Goal: Task Accomplishment & Management: Manage account settings

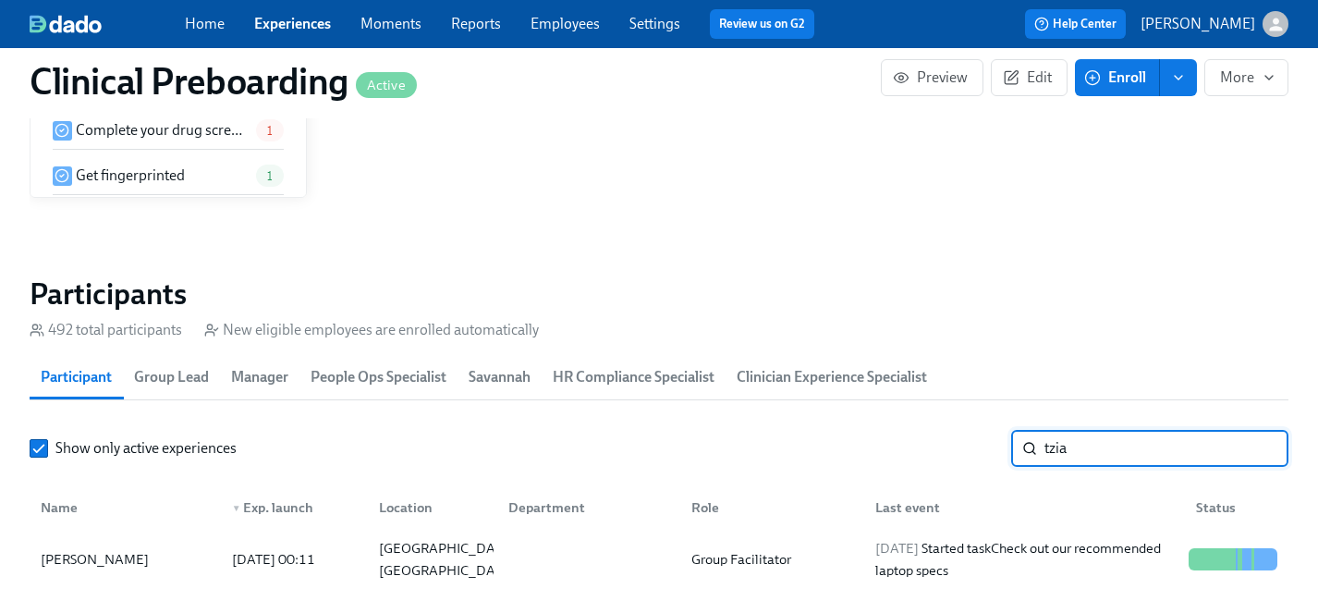
scroll to position [0, 25883]
drag, startPoint x: 1076, startPoint y: 448, endPoint x: 959, endPoint y: 447, distance: 116.4
click at [959, 447] on div "Show only active experiences tzia ​" at bounding box center [659, 448] width 1259 height 37
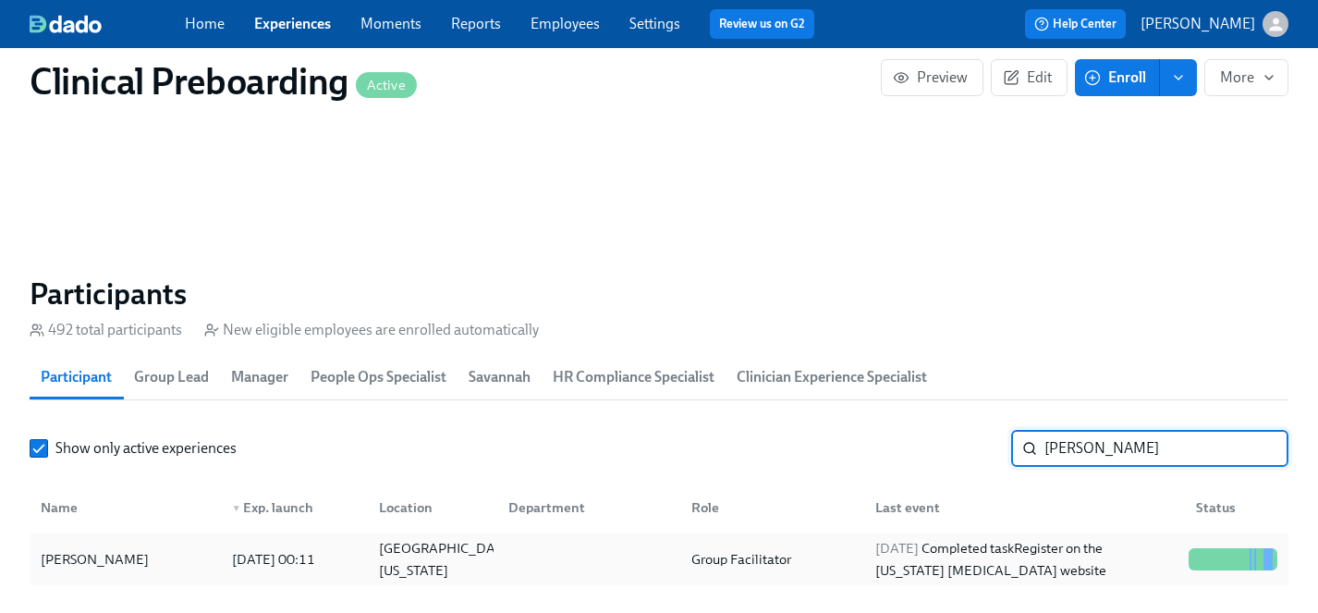
click at [97, 554] on div "Philecia Ward" at bounding box center [94, 559] width 123 height 22
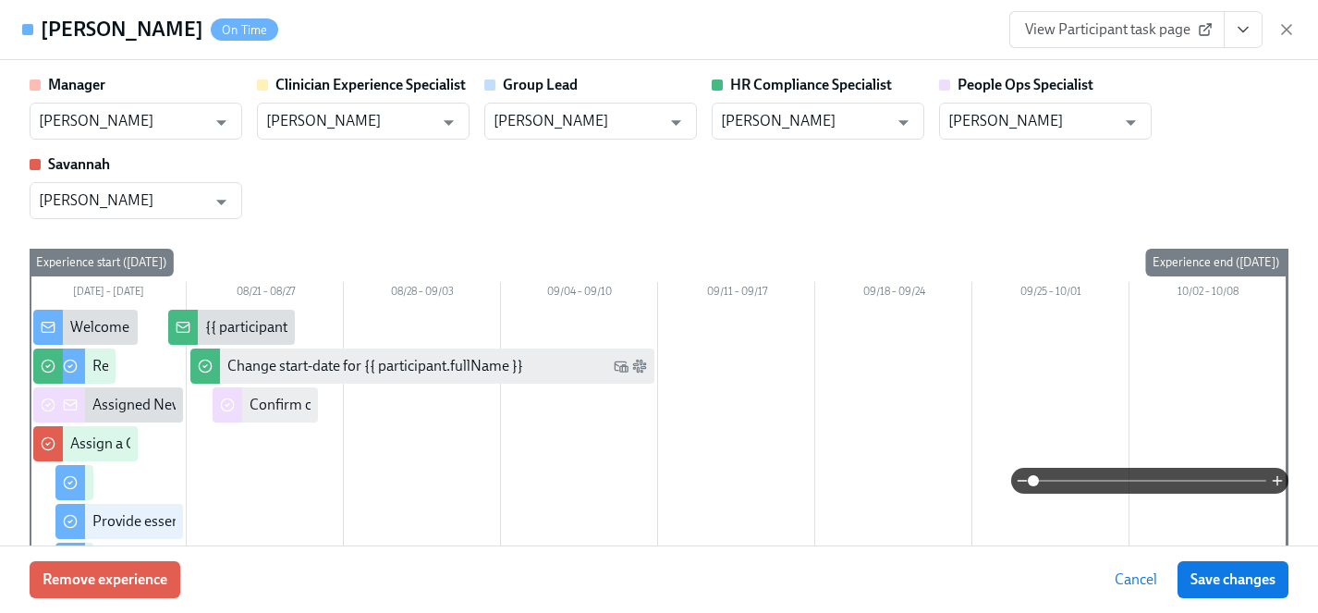
click at [1126, 23] on span "View Participant task page" at bounding box center [1117, 29] width 184 height 18
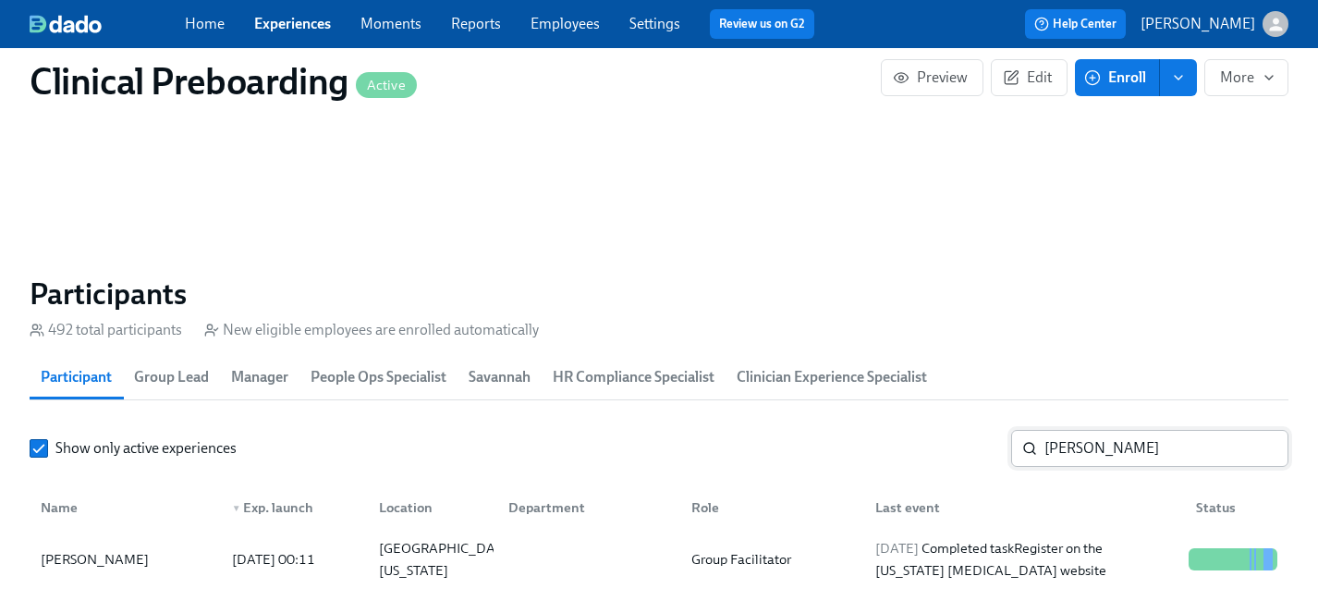
click at [1106, 458] on input "philecia" at bounding box center [1166, 448] width 244 height 37
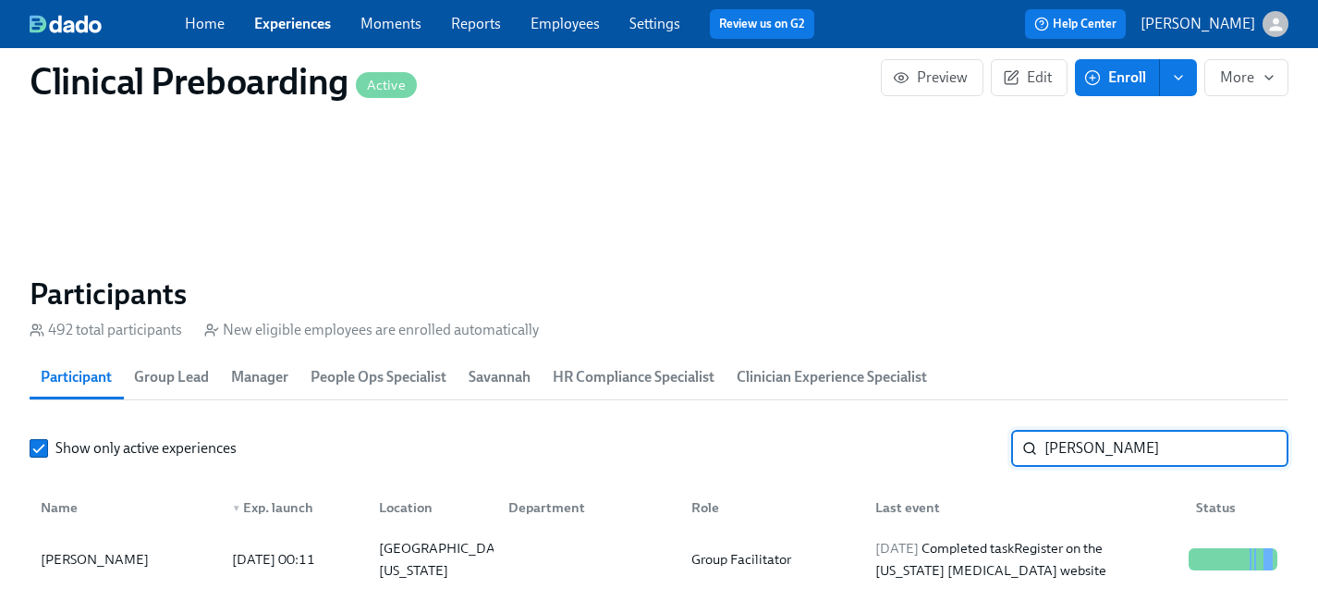
drag, startPoint x: 1107, startPoint y: 451, endPoint x: 920, endPoint y: 446, distance: 186.7
click at [920, 446] on div "Show only active experiences philecia ​" at bounding box center [659, 448] width 1259 height 37
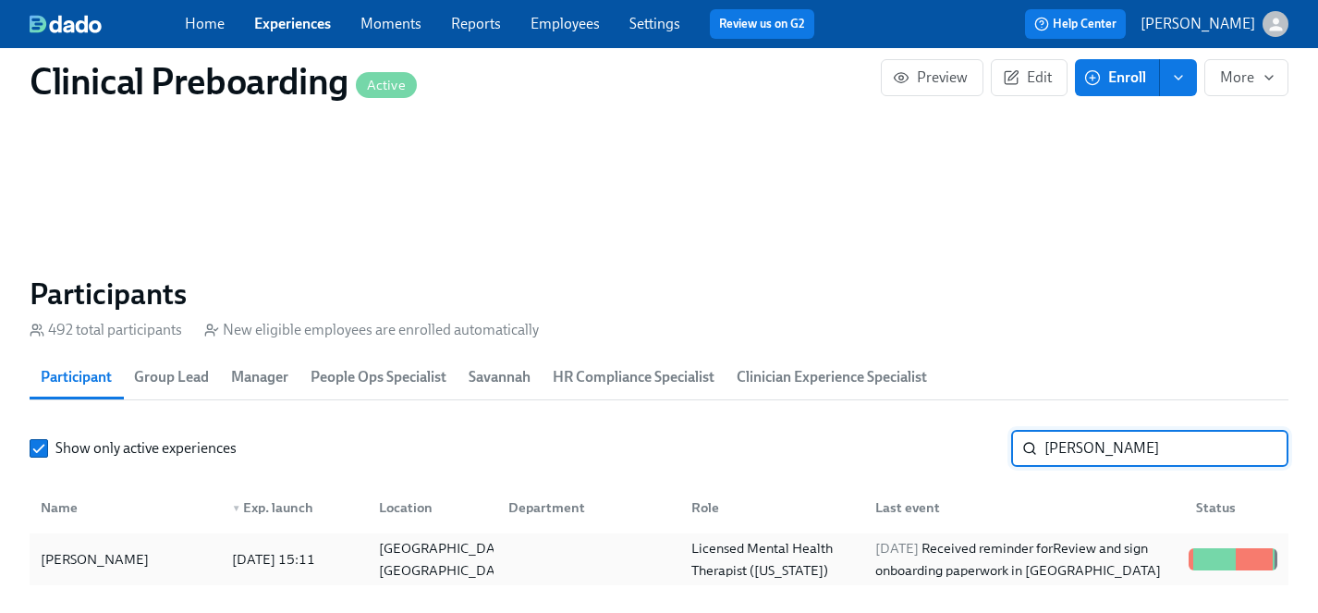
type input "kacmar"
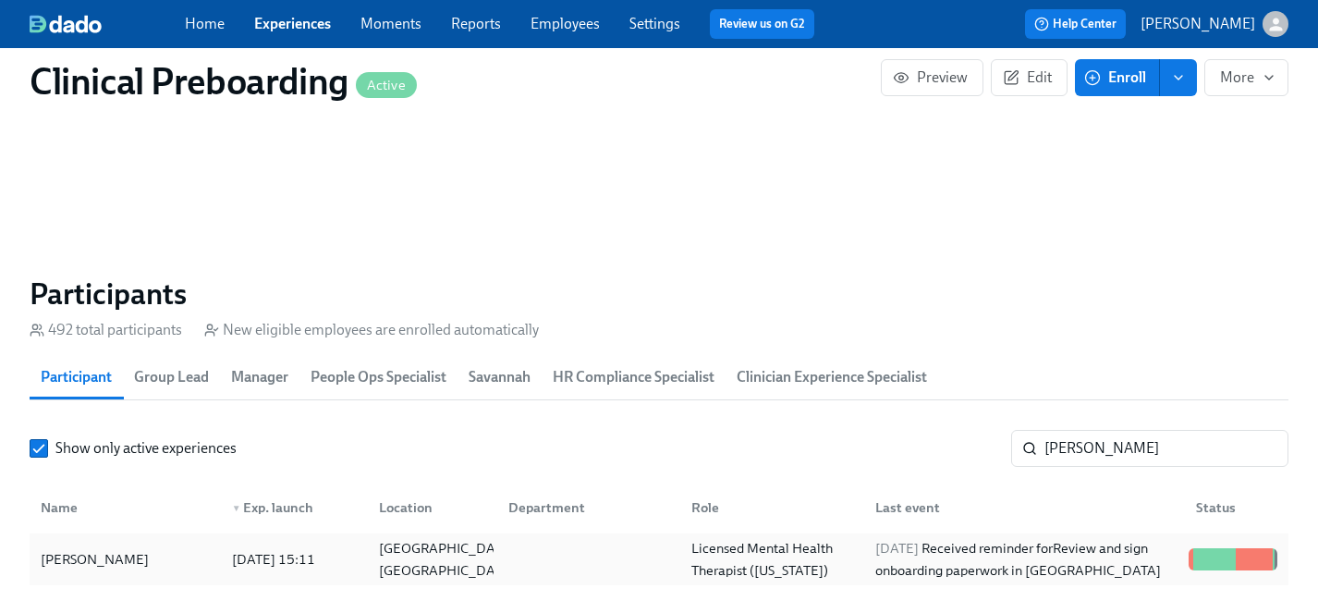
click at [74, 558] on div "Allison Kacmar" at bounding box center [94, 559] width 123 height 22
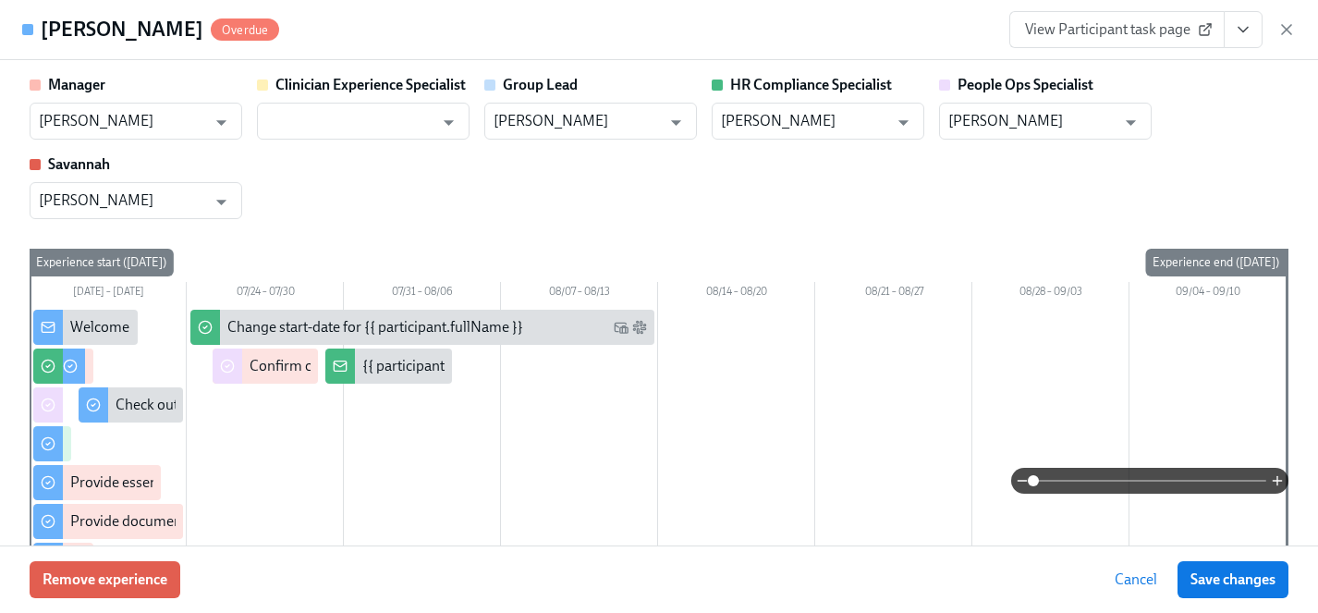
click at [1238, 28] on icon "View task page" at bounding box center [1242, 30] width 9 height 5
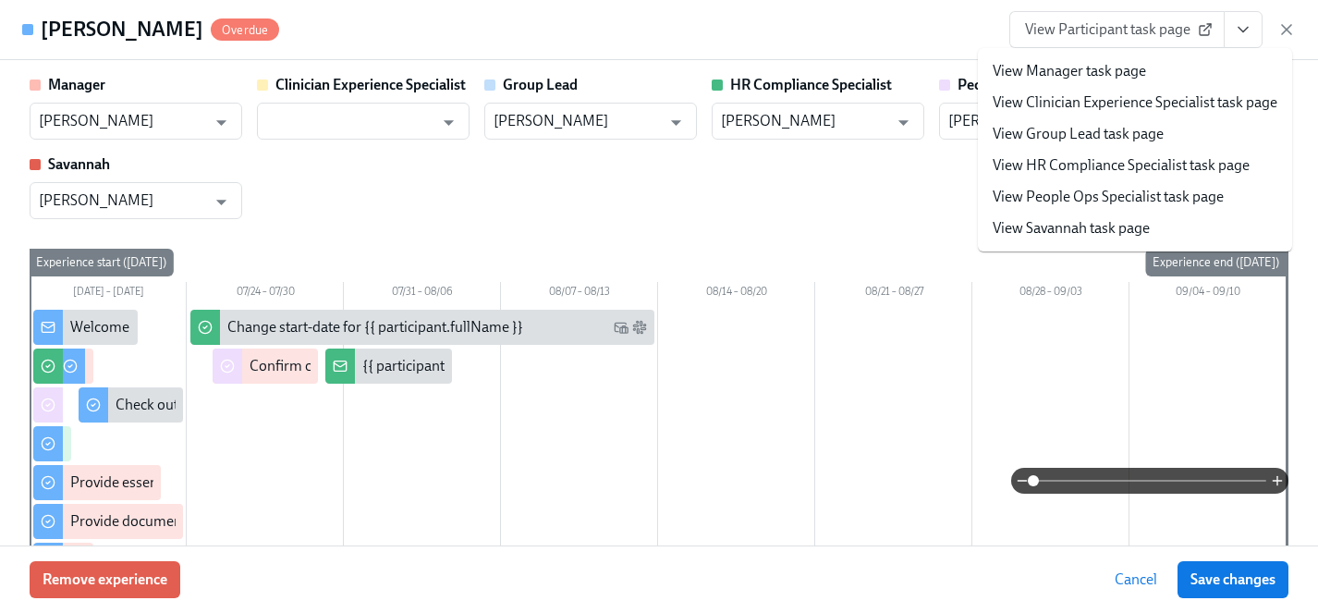
click at [1112, 167] on link "View HR Compliance Specialist task page" at bounding box center [1120, 165] width 257 height 20
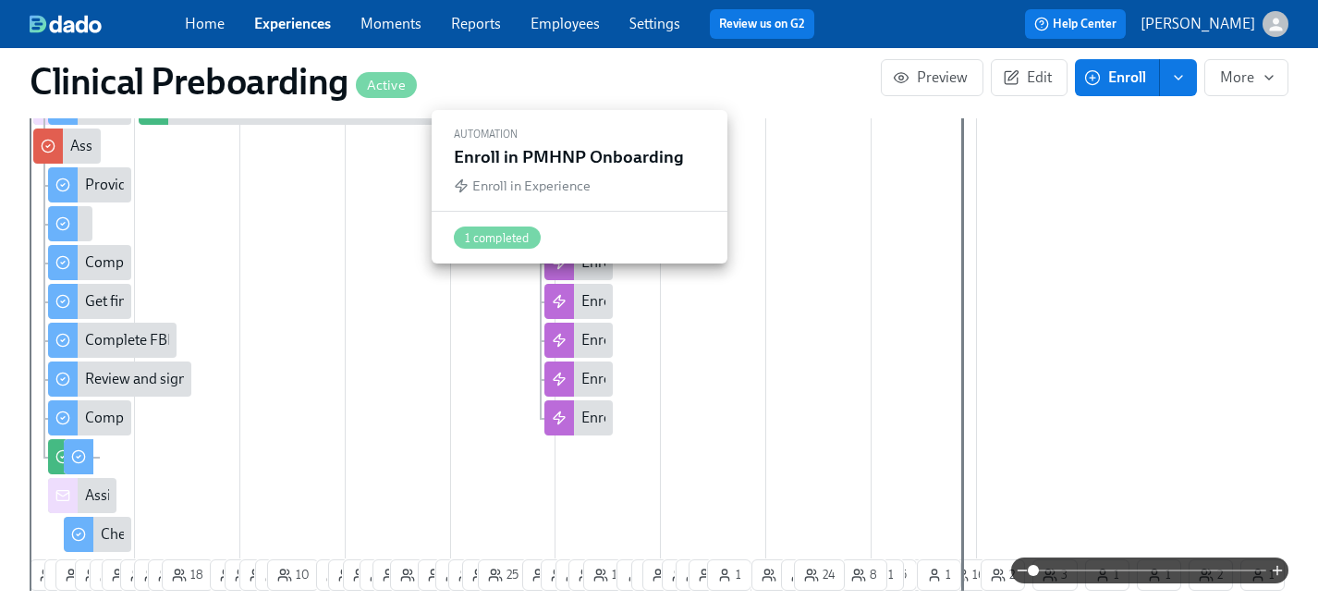
scroll to position [819, 0]
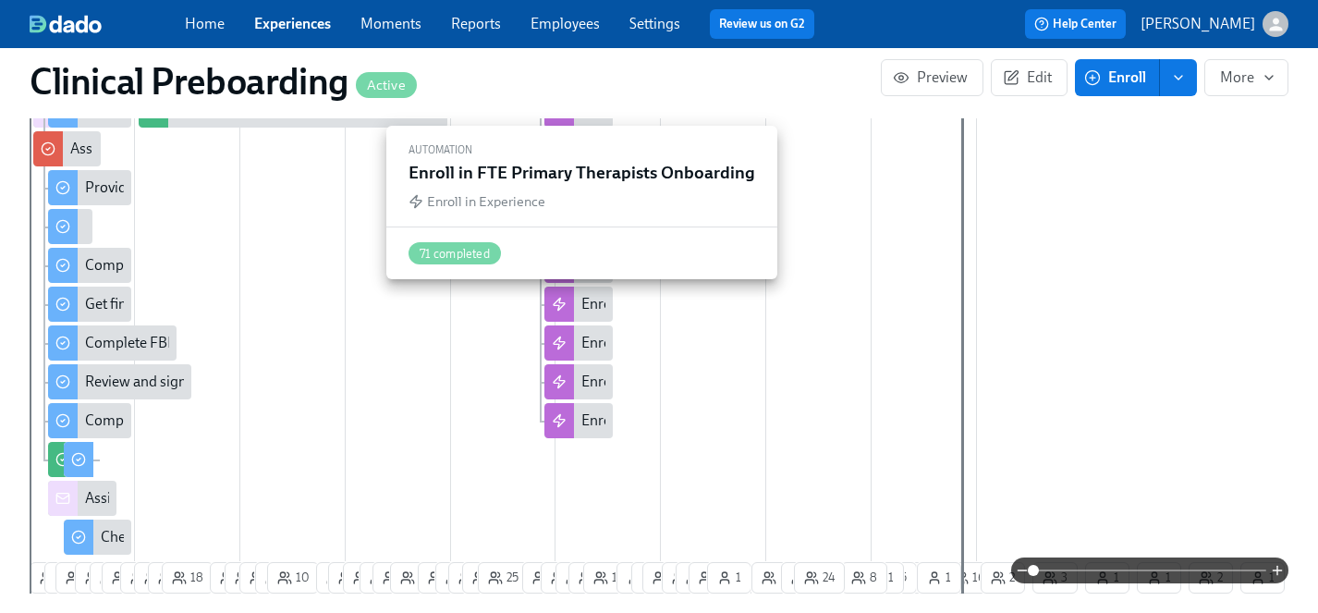
click at [603, 301] on div "Enroll in FTE Primary Therapists Onboarding" at bounding box center [723, 304] width 284 height 20
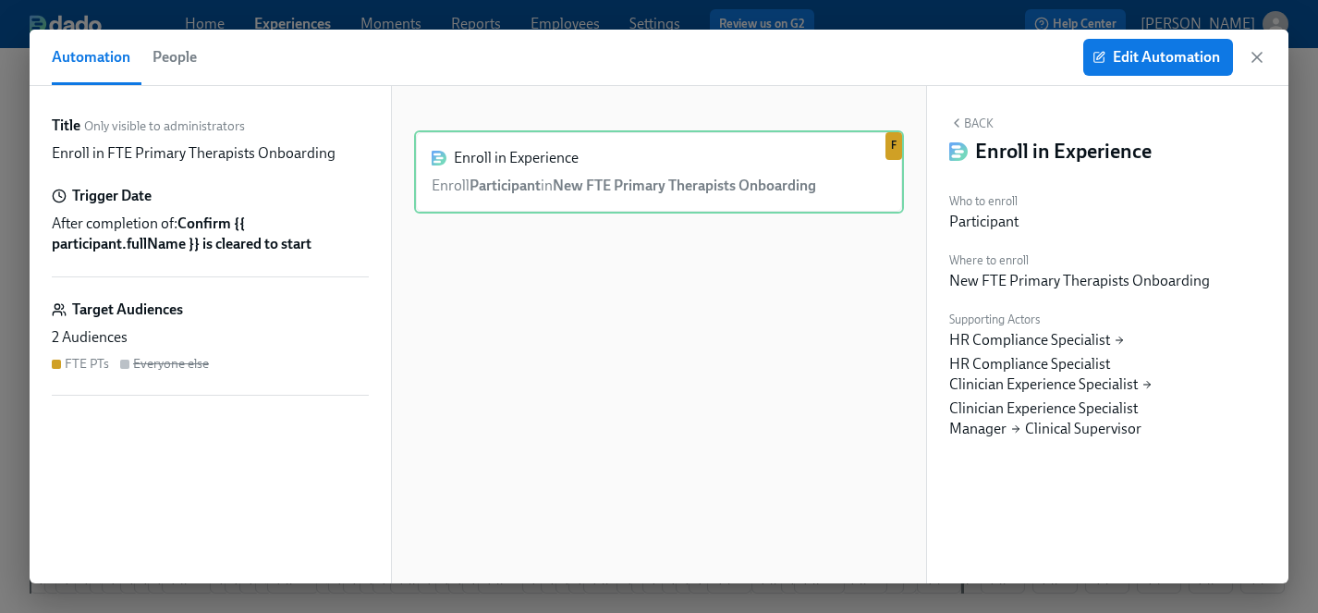
click at [146, 334] on div "2 Audiences" at bounding box center [210, 337] width 317 height 20
click at [1141, 55] on span "Edit Automation" at bounding box center [1158, 57] width 124 height 18
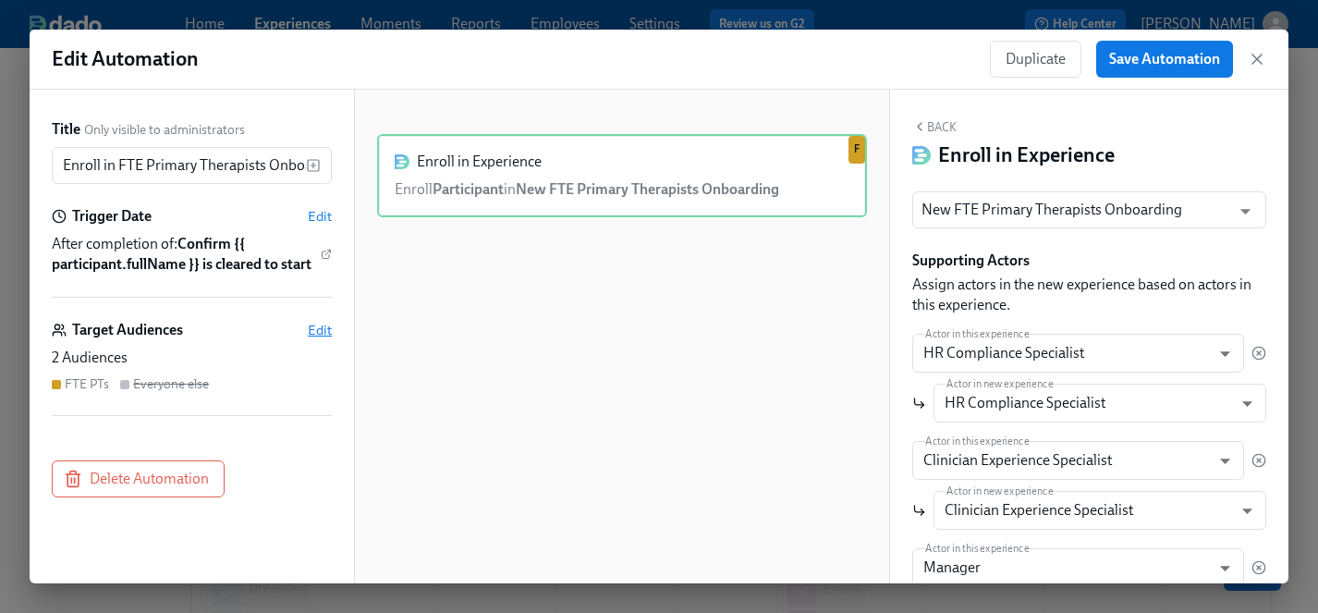
click at [322, 329] on span "Edit" at bounding box center [320, 330] width 24 height 18
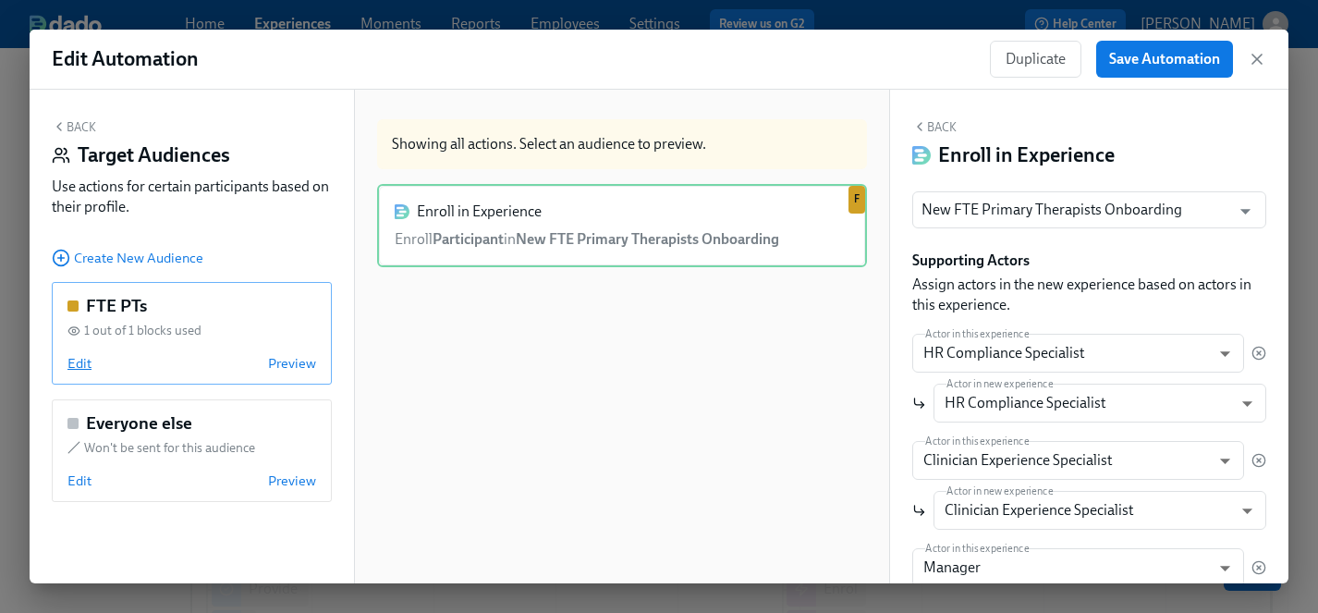
click at [72, 359] on span "Edit" at bounding box center [79, 363] width 24 height 18
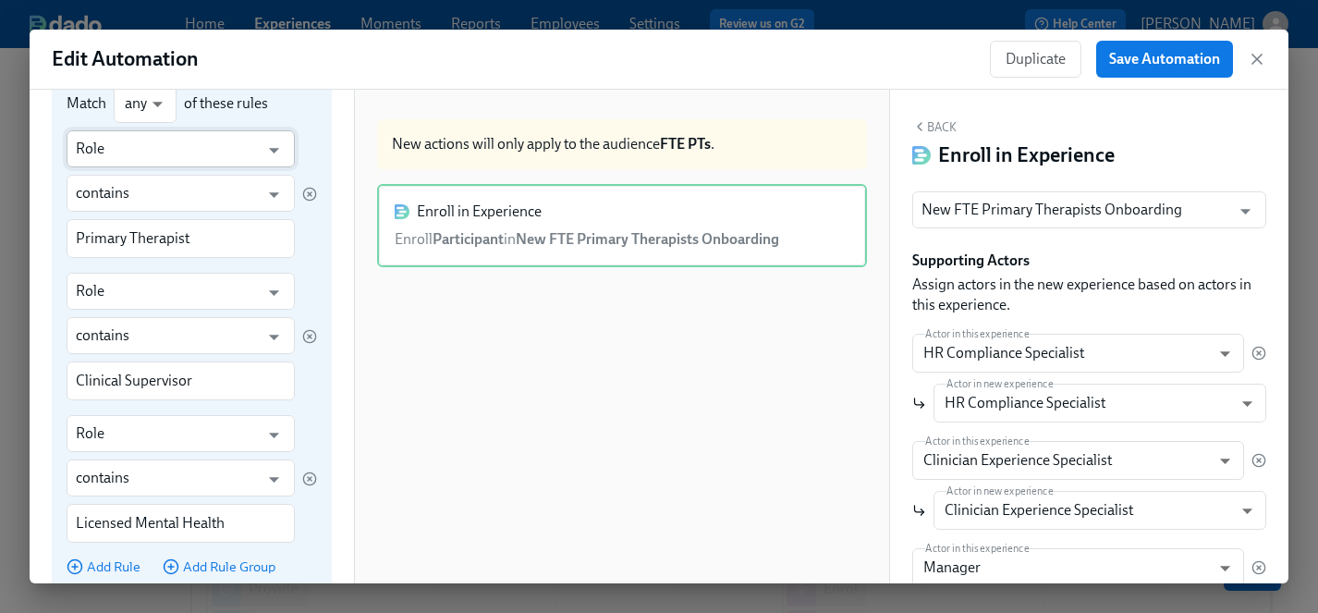
scroll to position [259, 0]
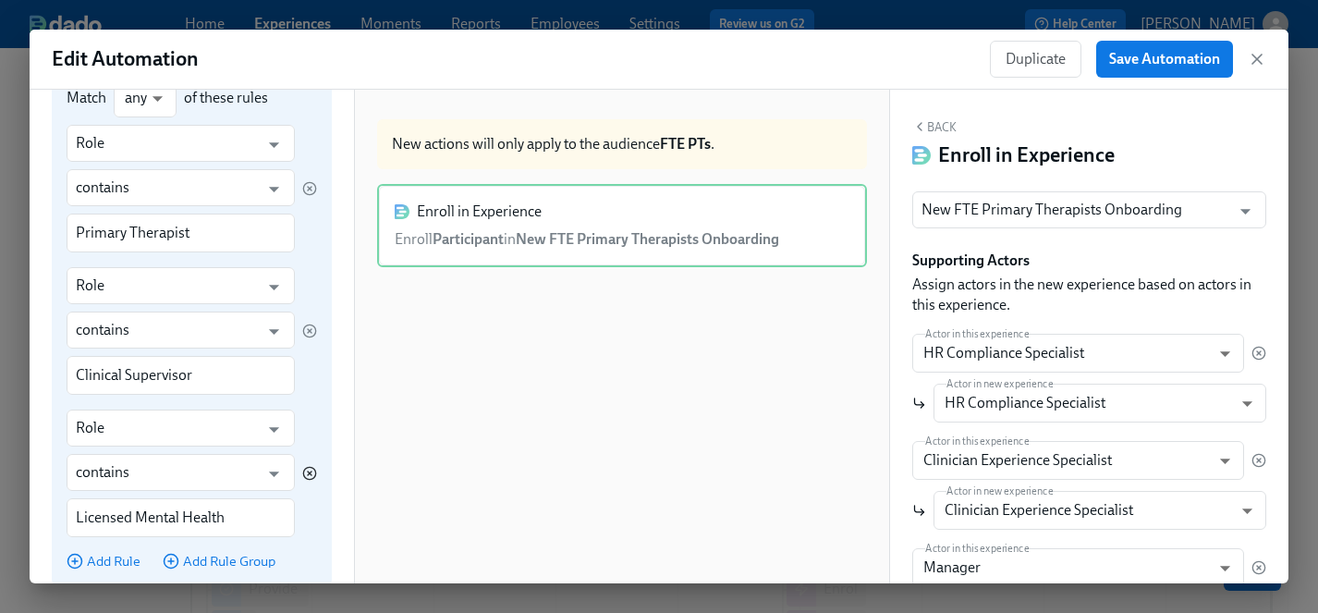
click at [312, 473] on icon "button" at bounding box center [309, 473] width 15 height 15
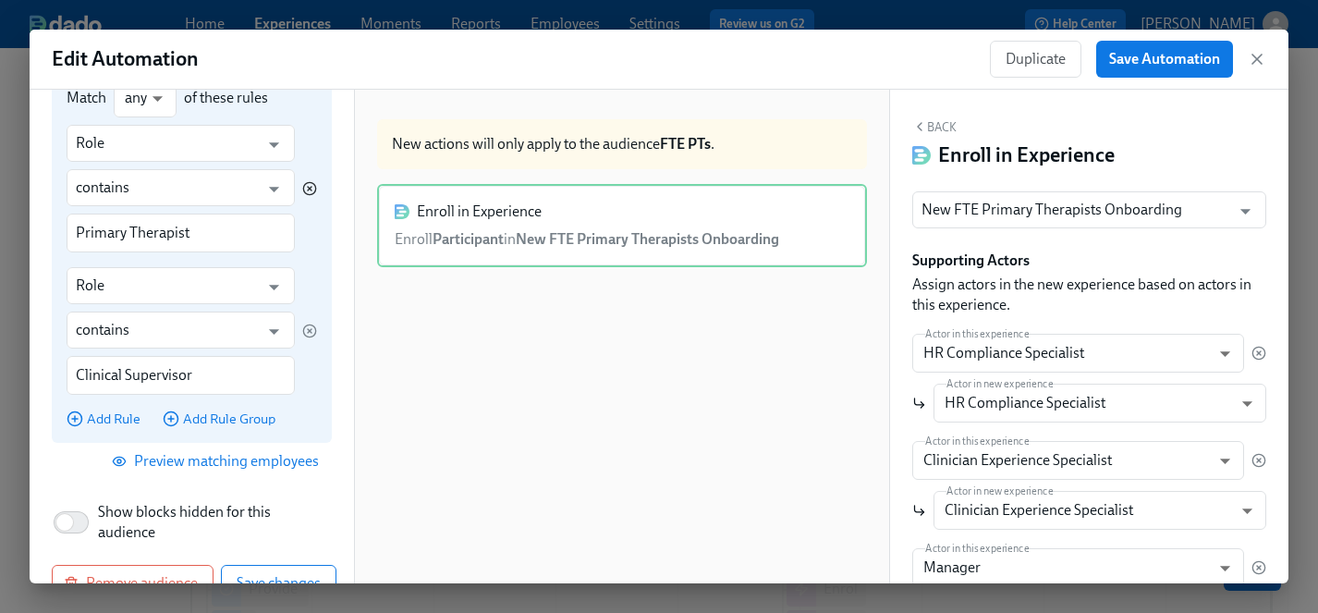
click at [313, 183] on icon "button" at bounding box center [309, 188] width 15 height 15
type input "Clinical Supervisor"
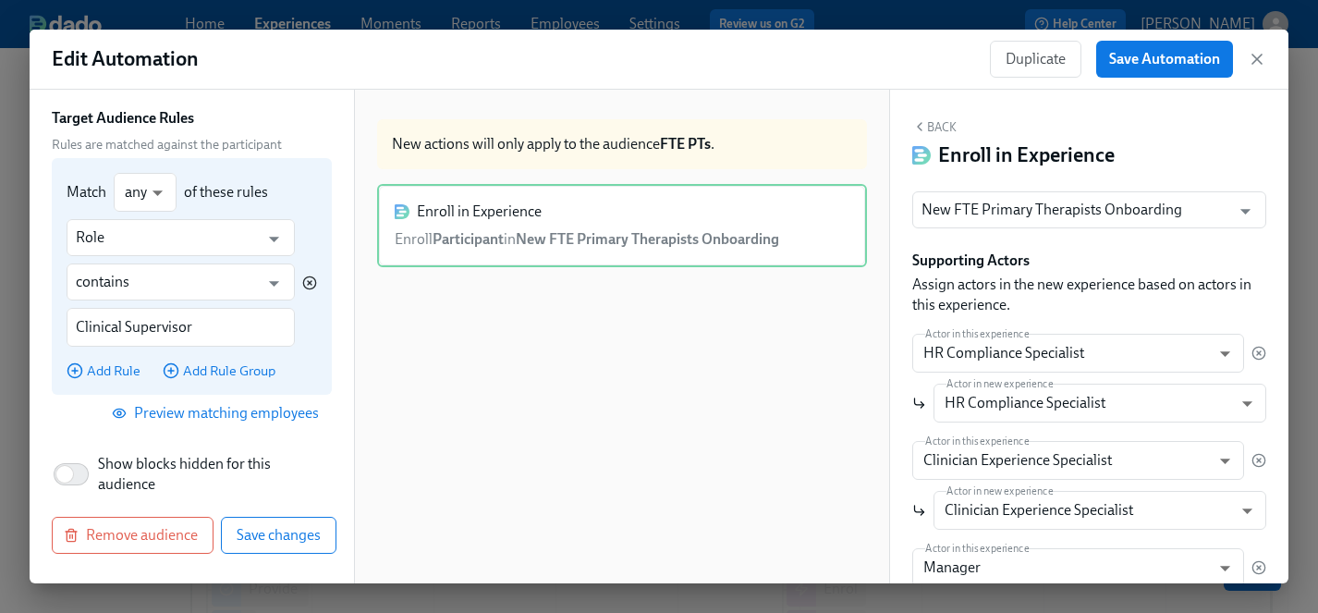
scroll to position [164, 0]
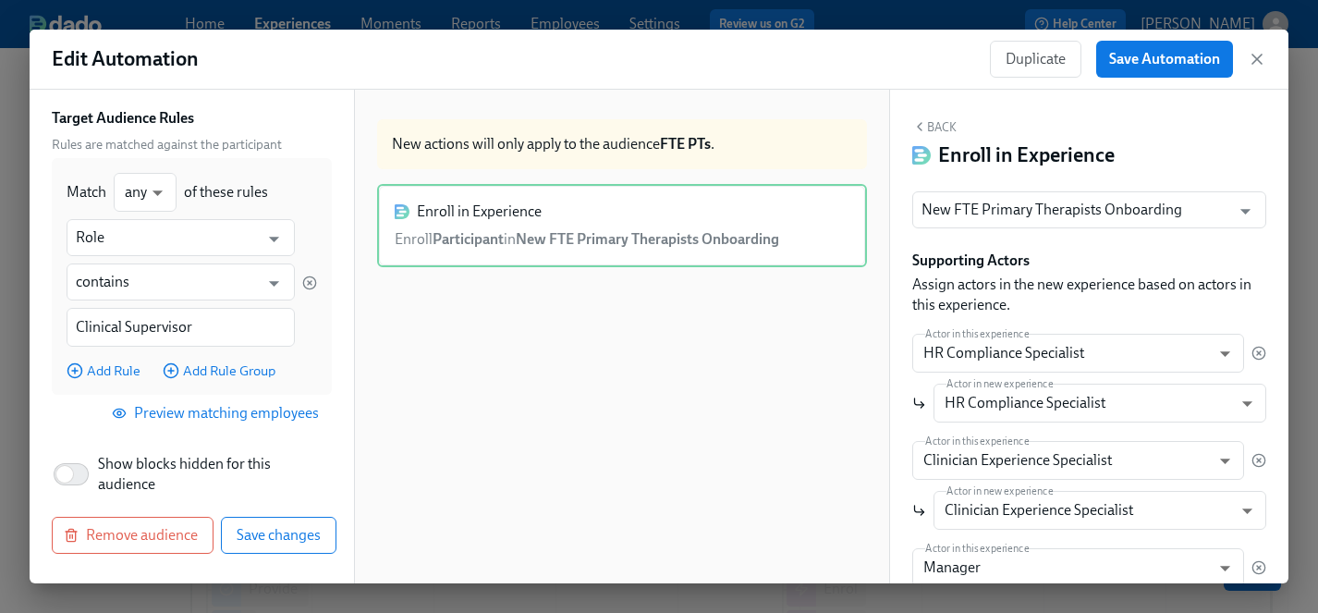
drag, startPoint x: 285, startPoint y: 538, endPoint x: 277, endPoint y: 485, distance: 53.2
click at [277, 485] on div "Back Edit Target Audience Audience Name FTE PTs Audience Name Target Audience R…" at bounding box center [192, 336] width 324 height 493
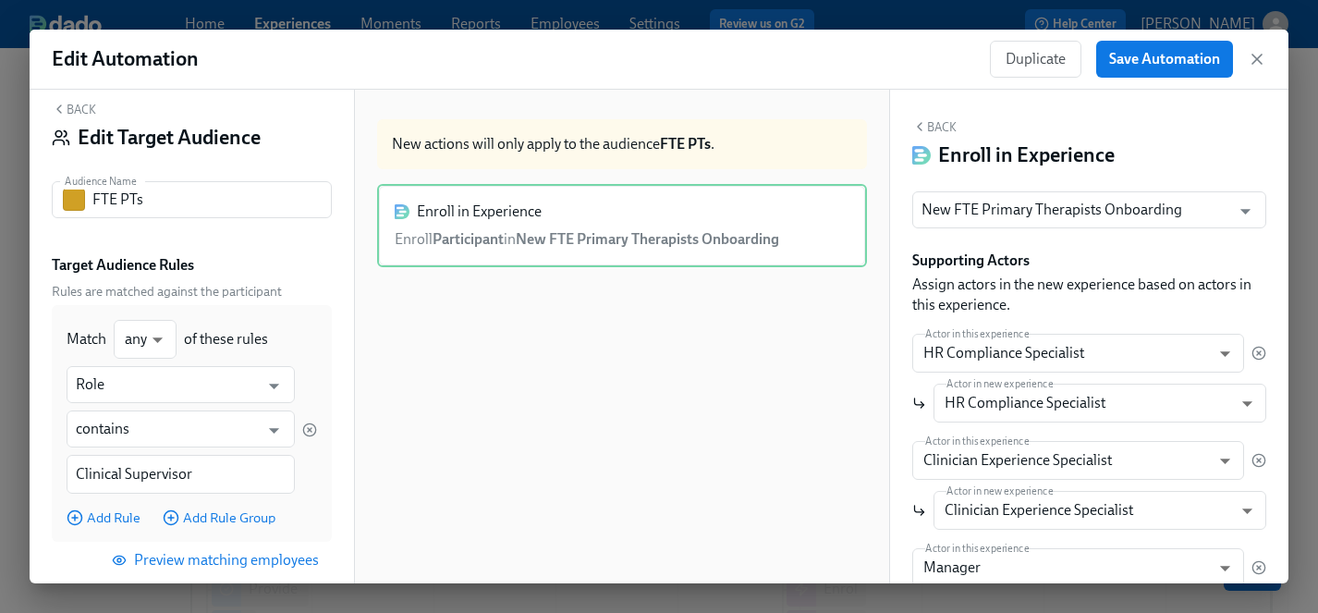
scroll to position [0, 0]
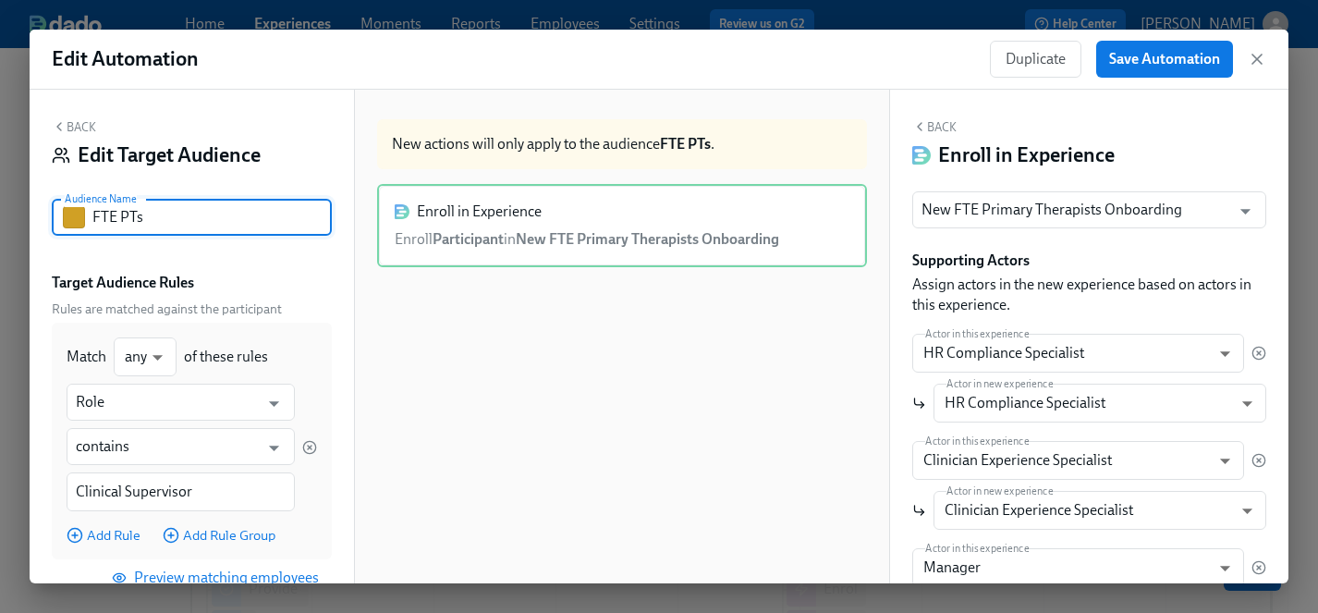
drag, startPoint x: 143, startPoint y: 216, endPoint x: 91, endPoint y: 219, distance: 52.7
click at [91, 219] on div "FTE PTs Audience Name" at bounding box center [192, 217] width 280 height 37
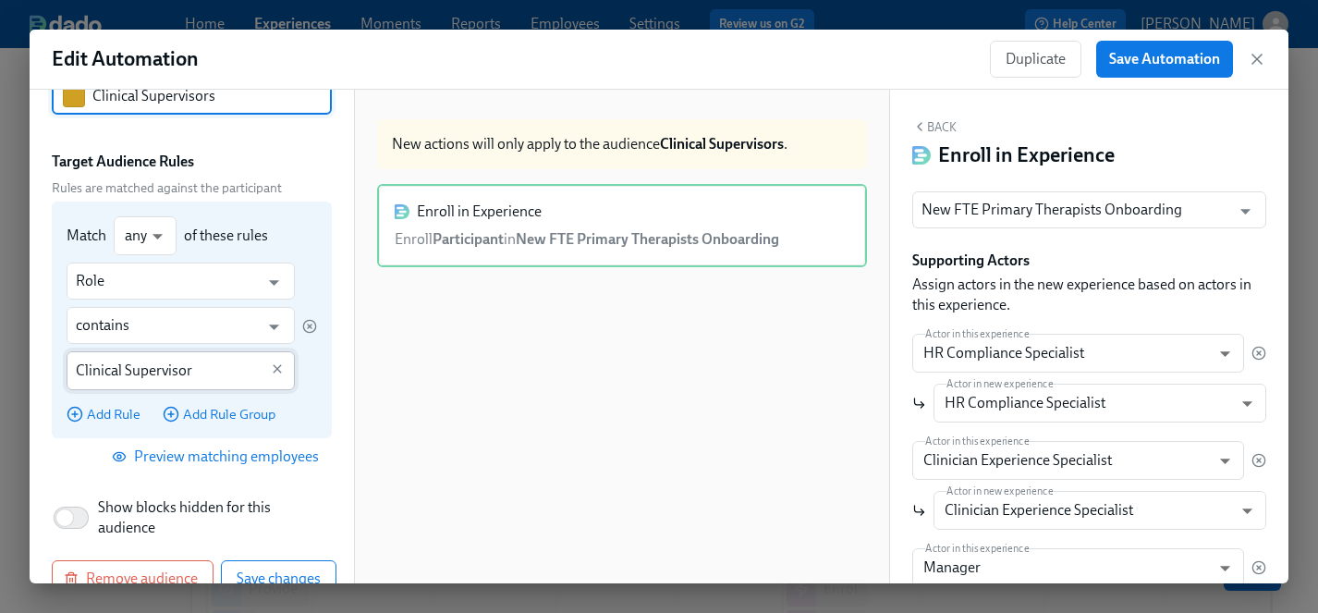
scroll to position [164, 0]
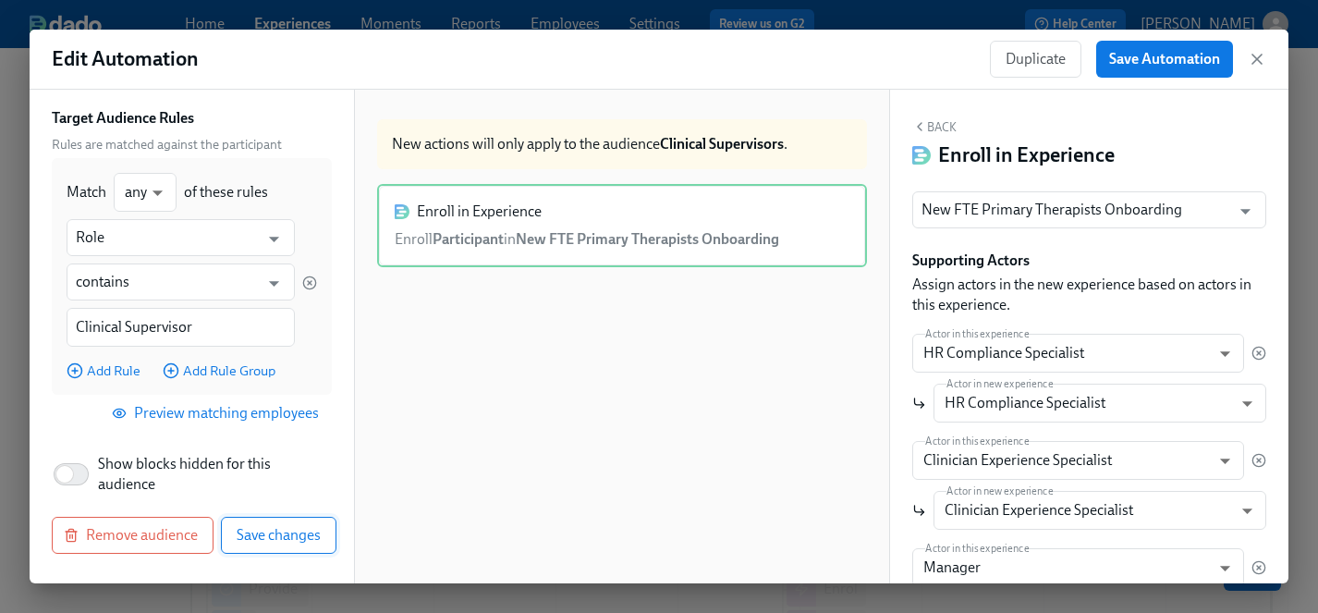
type input "Clinical Supervisors"
click at [289, 540] on span "Save changes" at bounding box center [279, 535] width 84 height 18
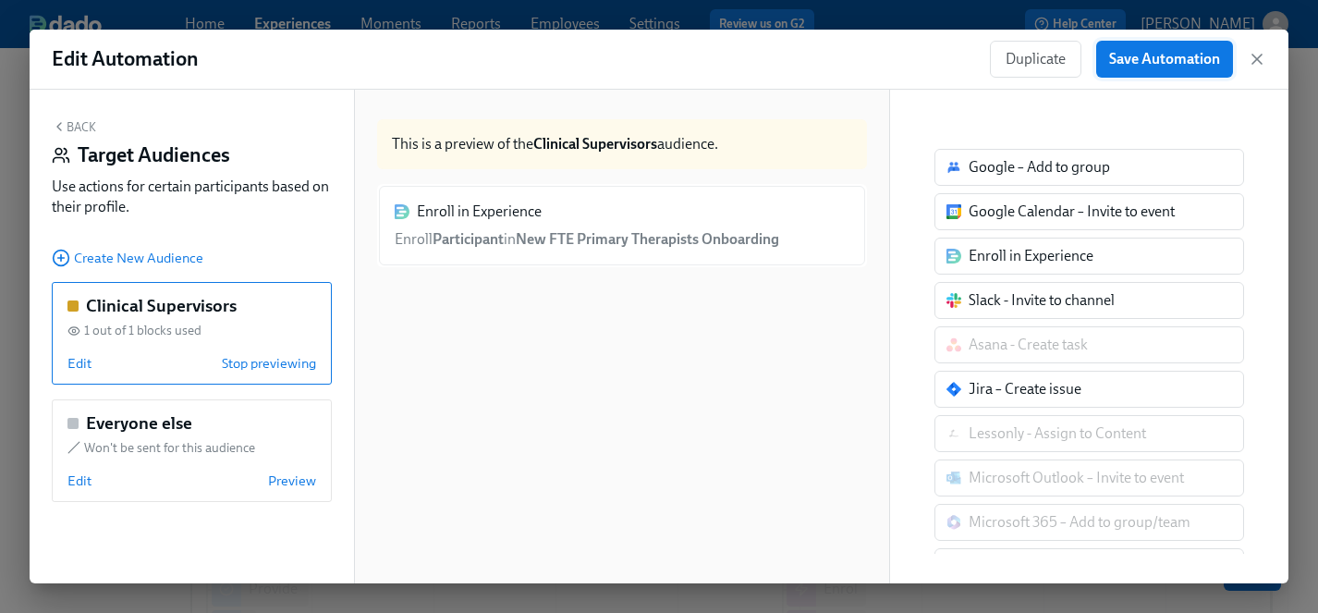
click at [1125, 58] on span "Save Automation" at bounding box center [1164, 59] width 111 height 18
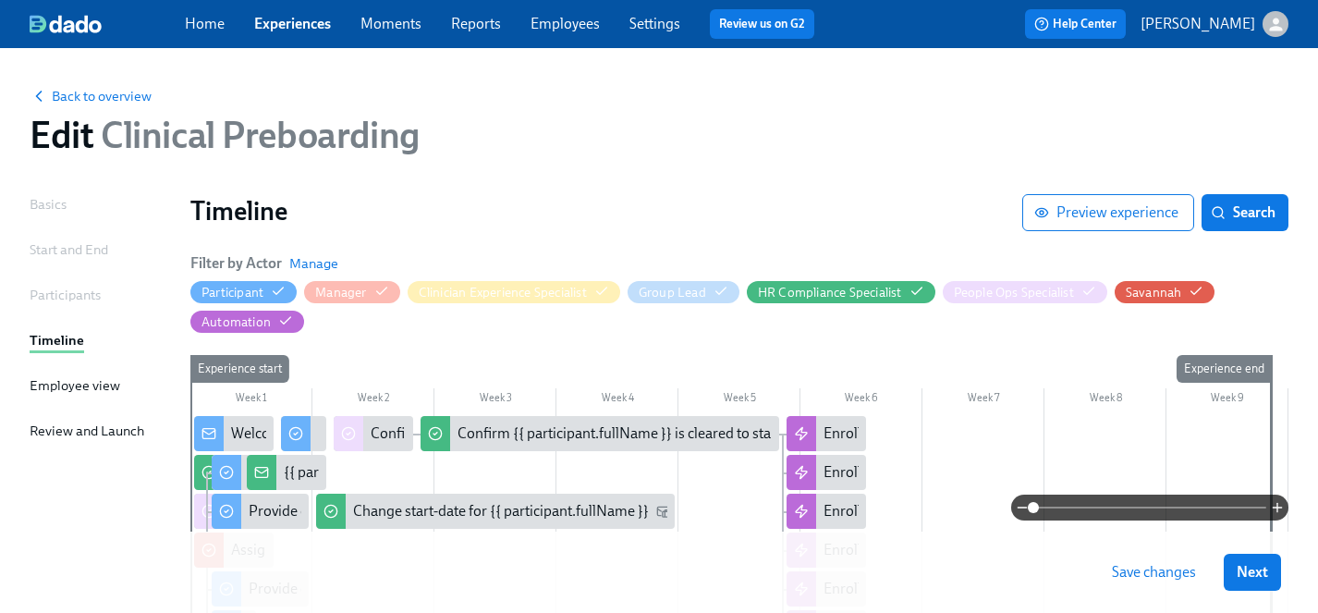
click at [1169, 572] on span "Save changes" at bounding box center [1154, 572] width 84 height 18
click at [1249, 566] on span "Next" at bounding box center [1251, 572] width 31 height 18
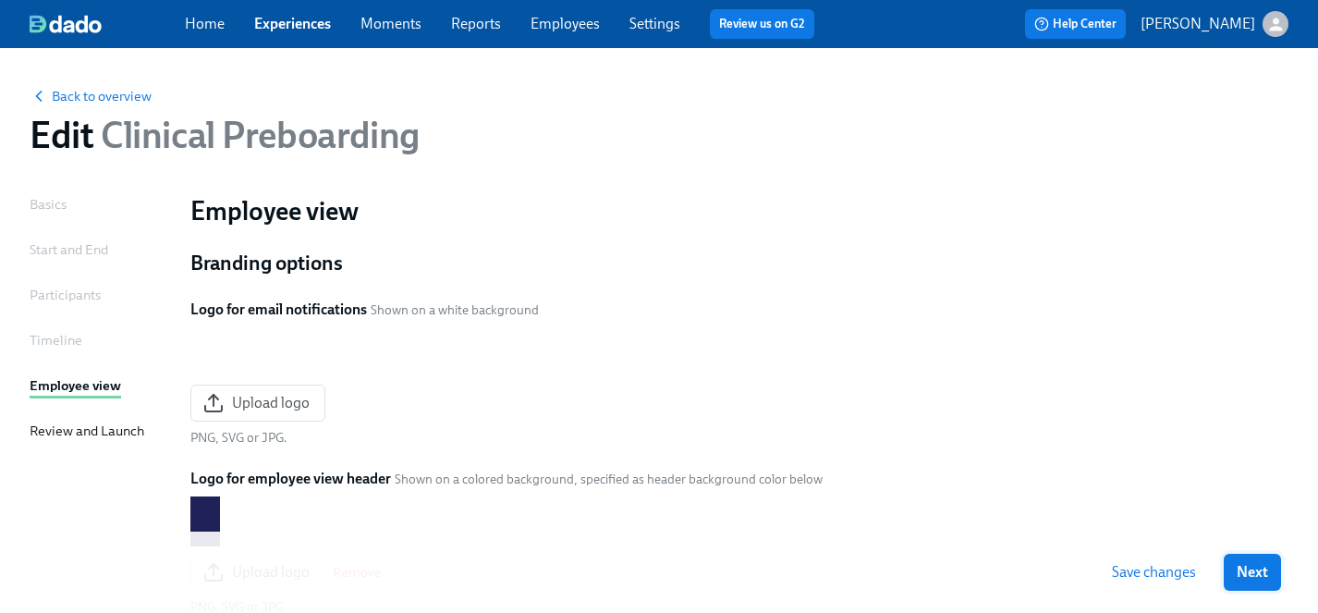
click at [1248, 569] on span "Next" at bounding box center [1251, 572] width 31 height 18
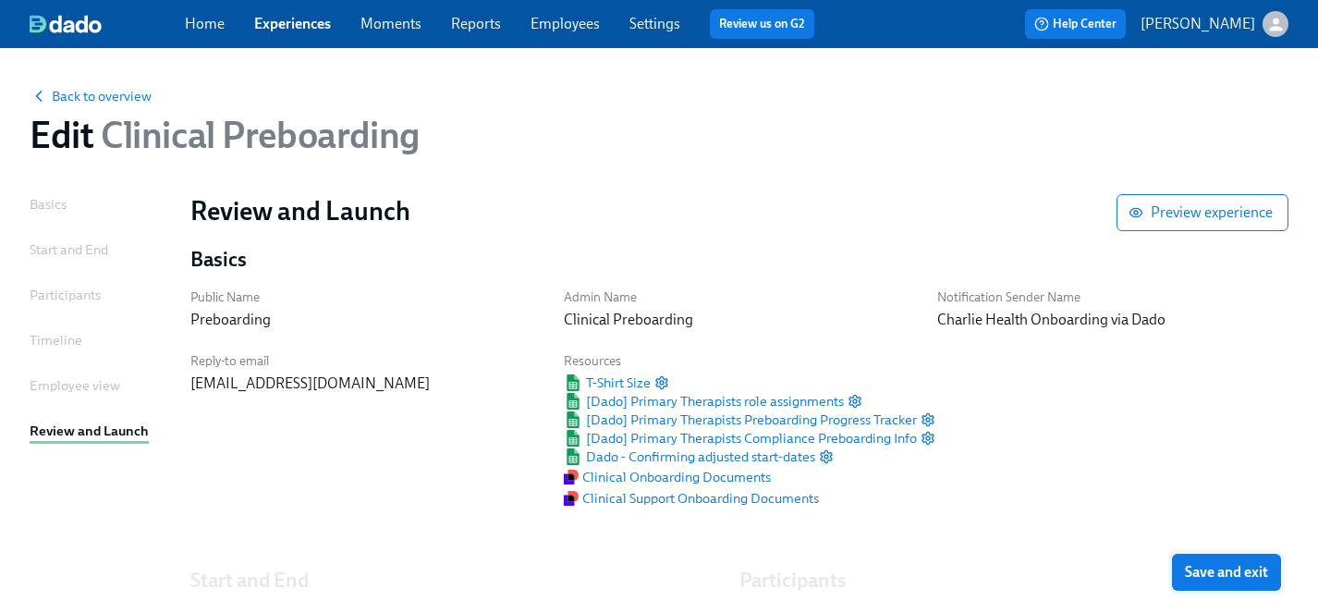
click at [1247, 569] on span "Save and exit" at bounding box center [1226, 572] width 83 height 18
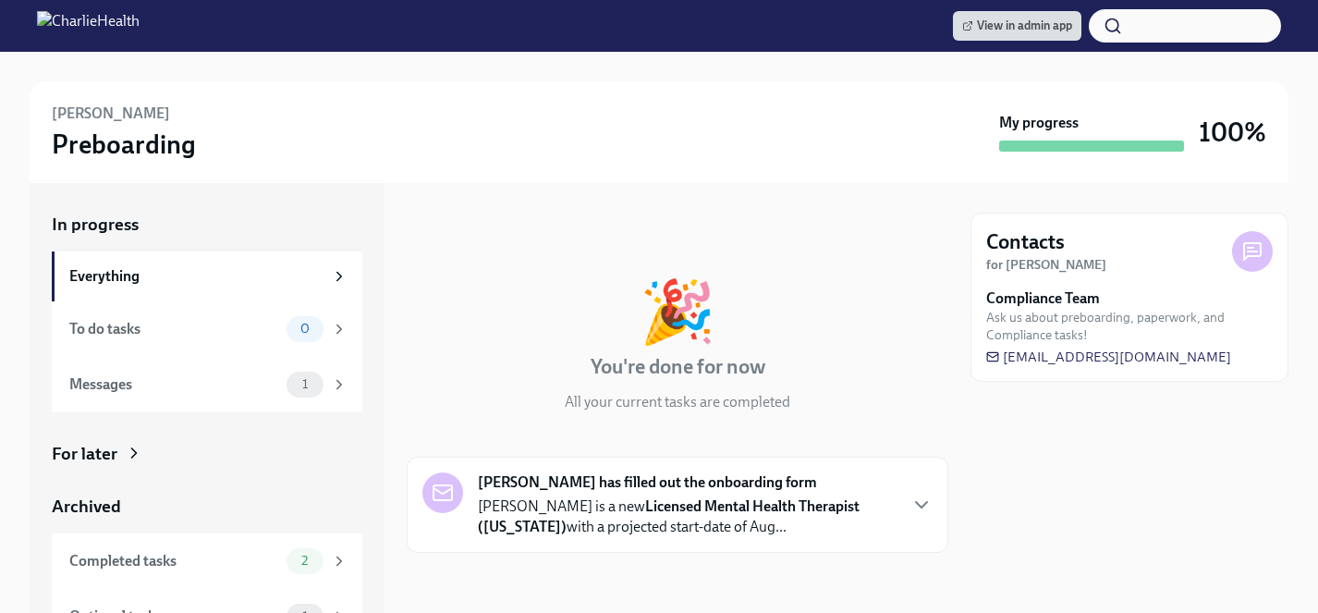
click at [112, 456] on div "For later" at bounding box center [85, 454] width 66 height 24
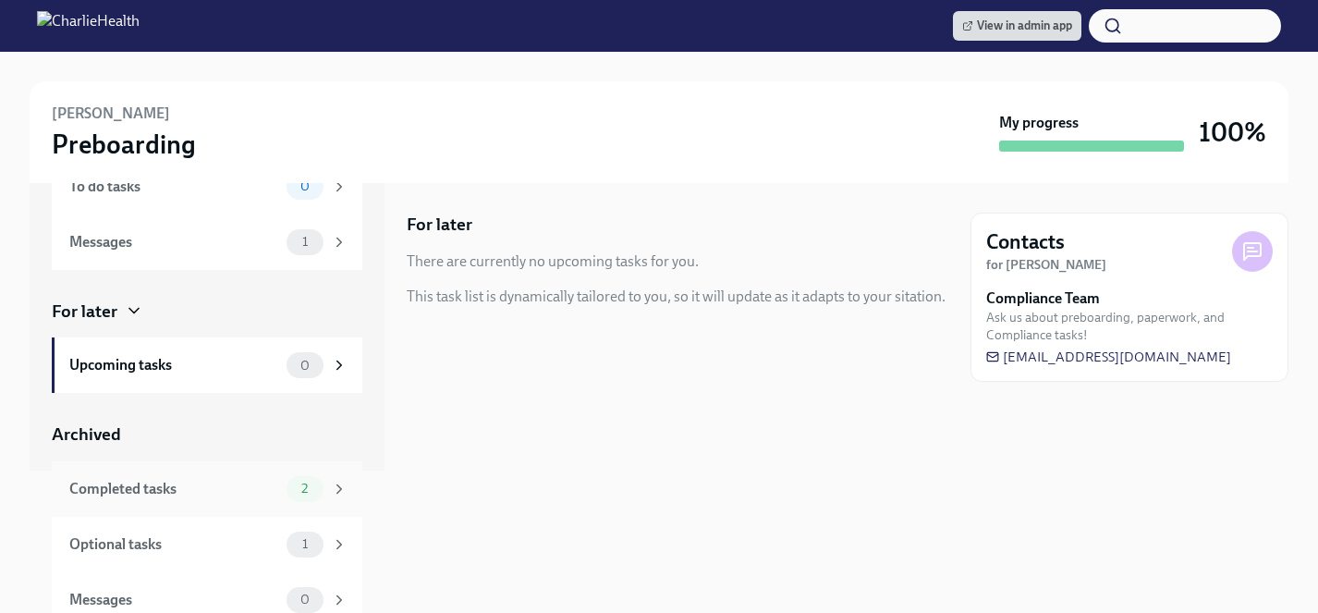
click at [152, 491] on div "Completed tasks" at bounding box center [174, 489] width 210 height 20
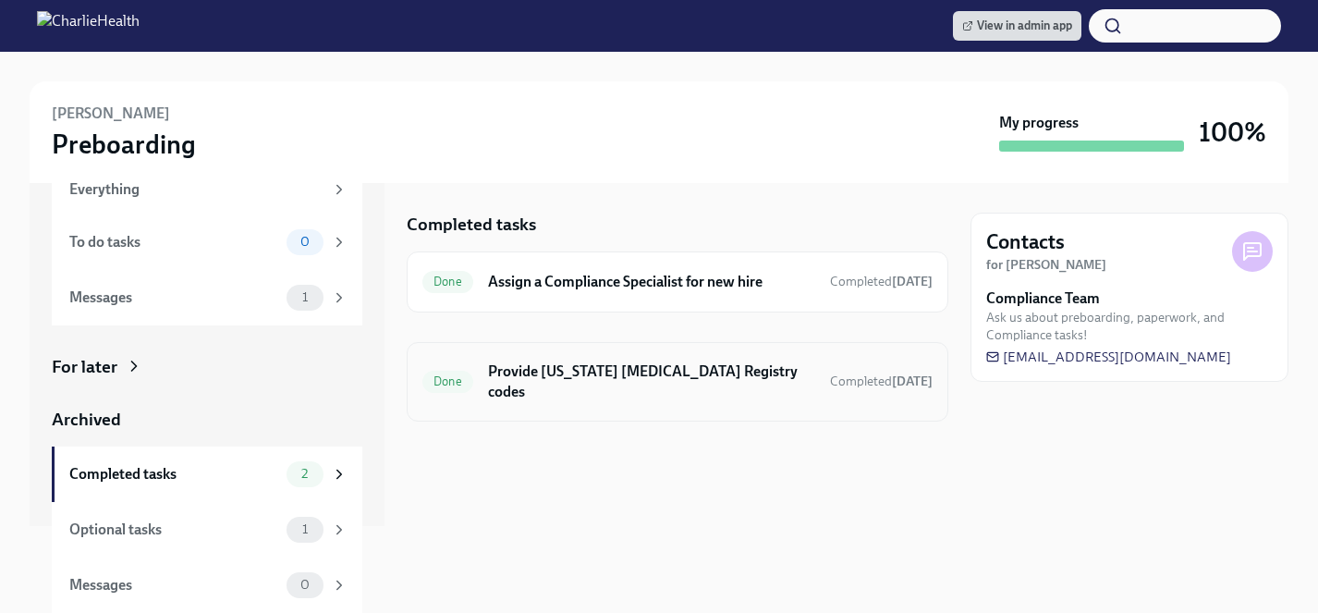
click at [611, 372] on h6 "Provide [US_STATE] [MEDICAL_DATA] Registry codes" at bounding box center [651, 381] width 327 height 41
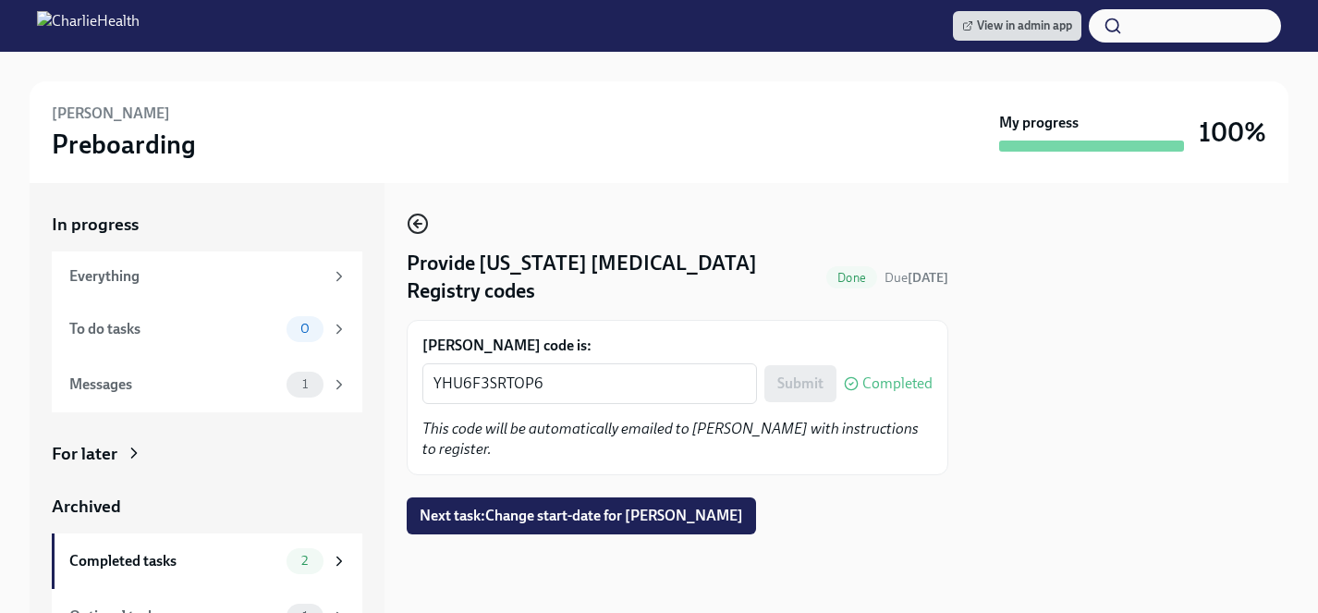
click at [414, 226] on icon "button" at bounding box center [418, 224] width 22 height 22
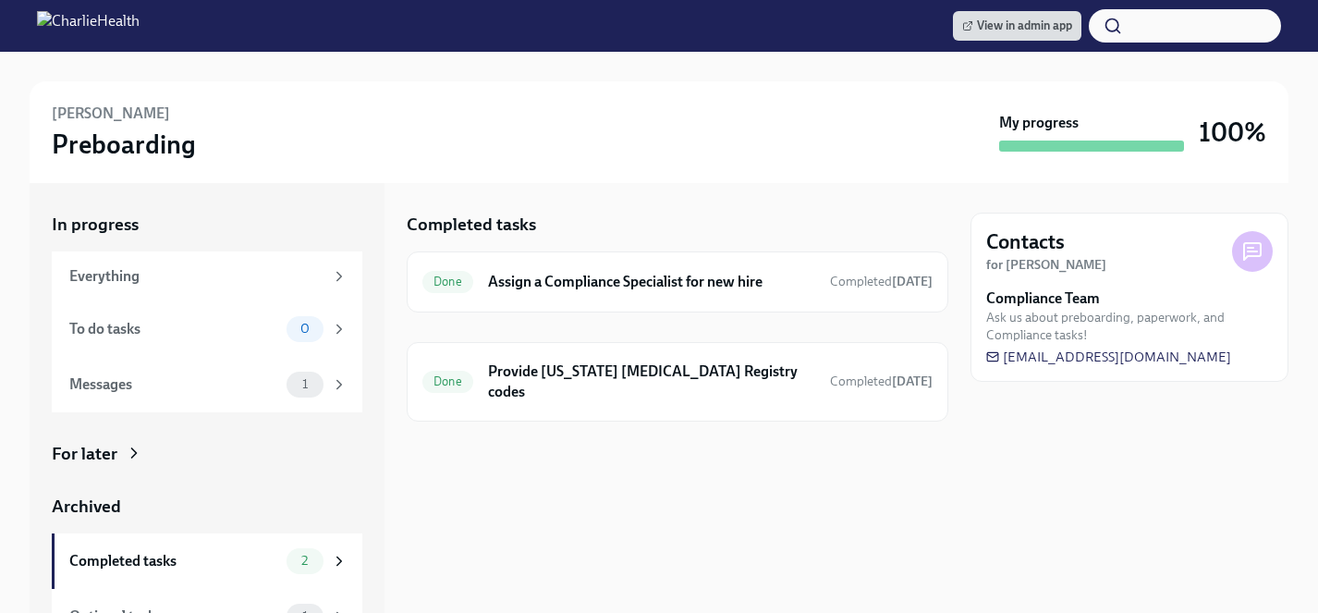
click at [100, 444] on div "For later" at bounding box center [85, 454] width 66 height 24
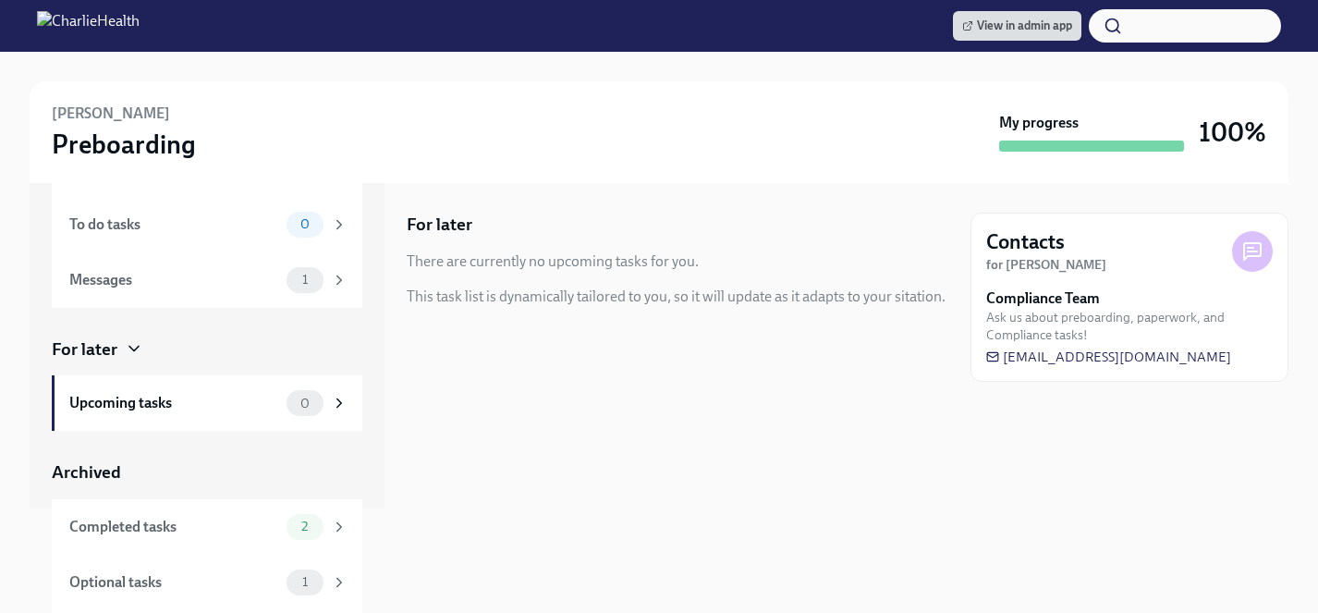
scroll to position [157, 0]
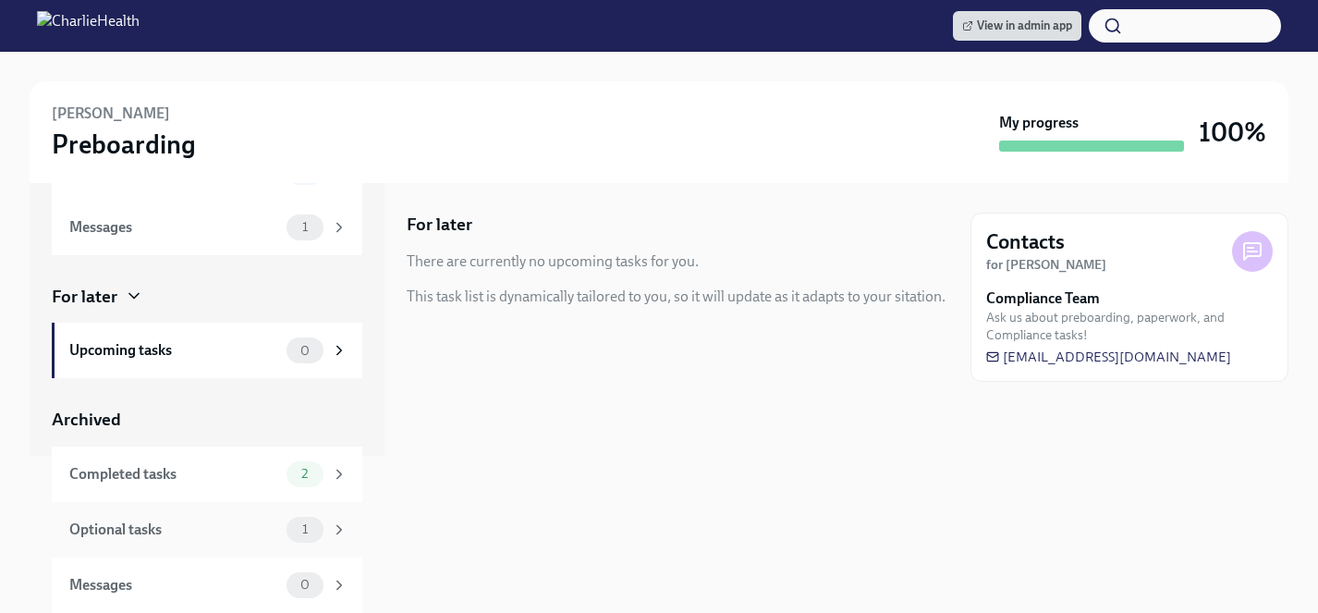
click at [201, 517] on div "Optional tasks 1" at bounding box center [208, 530] width 278 height 26
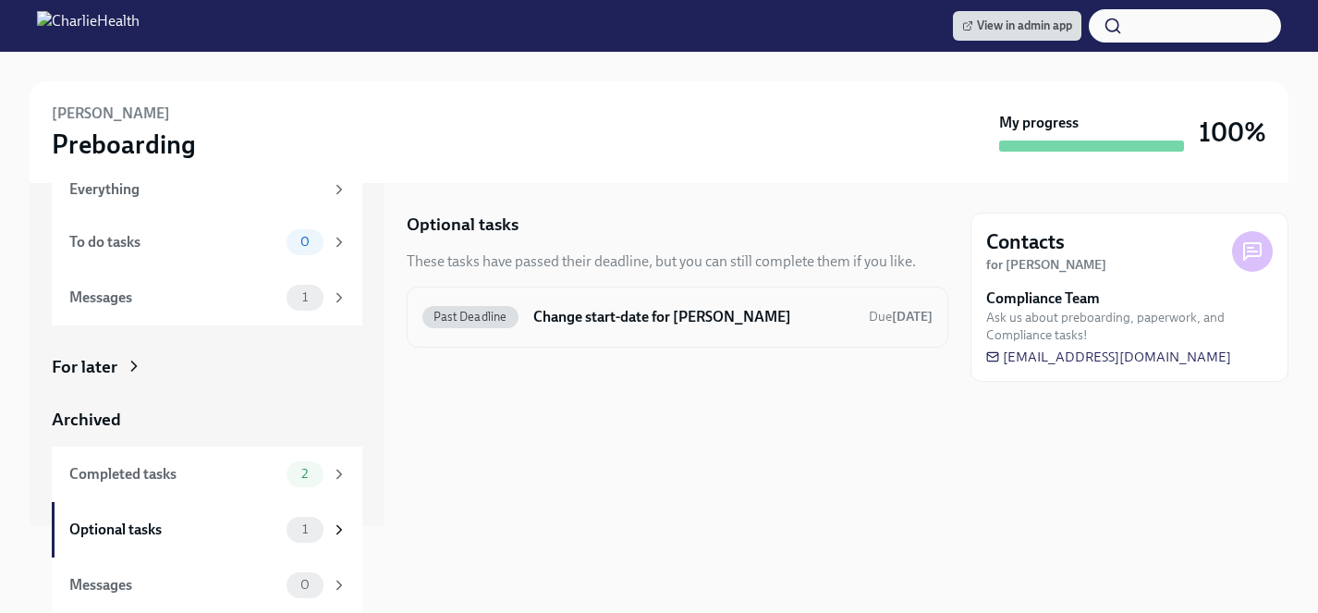
click at [627, 315] on h6 "Change start-date for [PERSON_NAME]" at bounding box center [693, 317] width 321 height 20
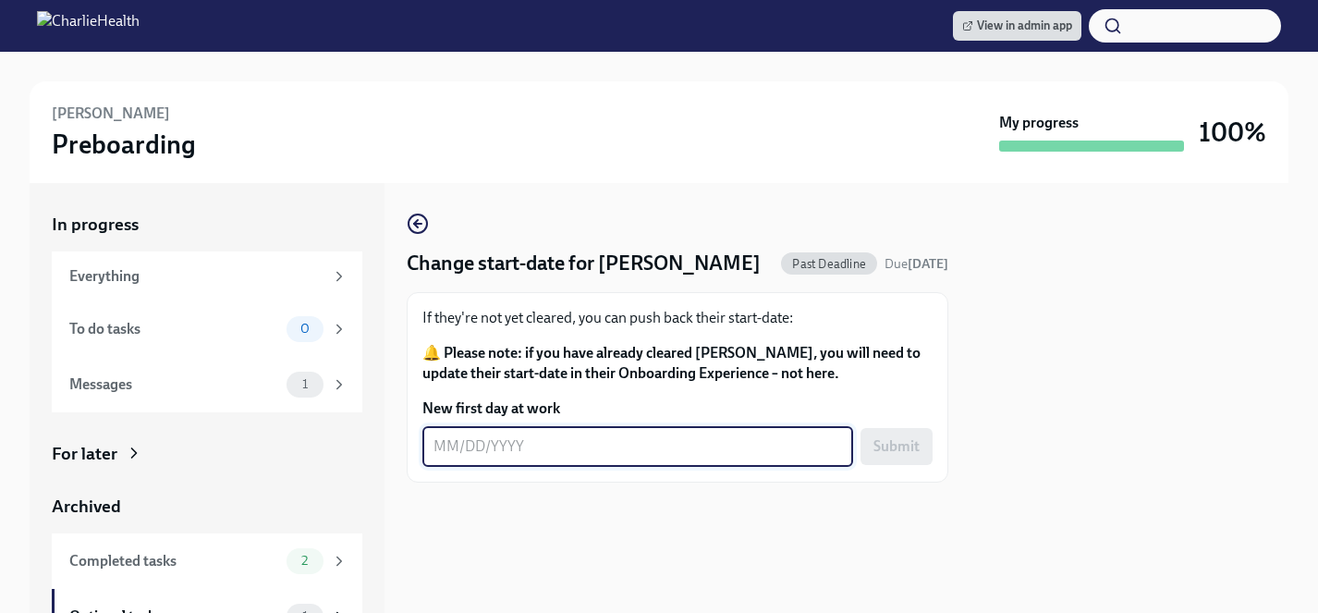
click at [581, 453] on textarea "New first day at work" at bounding box center [637, 446] width 408 height 22
type textarea "09/08/2025"
click at [911, 449] on span "Submit" at bounding box center [896, 446] width 46 height 18
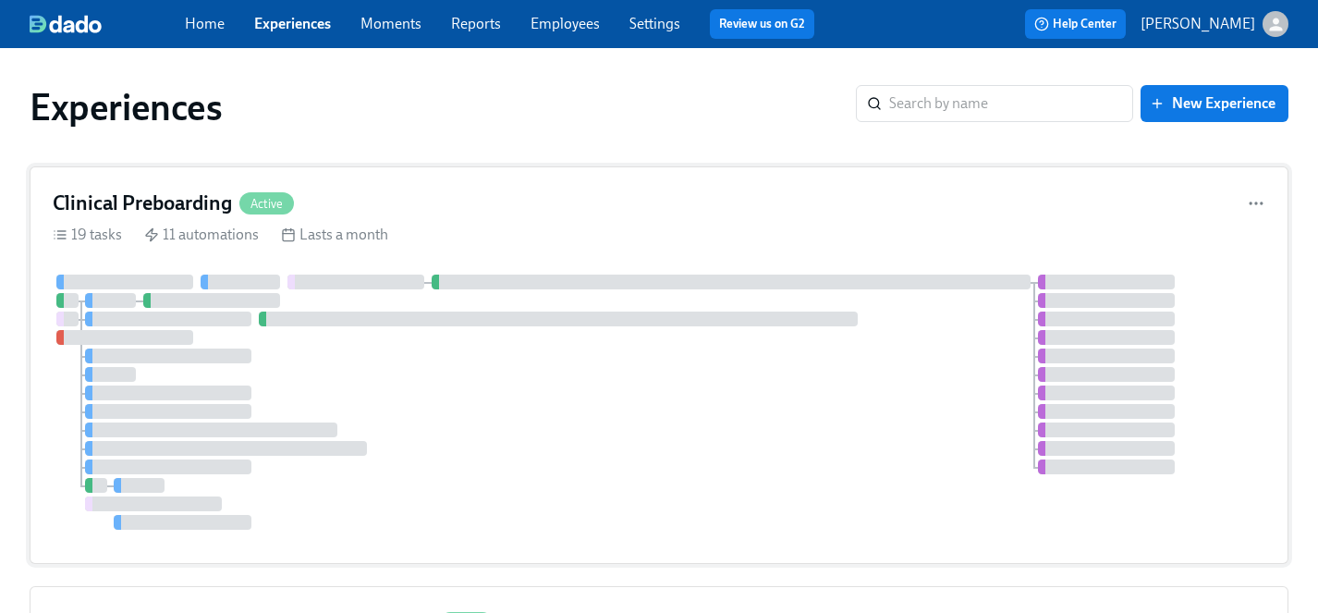
click at [549, 414] on div at bounding box center [659, 401] width 1212 height 255
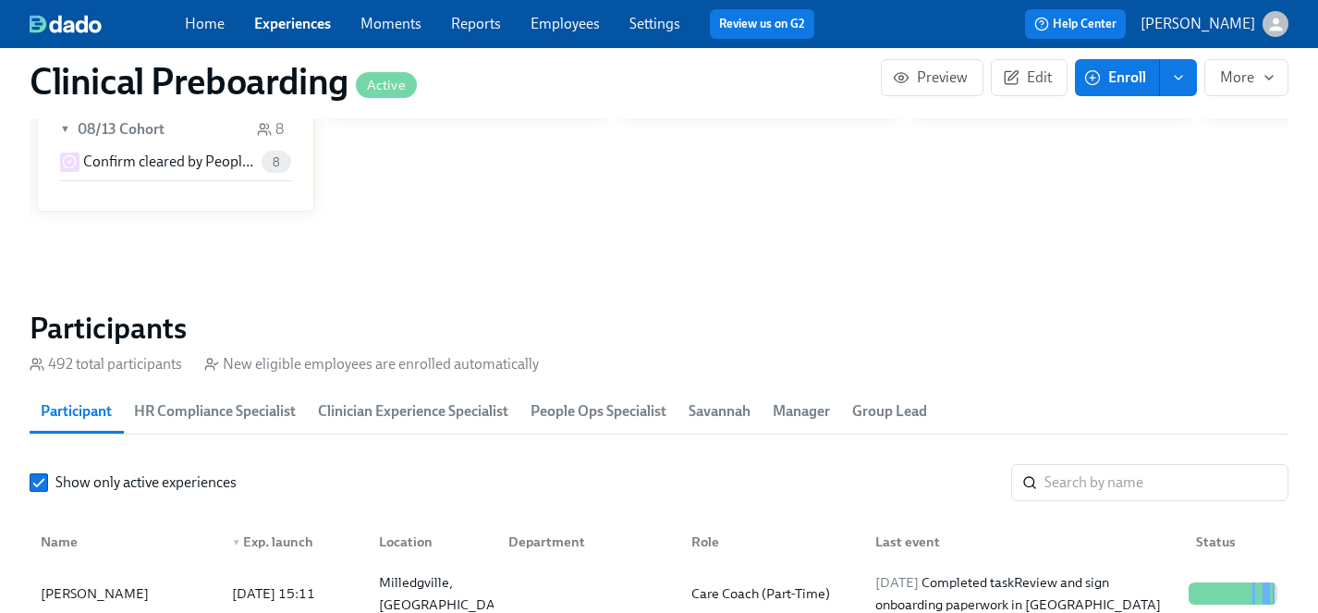
scroll to position [1784, 0]
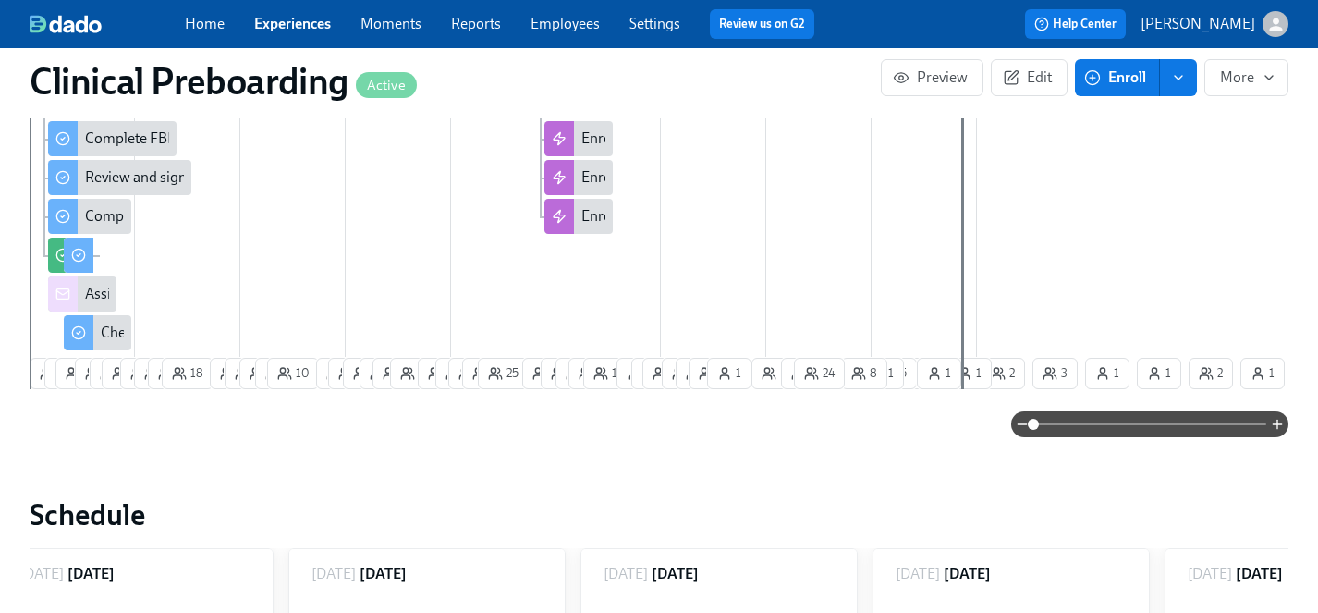
scroll to position [0, 26175]
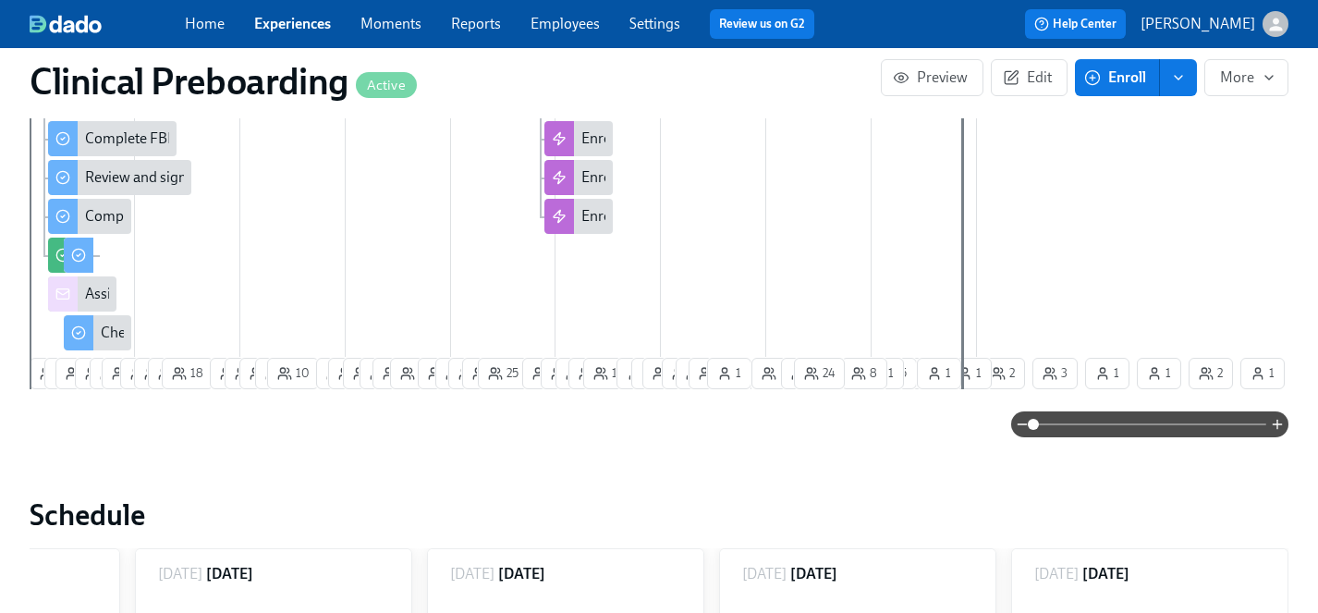
click at [286, 24] on link "Experiences" at bounding box center [292, 24] width 77 height 18
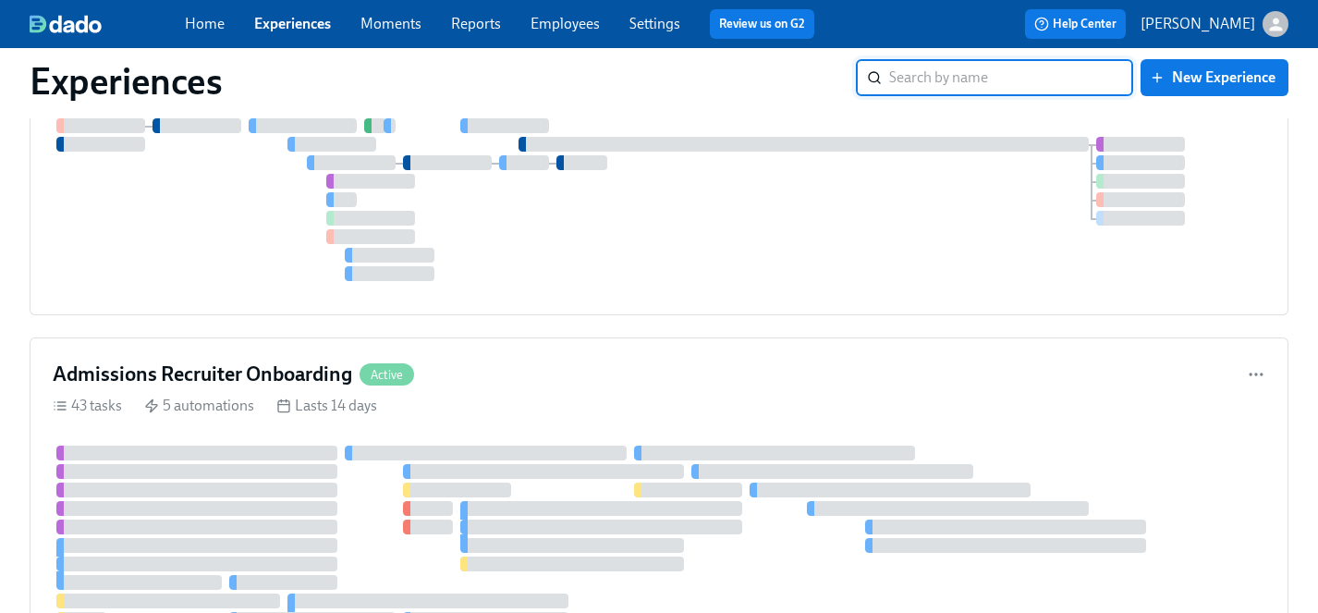
scroll to position [4235, 0]
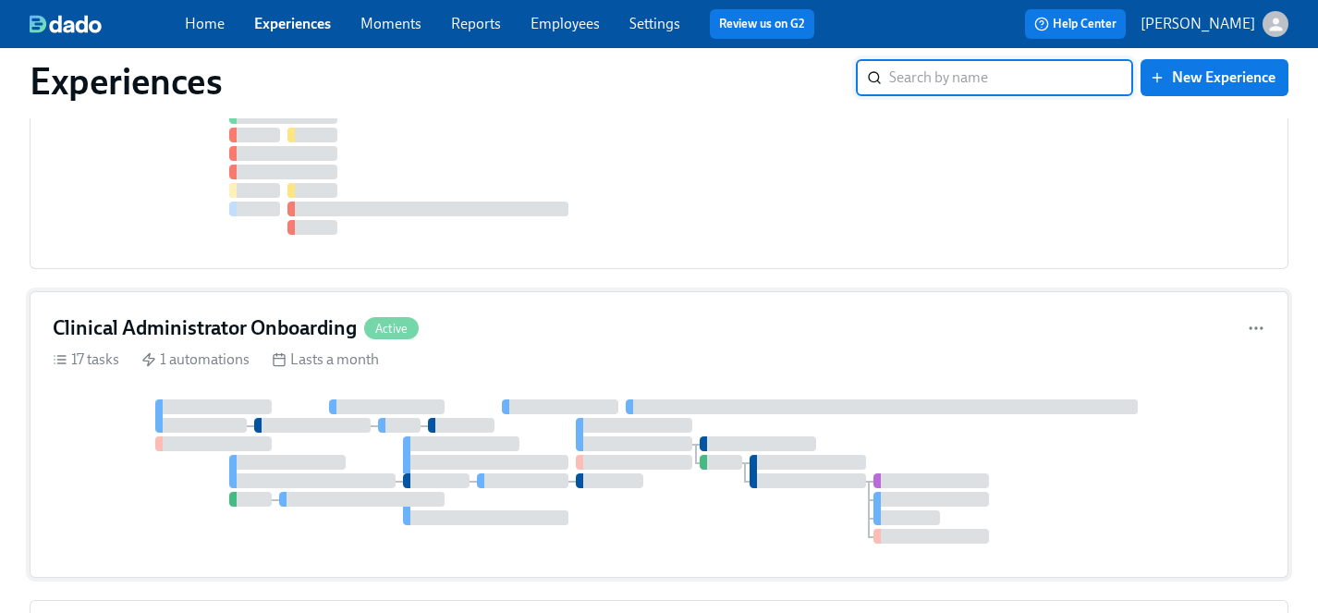
click at [536, 399] on div at bounding box center [659, 471] width 1212 height 144
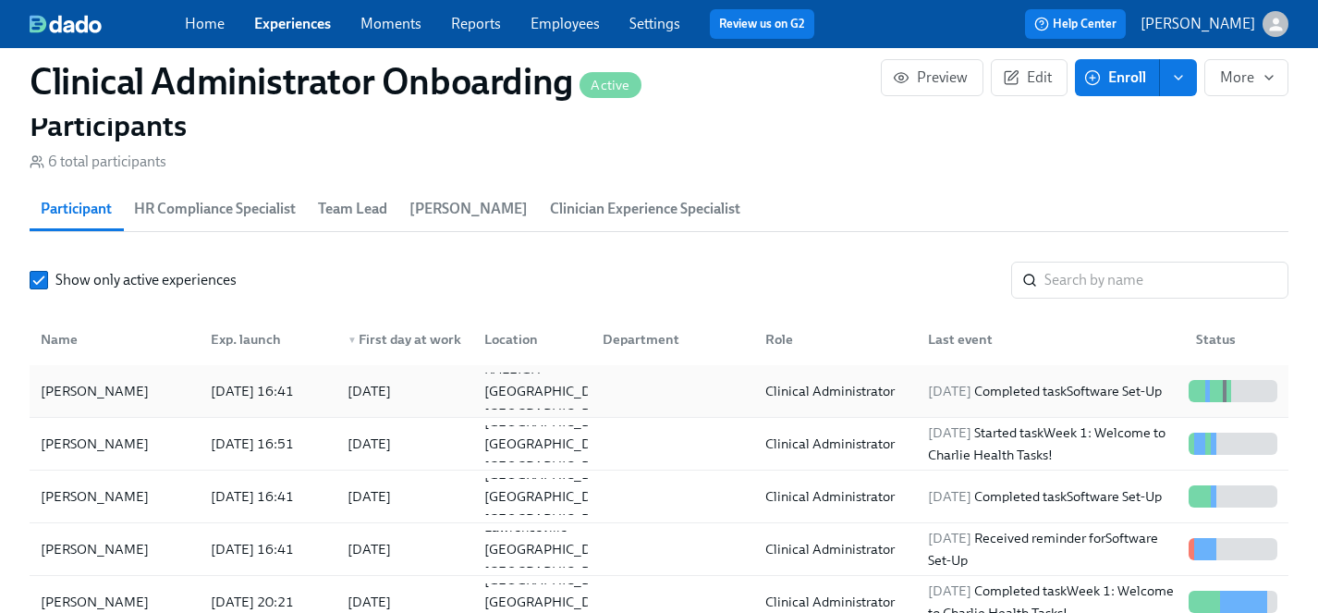
scroll to position [1229, 0]
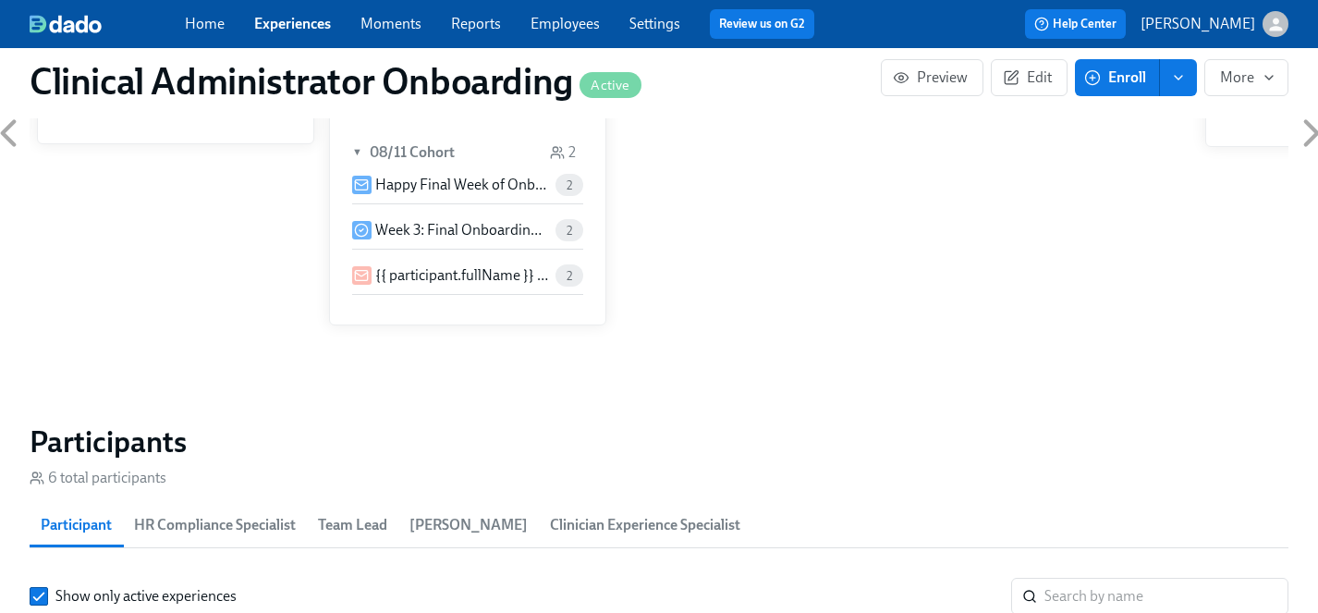
click at [573, 19] on link "Employees" at bounding box center [564, 24] width 69 height 18
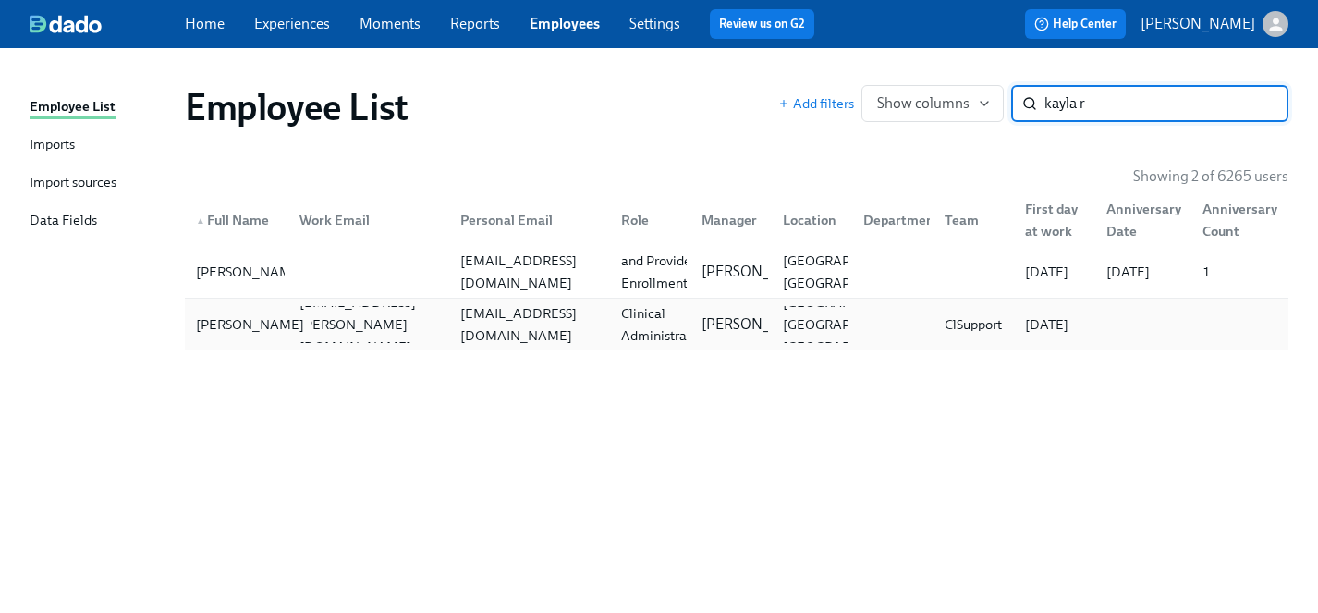
type input "kayla r"
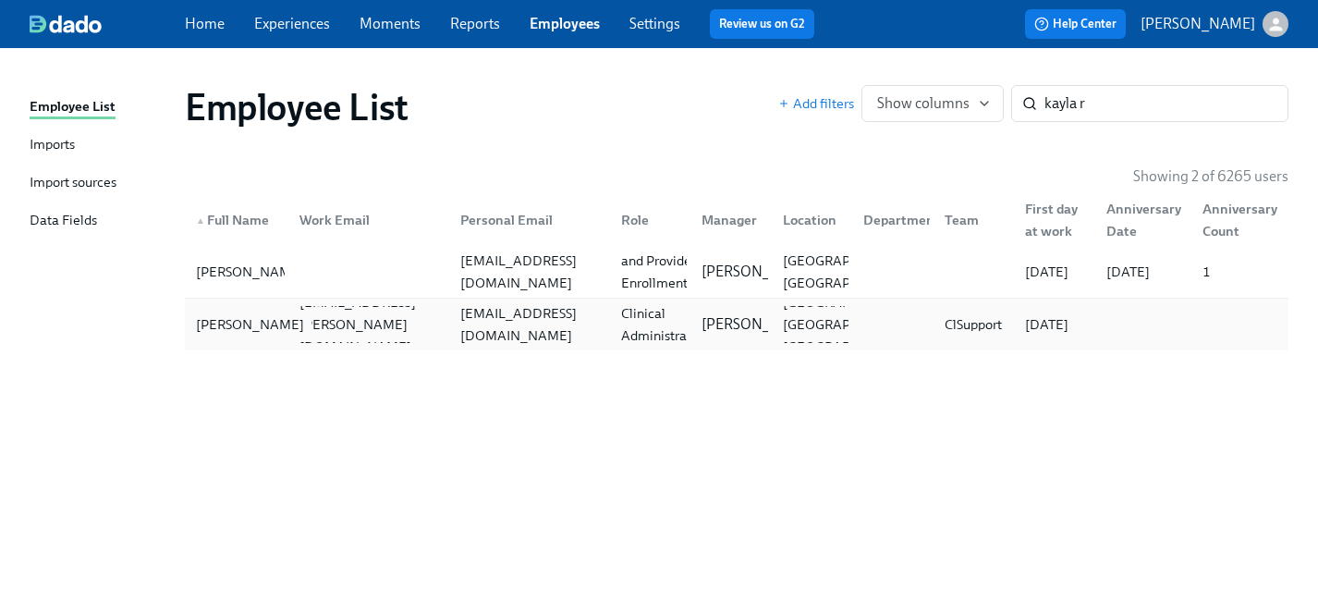
click at [232, 323] on div "Kayla Reams" at bounding box center [250, 324] width 123 height 22
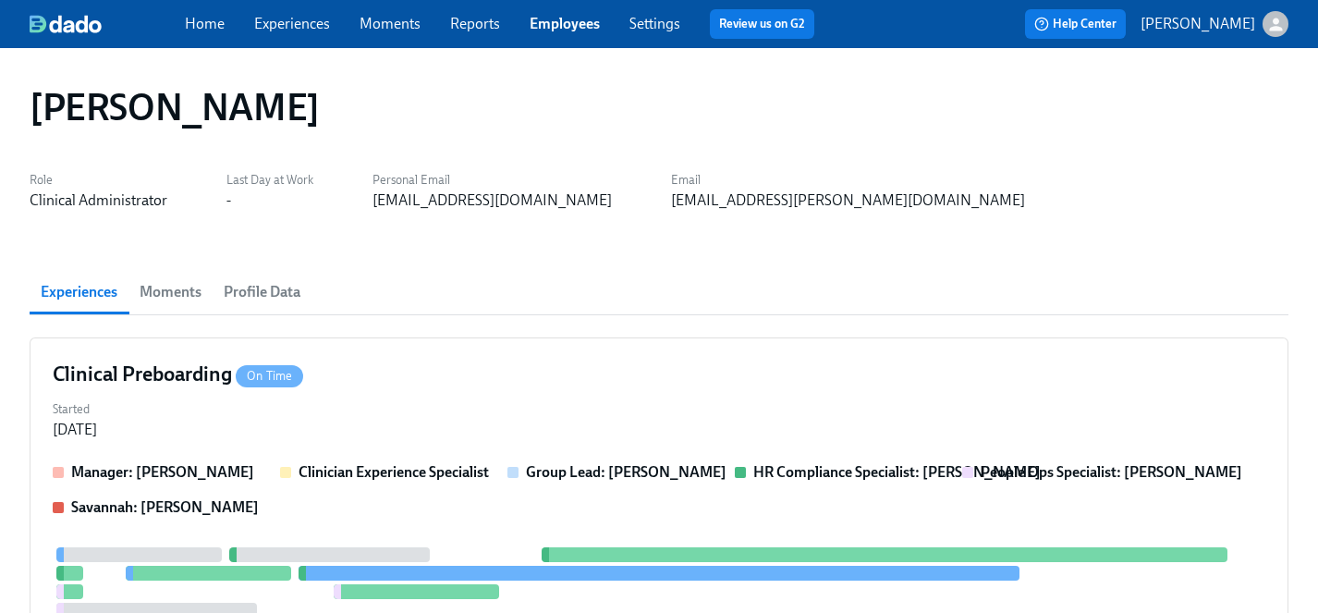
click at [299, 25] on link "Experiences" at bounding box center [292, 24] width 76 height 18
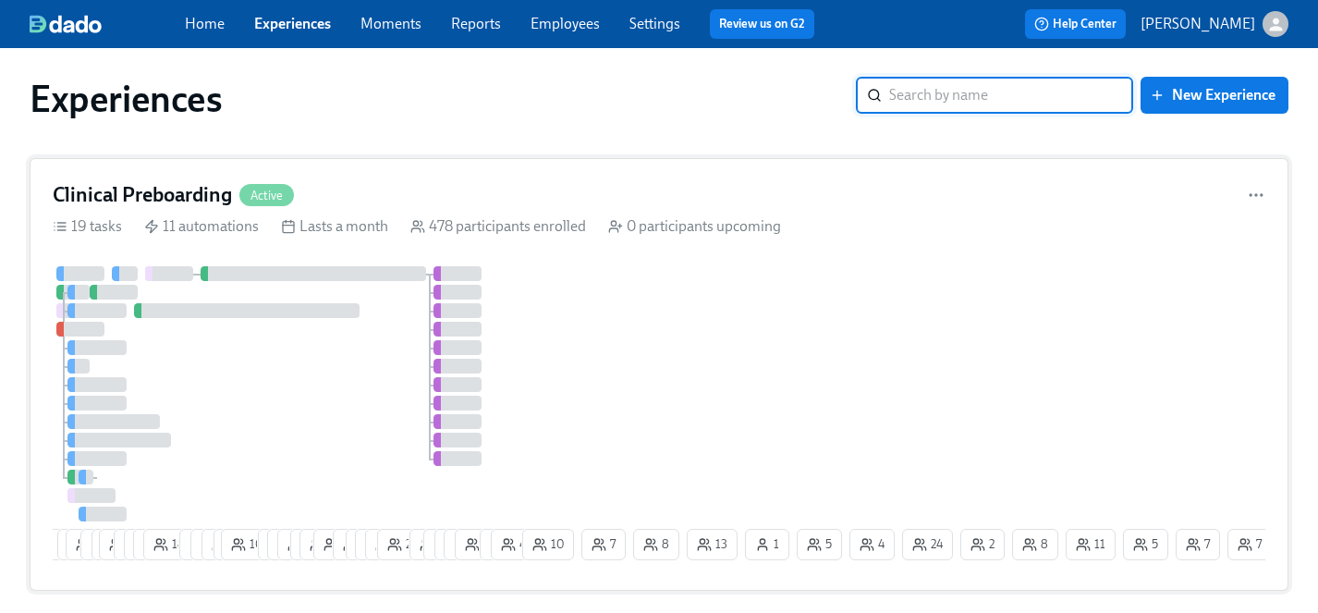
scroll to position [7, 0]
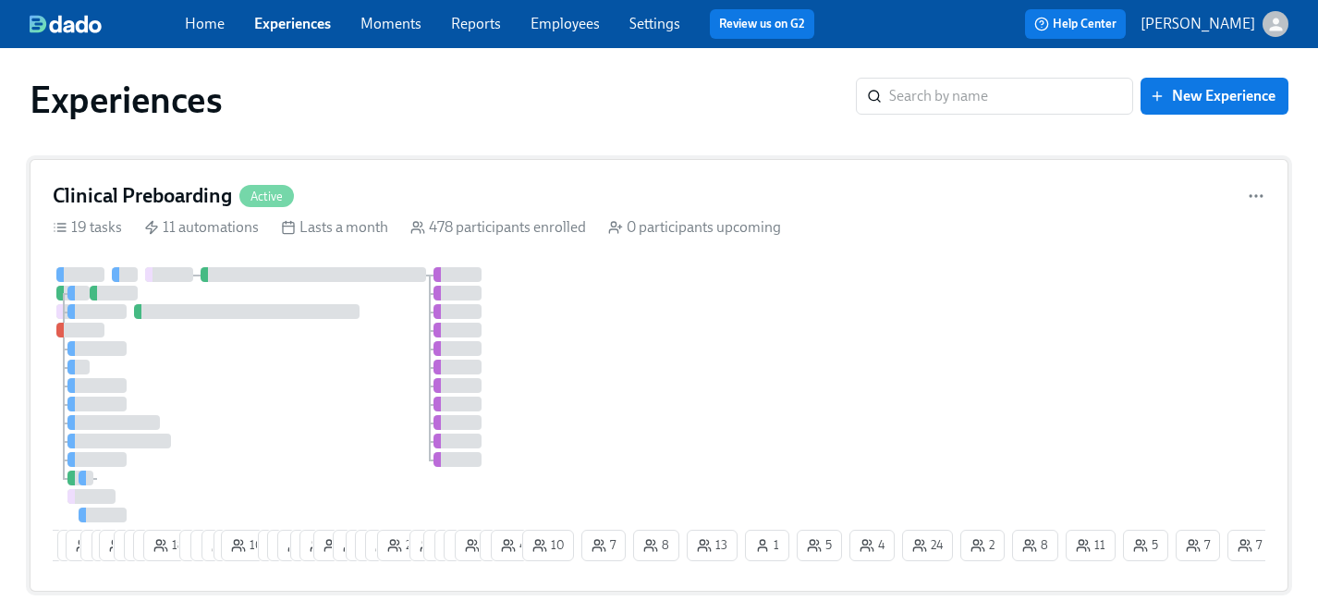
click at [369, 358] on div at bounding box center [286, 394] width 466 height 255
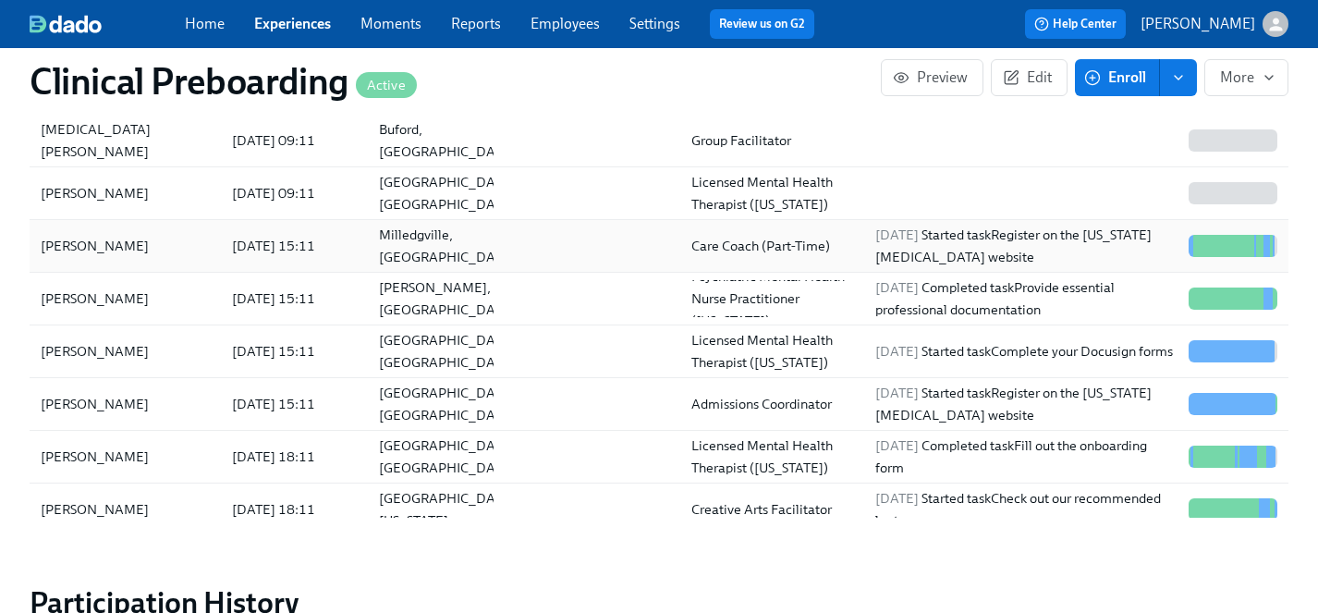
scroll to position [2041, 0]
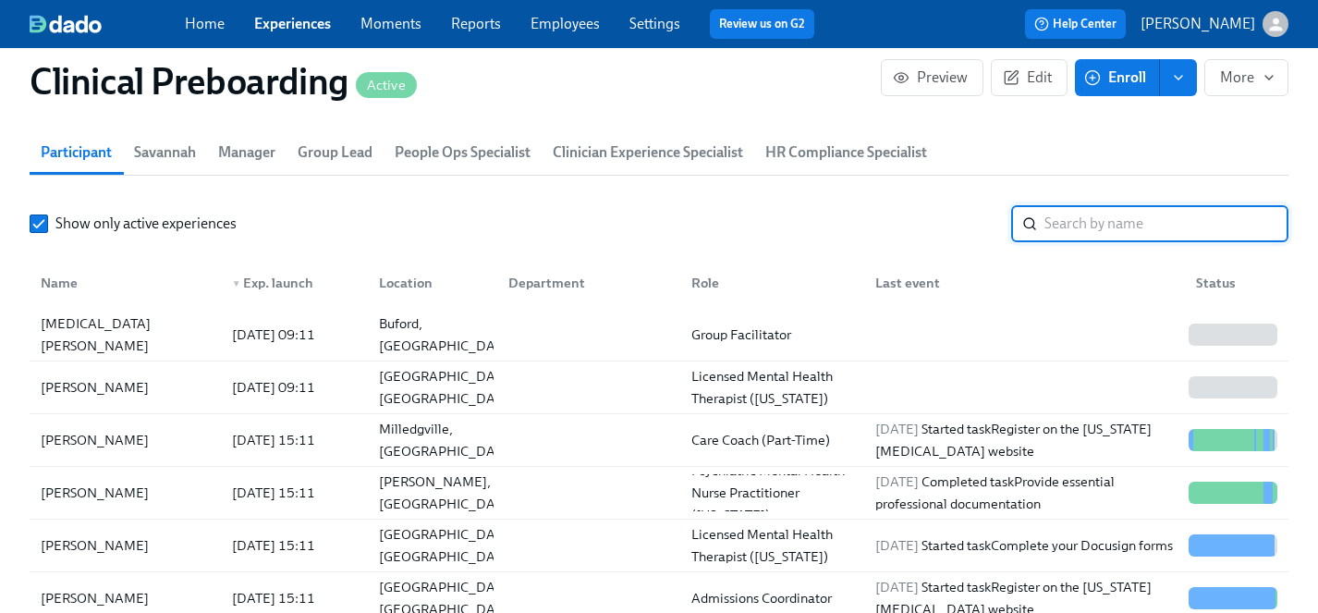
click at [1085, 213] on input "search" at bounding box center [1166, 223] width 244 height 37
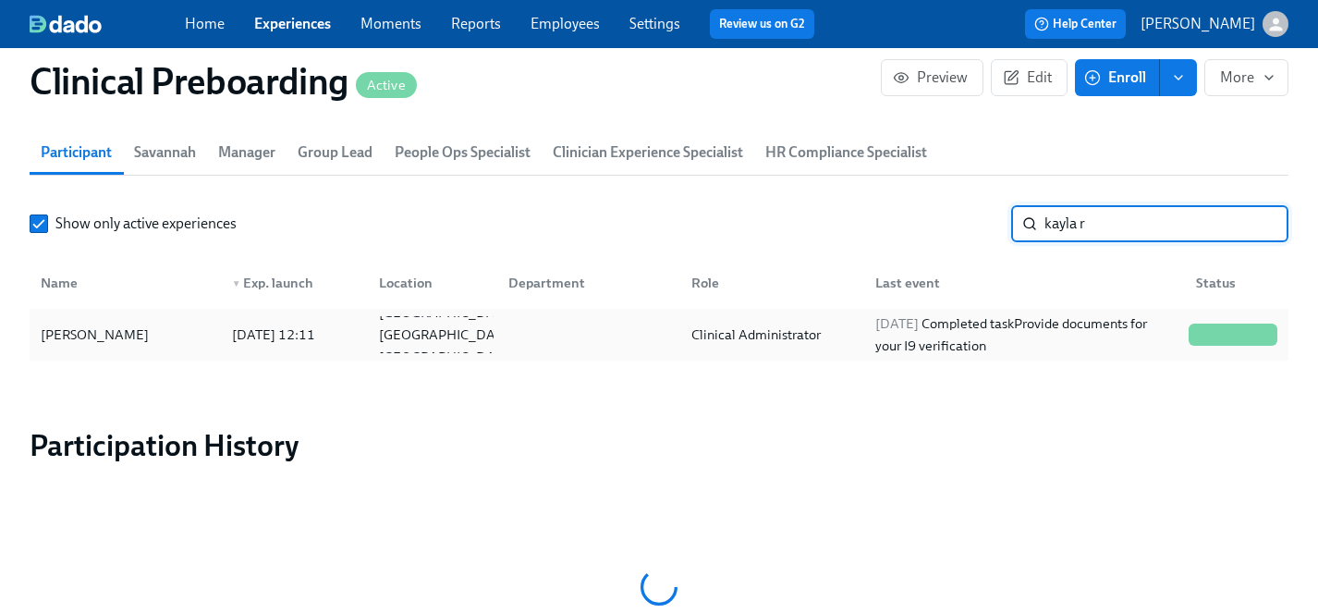
type input "kayla r"
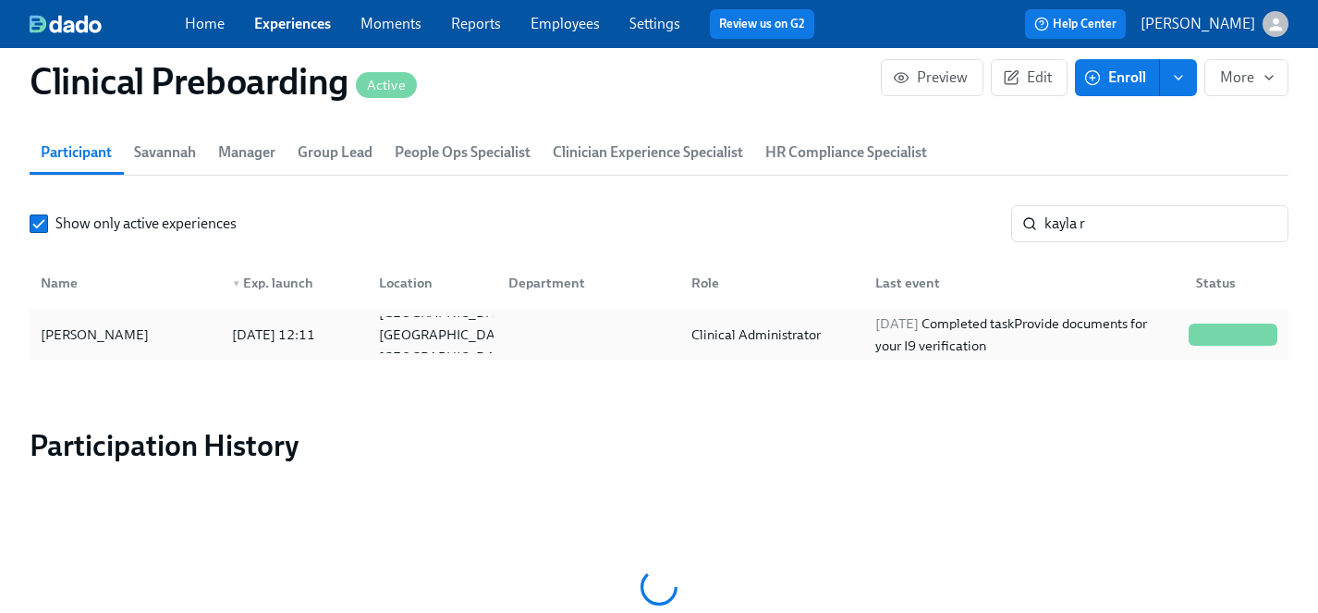
click at [77, 333] on div "Kayla Reams" at bounding box center [94, 334] width 123 height 22
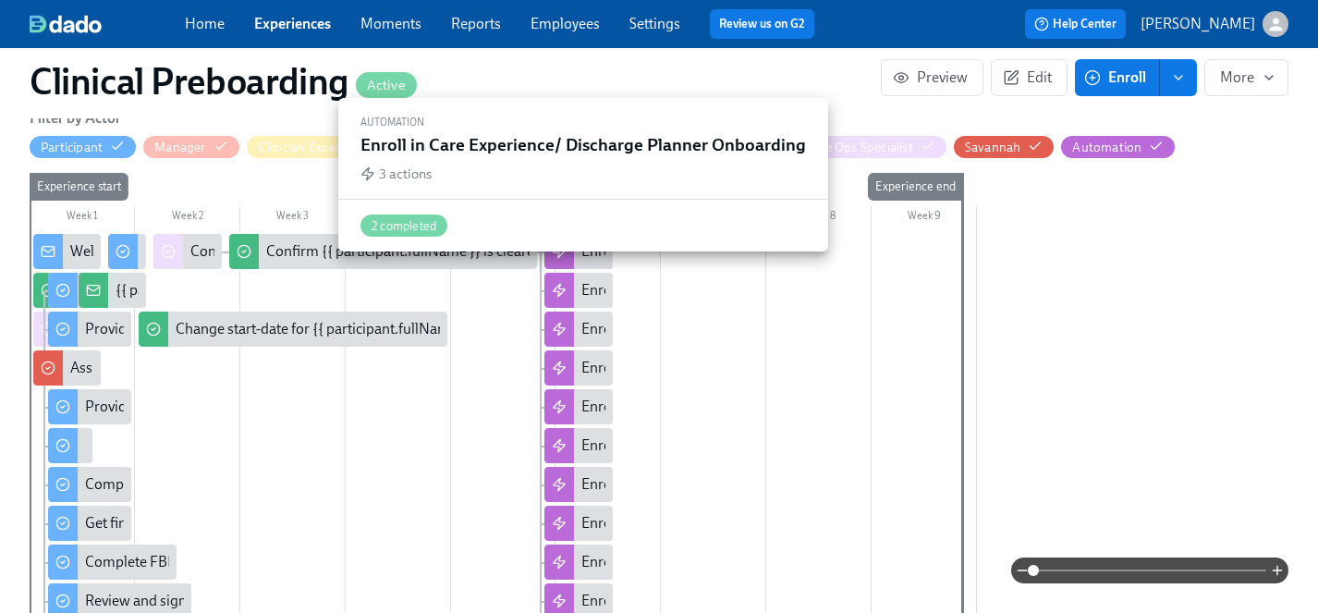
scroll to position [599, 0]
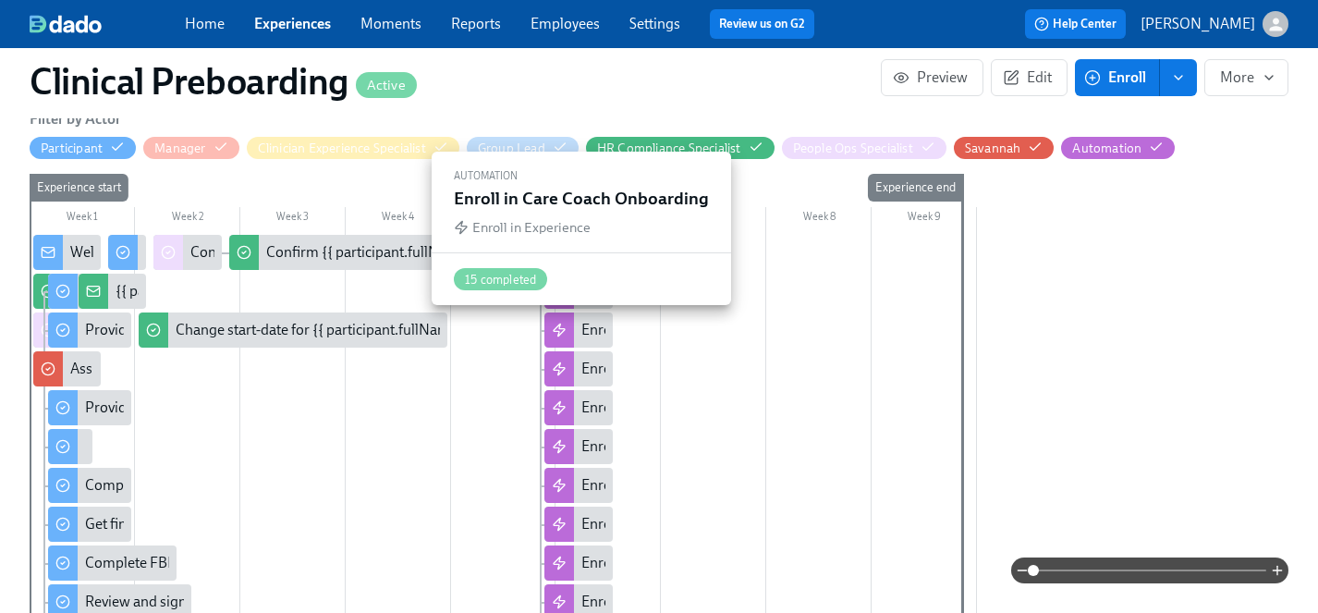
click at [590, 327] on div "Enroll in Care Coach Onboarding" at bounding box center [685, 330] width 208 height 20
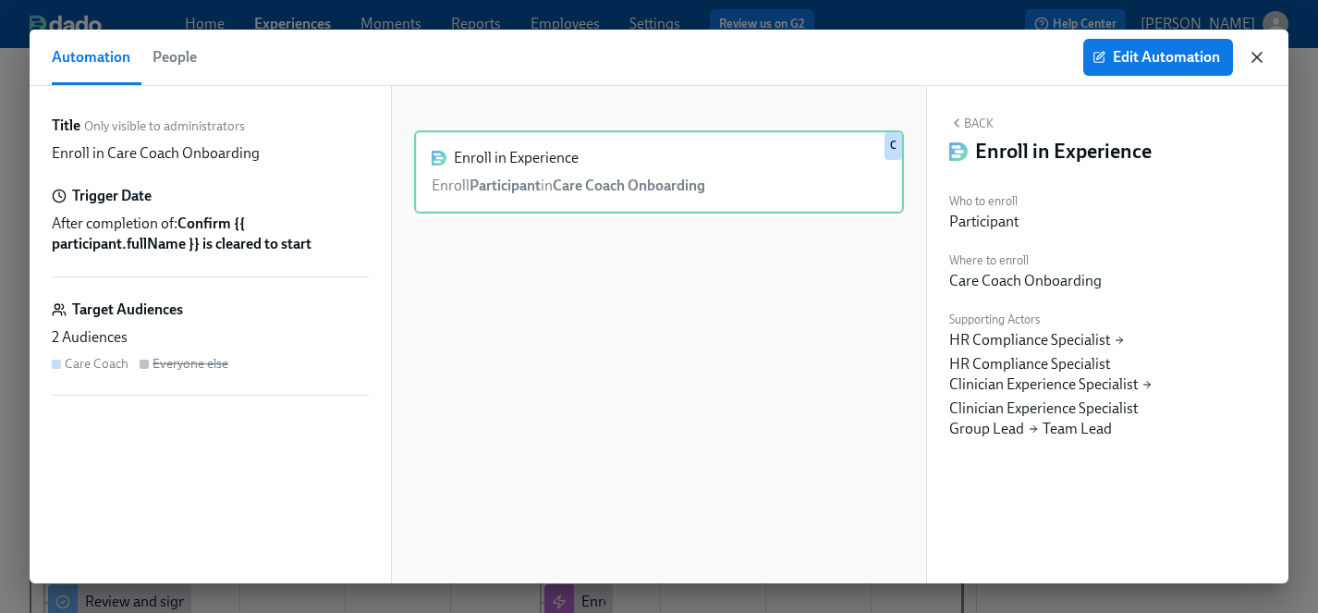
click at [1262, 57] on icon "button" at bounding box center [1257, 57] width 18 height 18
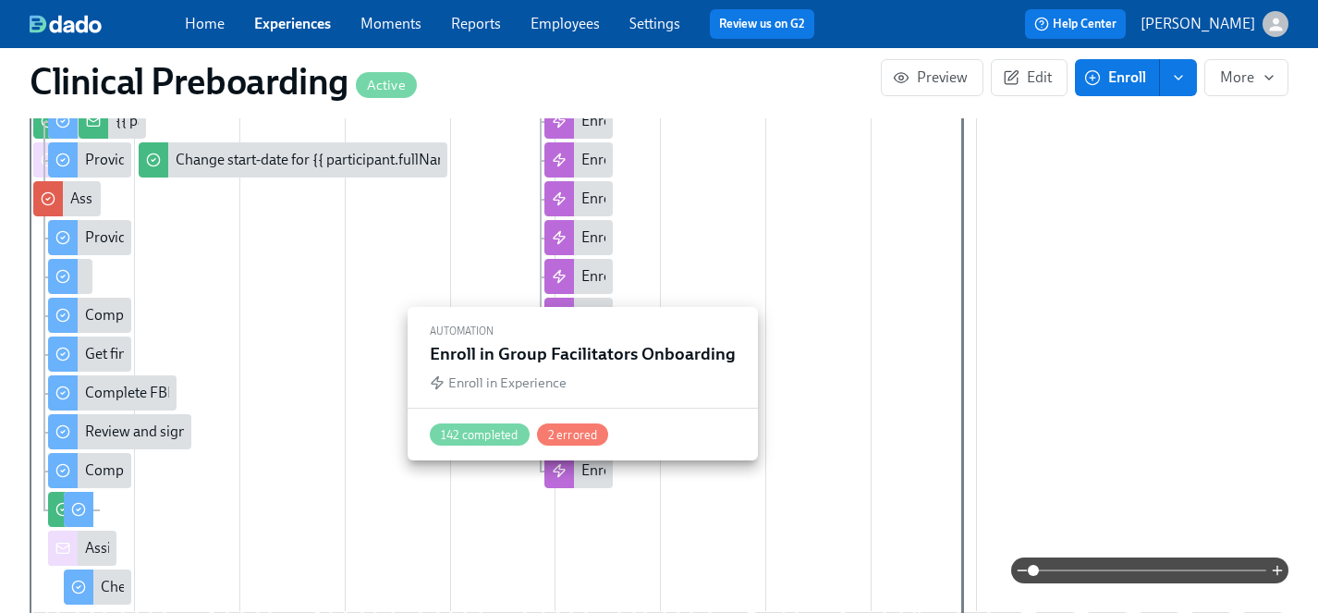
scroll to position [797, 0]
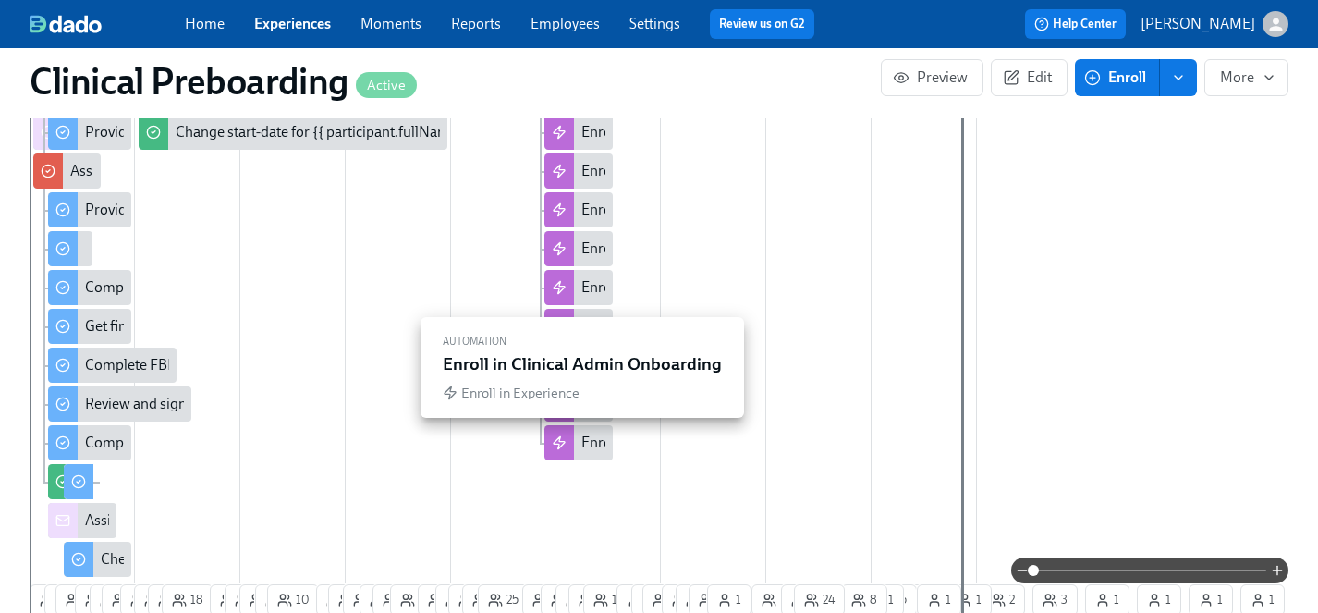
click at [589, 444] on div "Enroll in Clinical Admin Onboarding" at bounding box center [694, 442] width 227 height 20
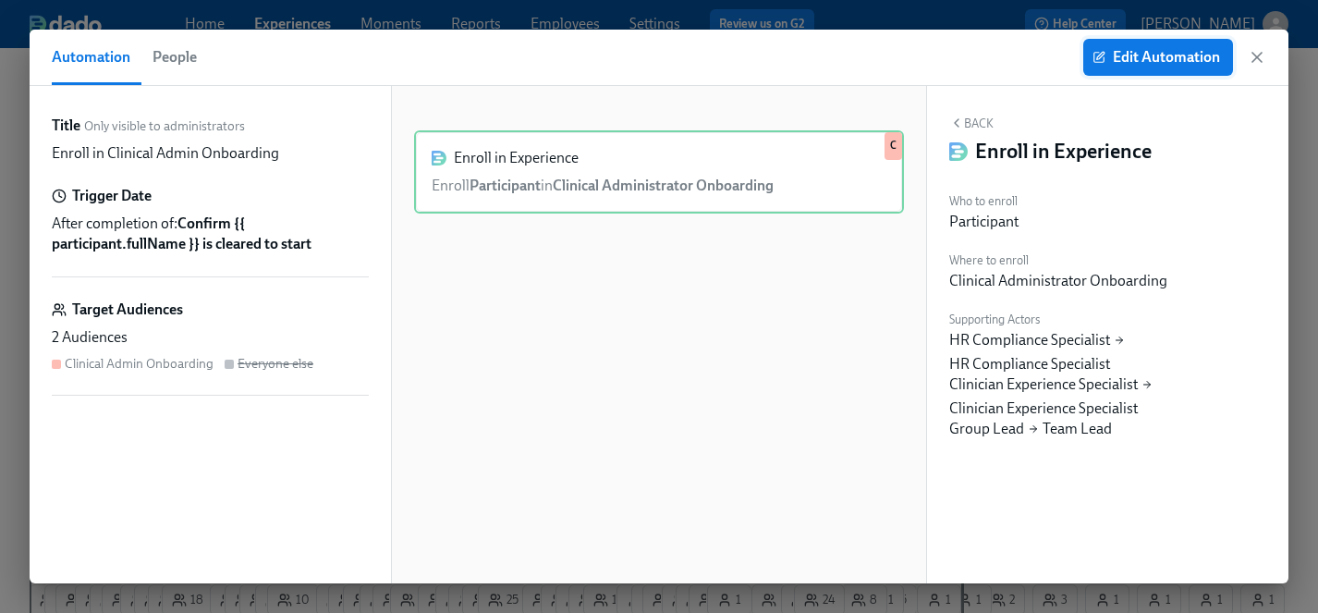
click at [1151, 64] on span "Edit Automation" at bounding box center [1158, 57] width 124 height 18
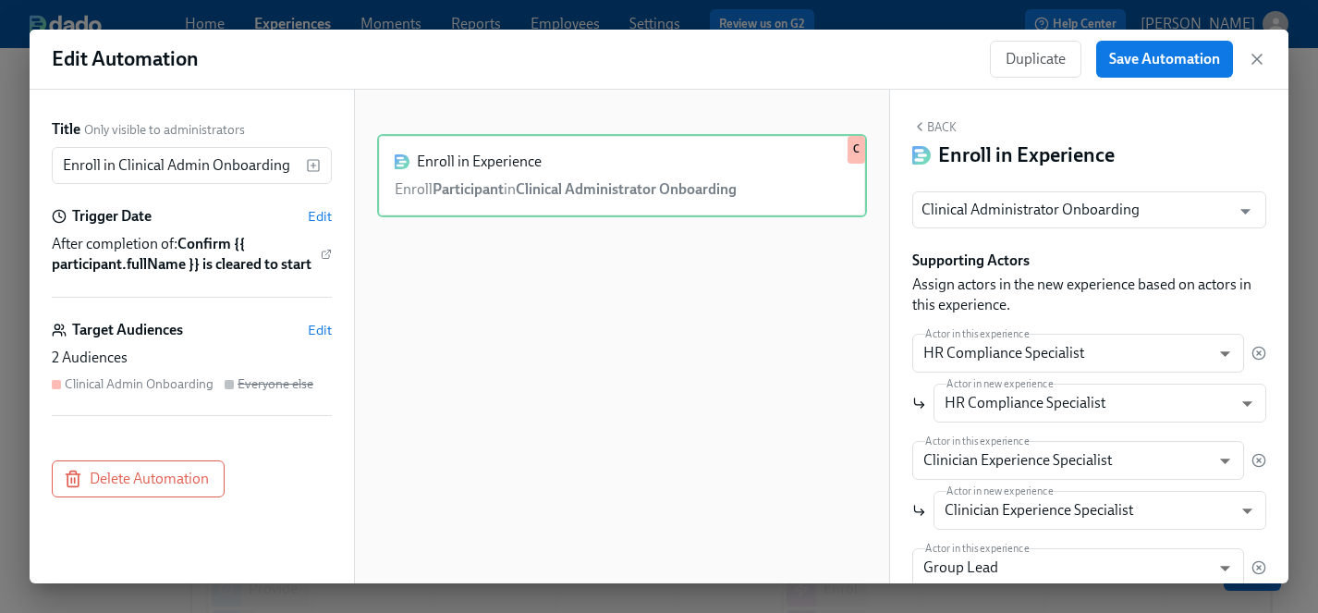
click at [125, 382] on div "Clinical Admin Onboarding" at bounding box center [139, 384] width 149 height 18
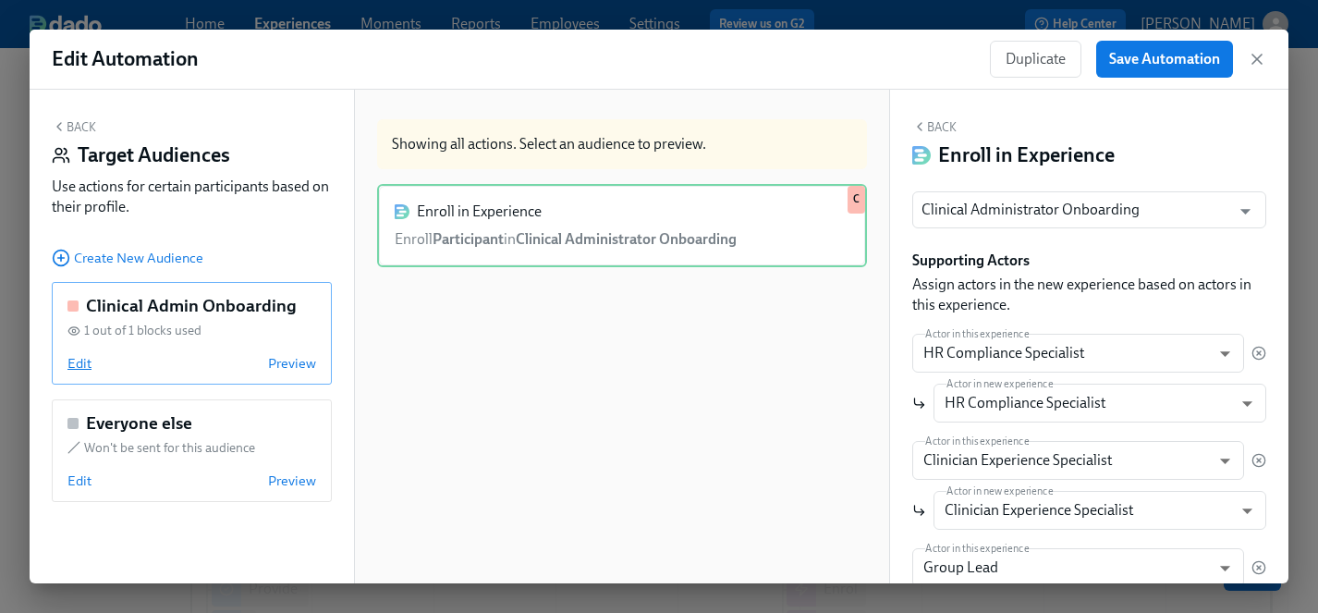
click at [80, 361] on span "Edit" at bounding box center [79, 363] width 24 height 18
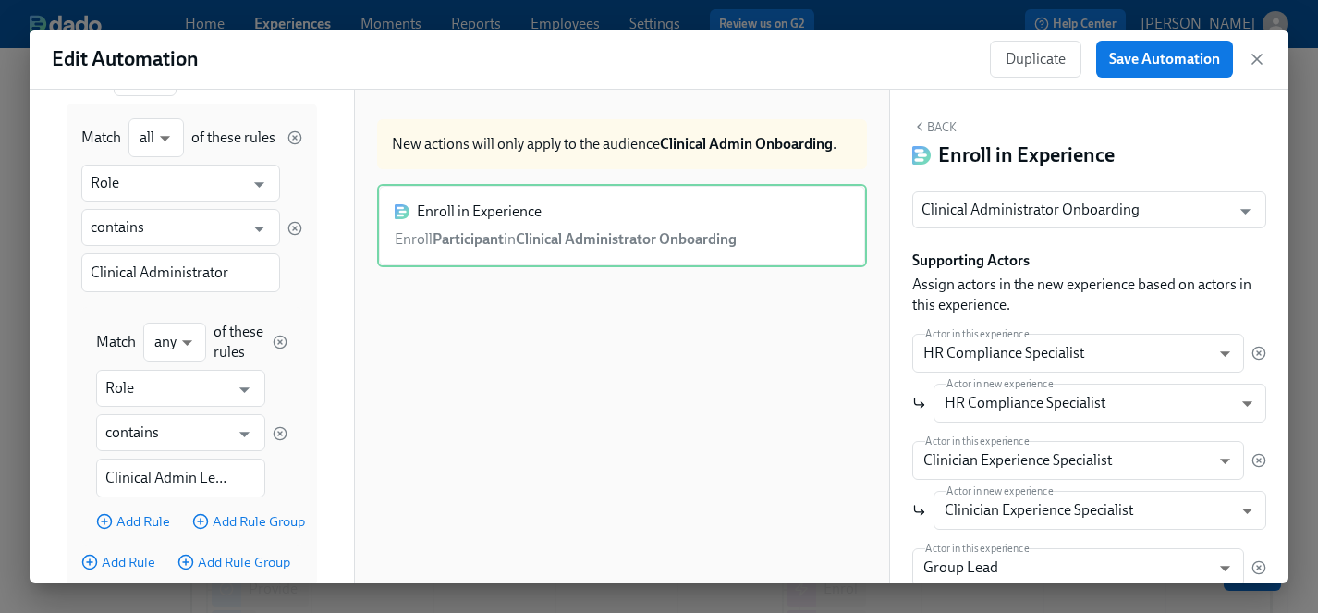
scroll to position [286, 0]
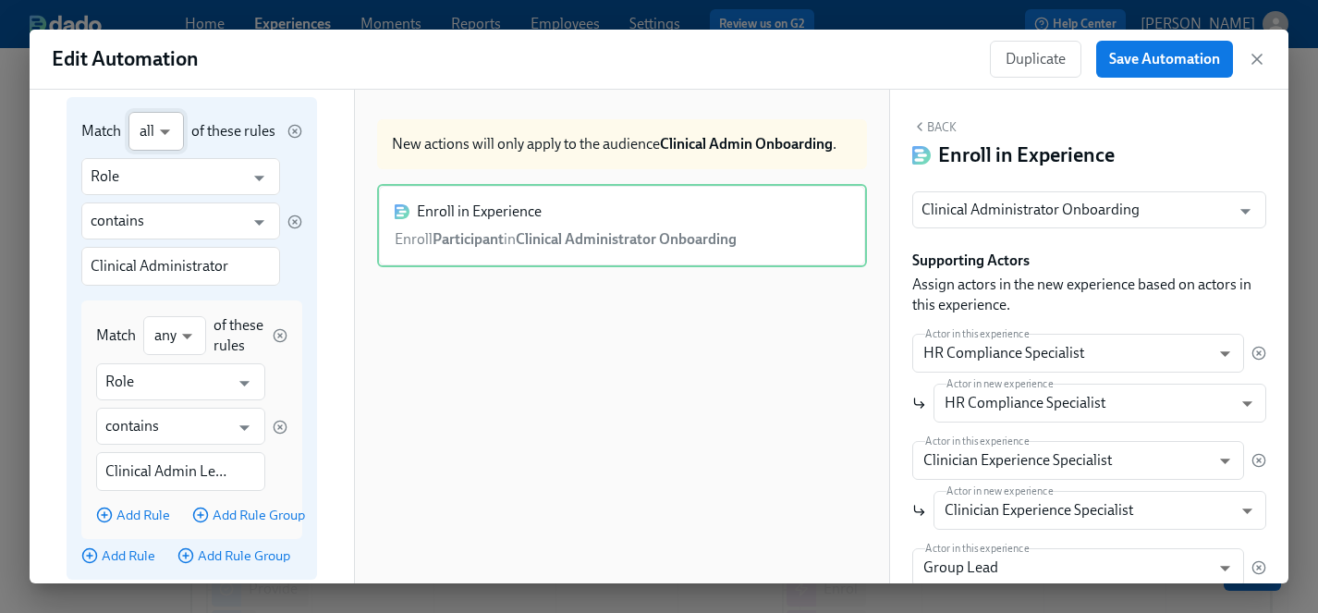
click at [169, 129] on body "Home Experiences Moments Reports Employees Settings Review us on G2 Help Center…" at bounding box center [659, 566] width 1318 height 1133
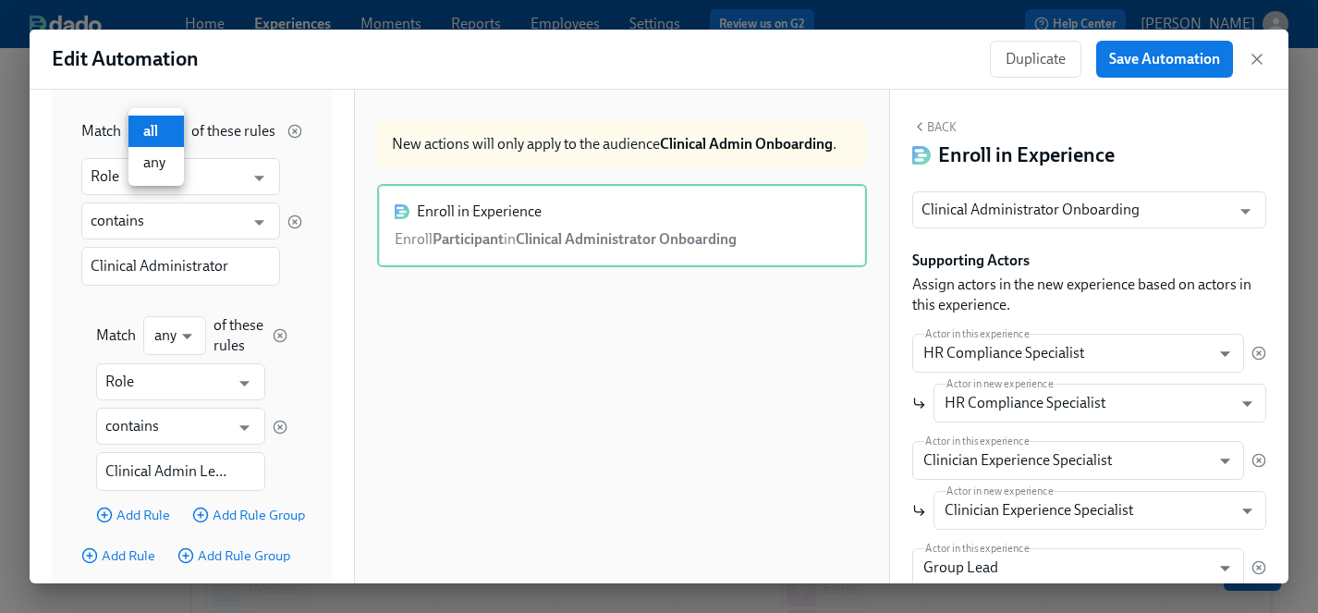
click at [165, 159] on li "any" at bounding box center [155, 162] width 55 height 31
type input "any"
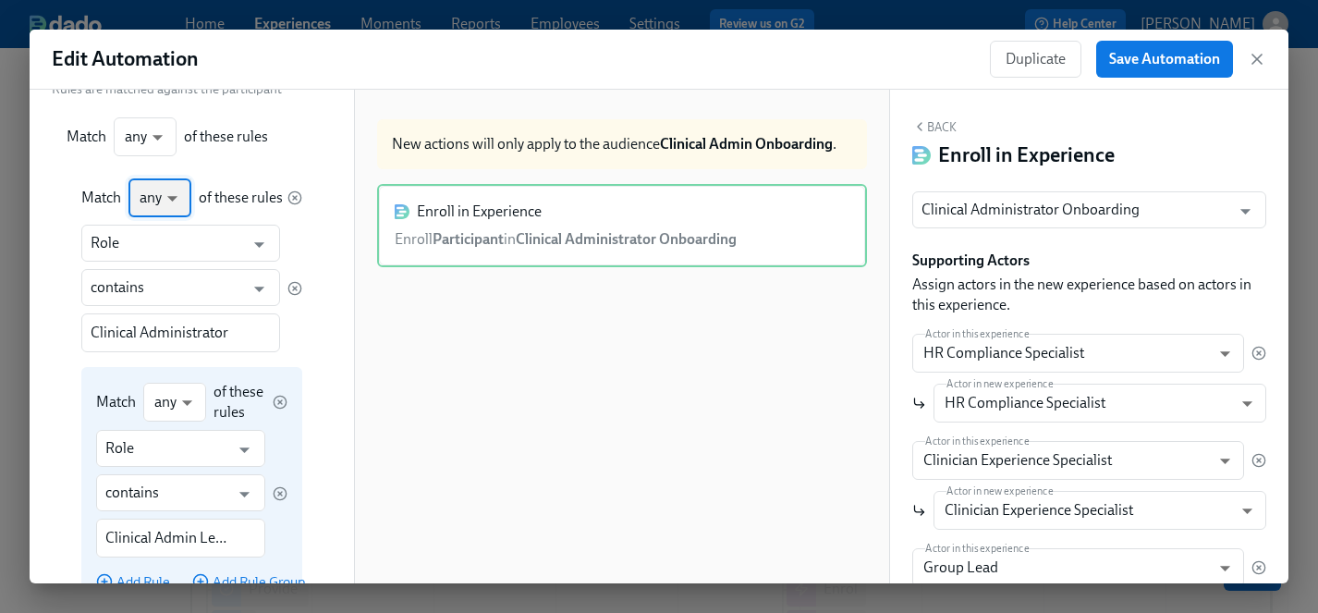
scroll to position [219, 0]
click at [185, 403] on body "Home Experiences Moments Reports Employees Settings Review us on G2 Help Center…" at bounding box center [659, 566] width 1318 height 1133
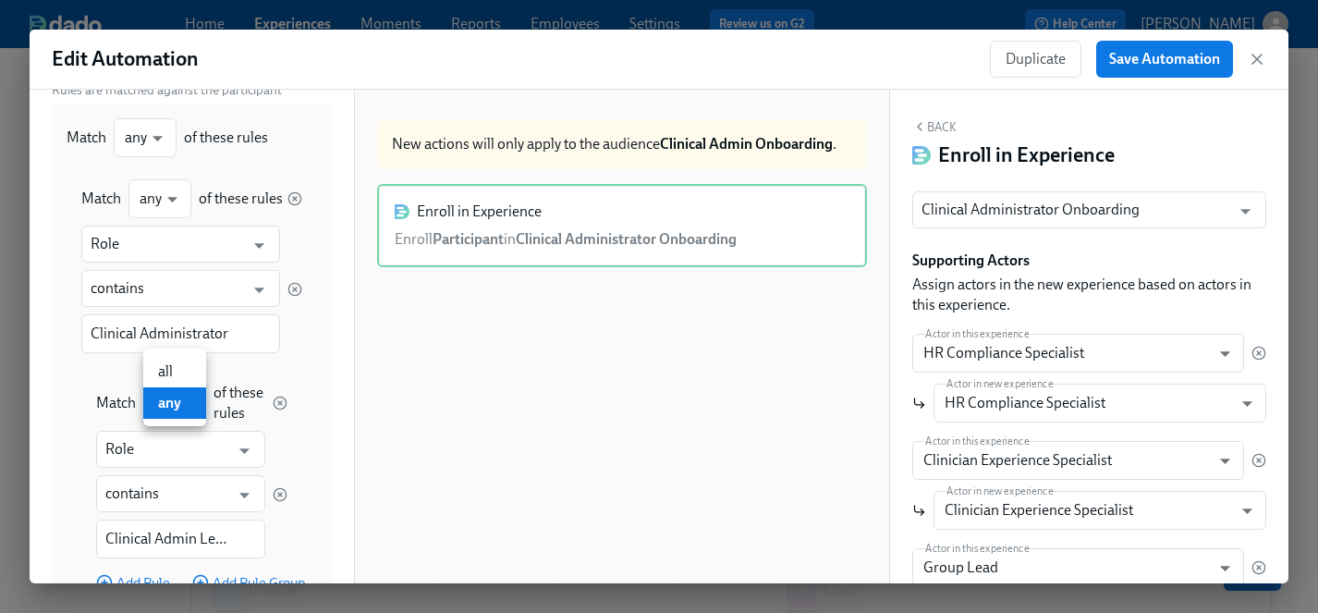
click at [342, 490] on div at bounding box center [659, 306] width 1318 height 613
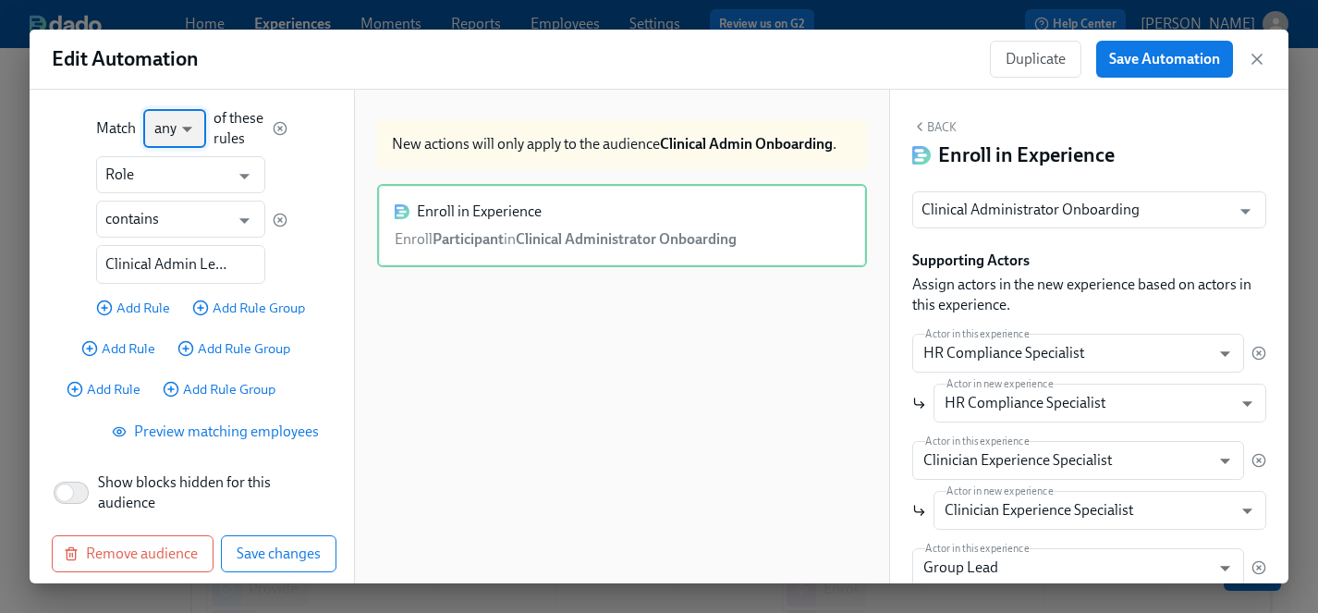
scroll to position [512, 0]
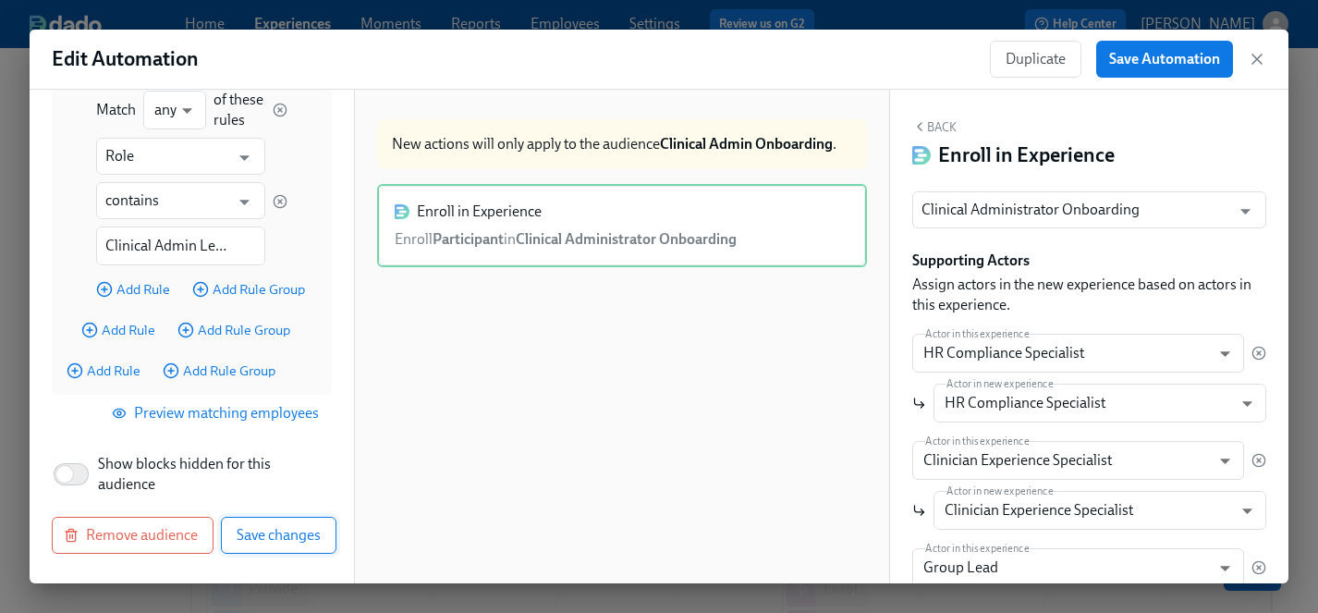
click at [294, 537] on span "Save changes" at bounding box center [279, 535] width 84 height 18
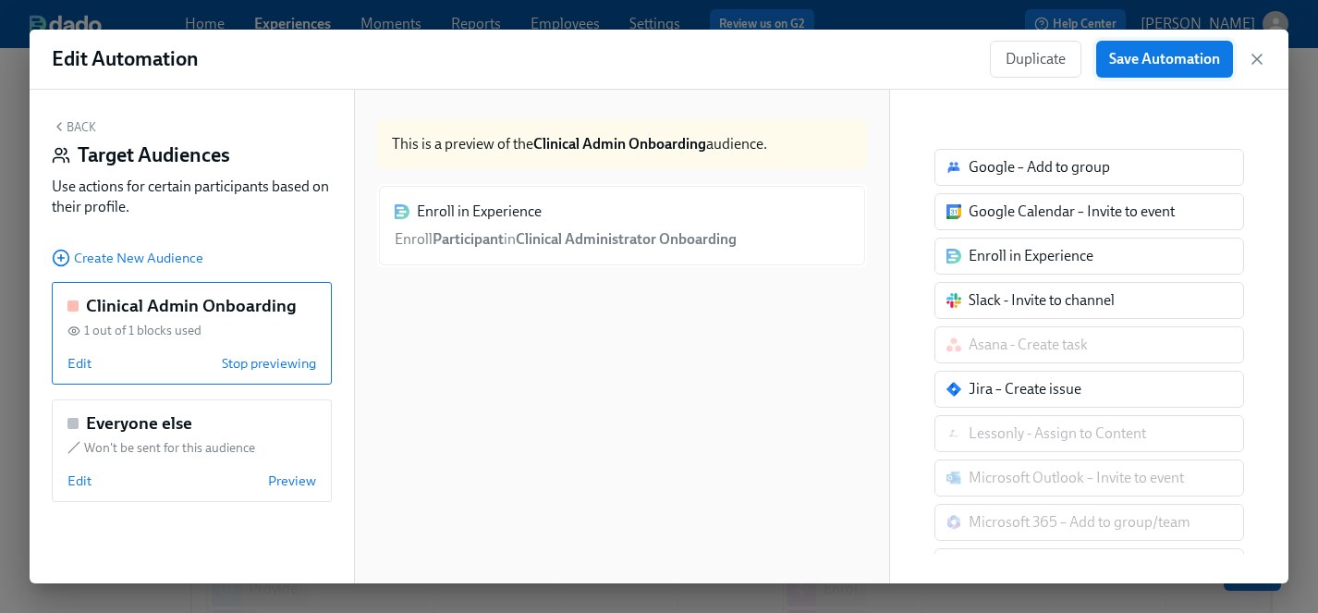
click at [1198, 58] on span "Save Automation" at bounding box center [1164, 59] width 111 height 18
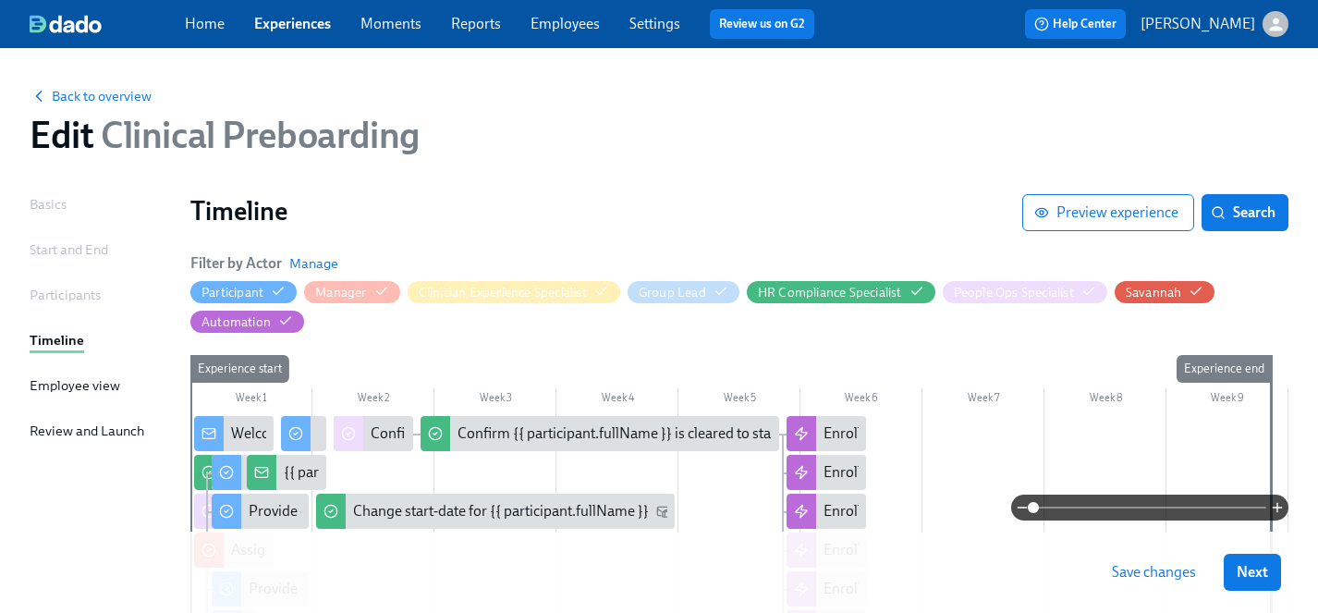
click at [1157, 582] on button "Save changes" at bounding box center [1154, 572] width 110 height 37
click at [1261, 577] on span "Next" at bounding box center [1251, 572] width 31 height 18
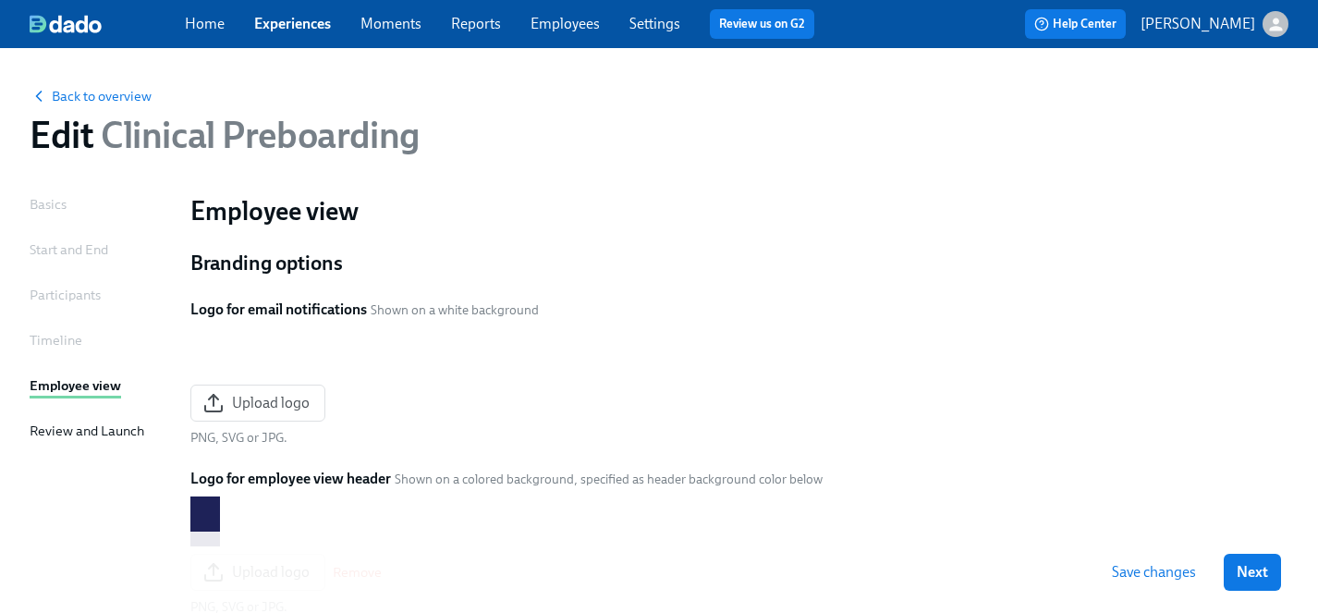
click at [1248, 571] on span "Next" at bounding box center [1251, 572] width 31 height 18
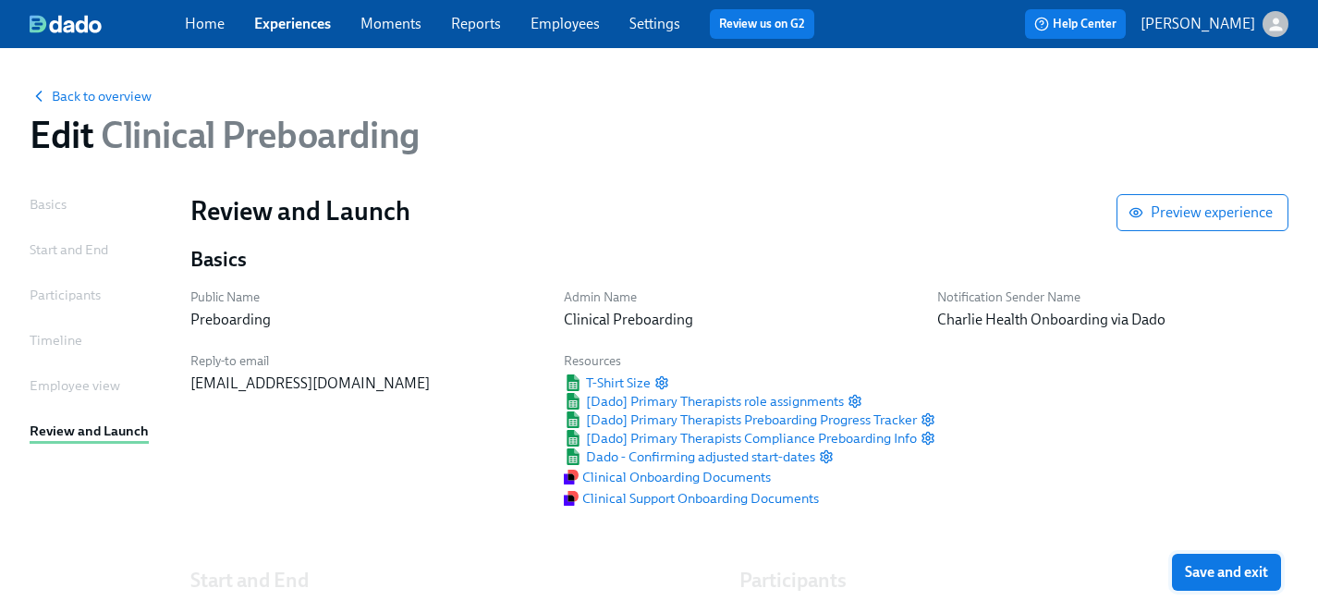
click at [1243, 573] on span "Save and exit" at bounding box center [1226, 572] width 83 height 18
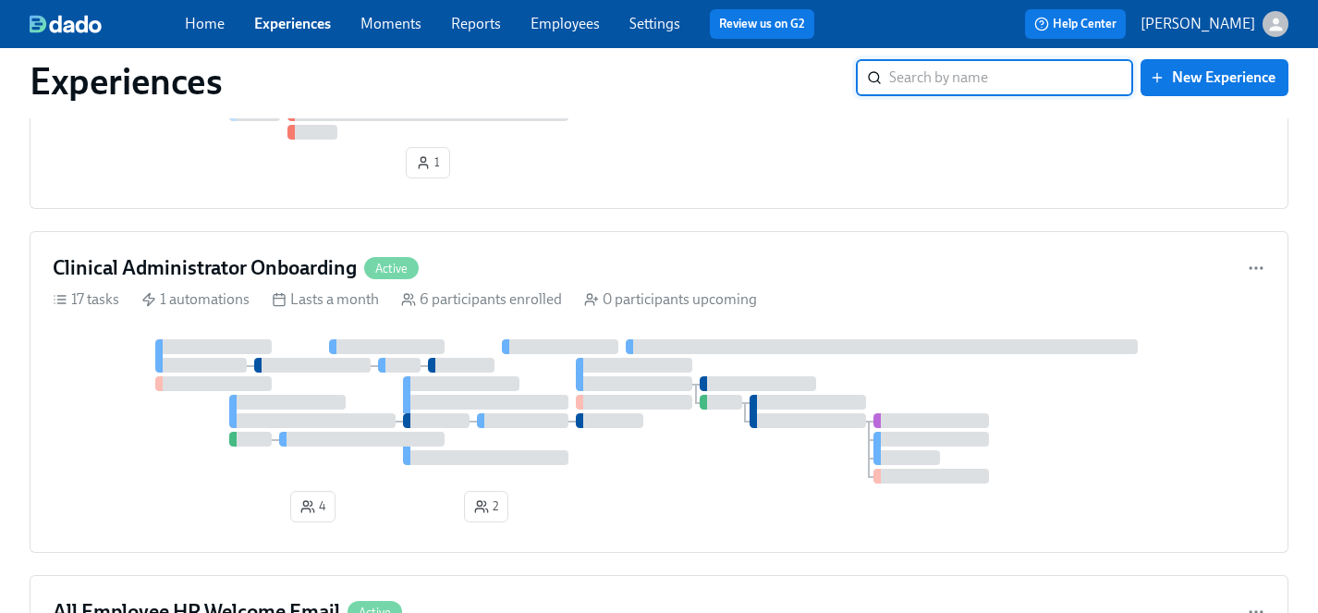
scroll to position [4712, 0]
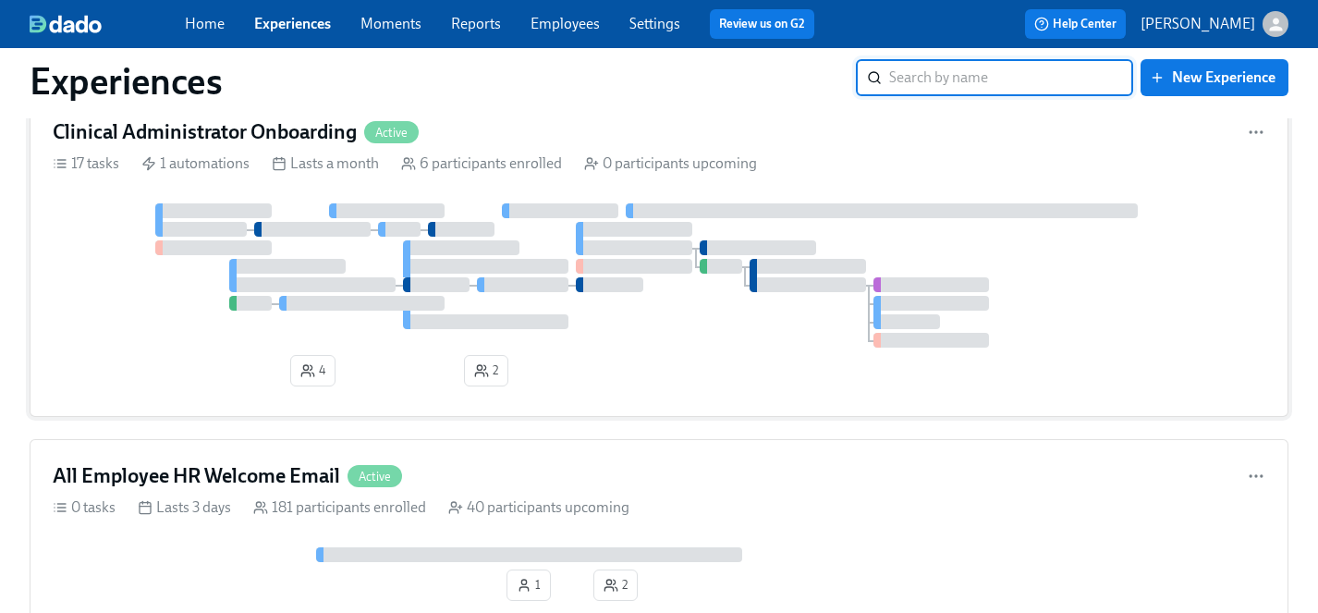
click at [141, 347] on div at bounding box center [659, 275] width 1212 height 144
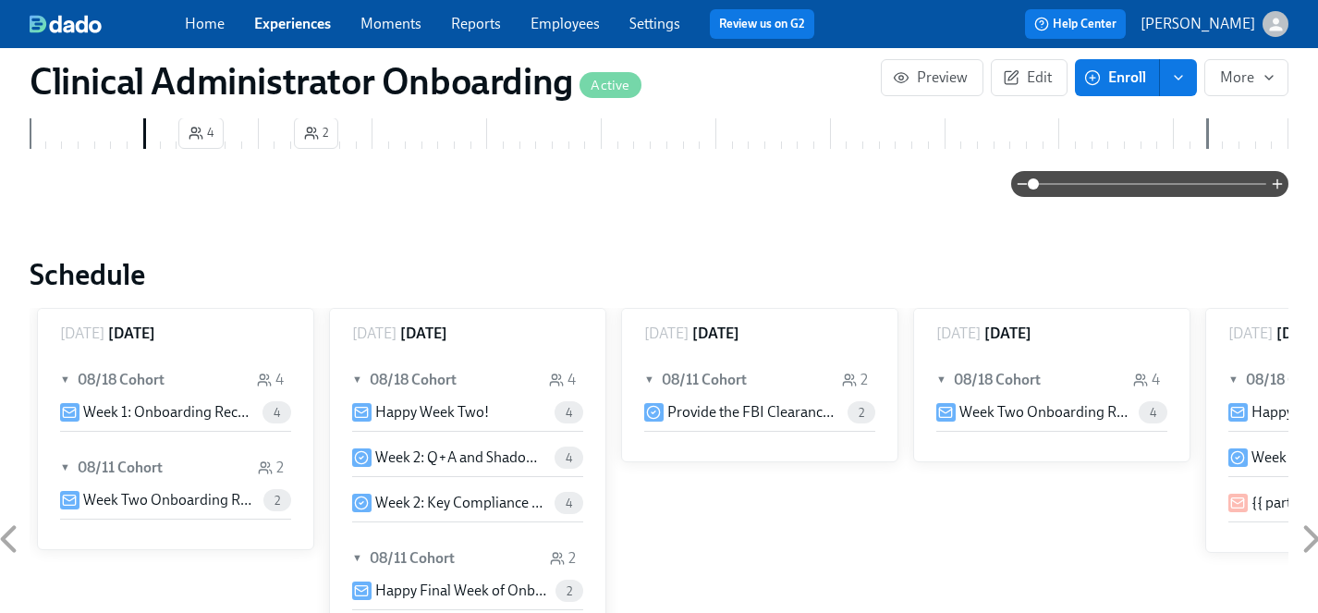
scroll to position [666, 0]
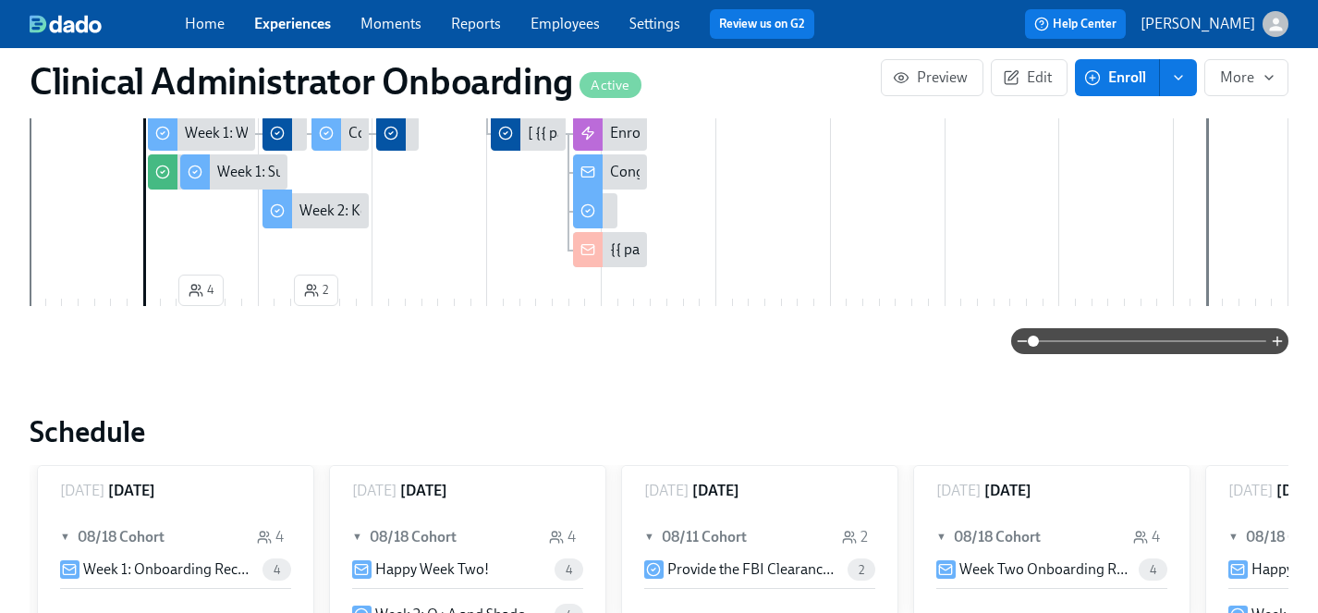
click at [1134, 77] on span "Enroll" at bounding box center [1117, 77] width 58 height 18
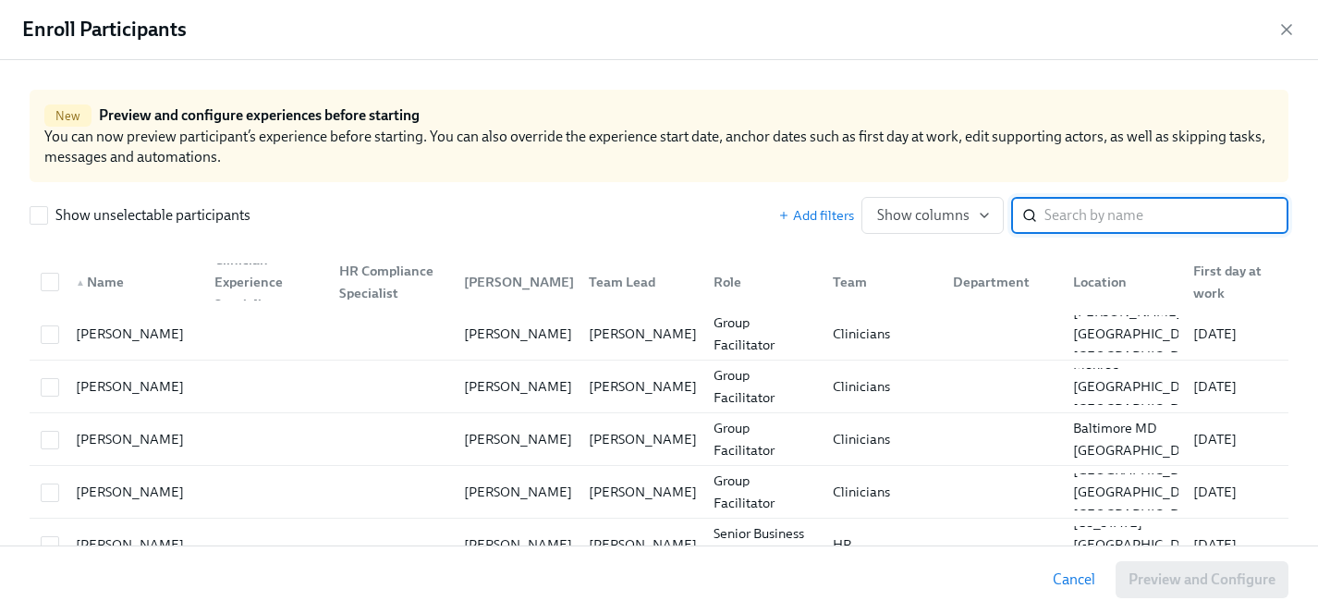
click at [1105, 216] on input "search" at bounding box center [1166, 215] width 244 height 37
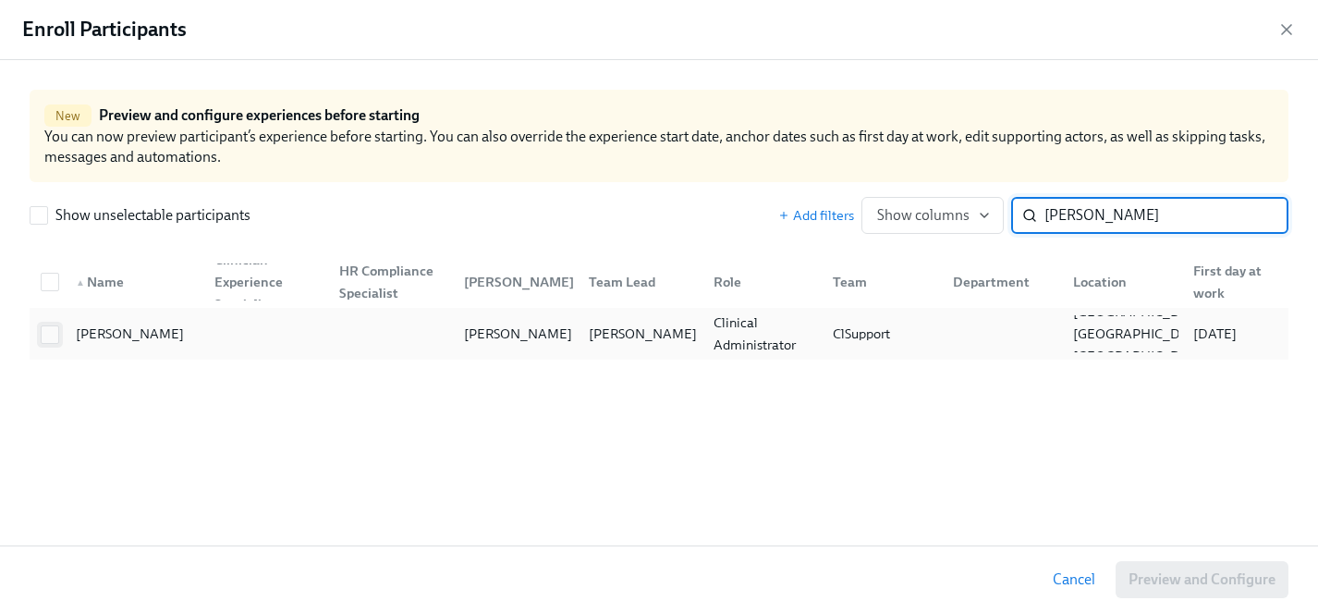
type input "kayla rea"
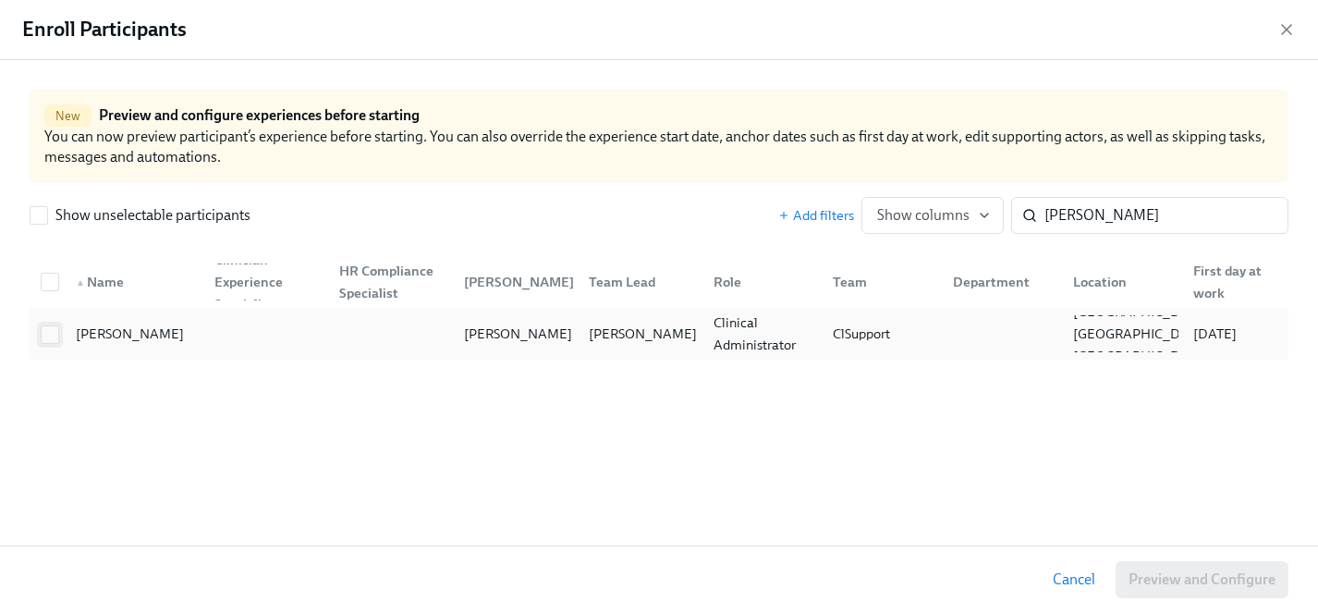
click at [52, 331] on input "checkbox" at bounding box center [50, 334] width 17 height 17
checkbox input "true"
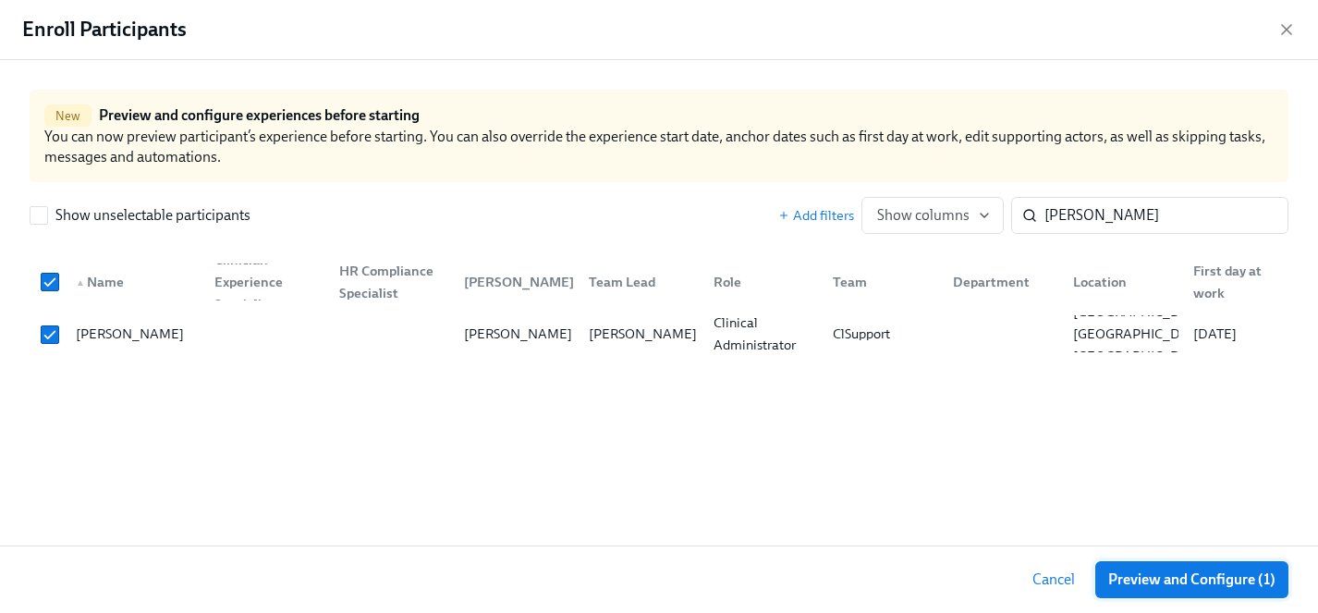
click at [1175, 583] on span "Preview and Configure (1)" at bounding box center [1191, 579] width 167 height 18
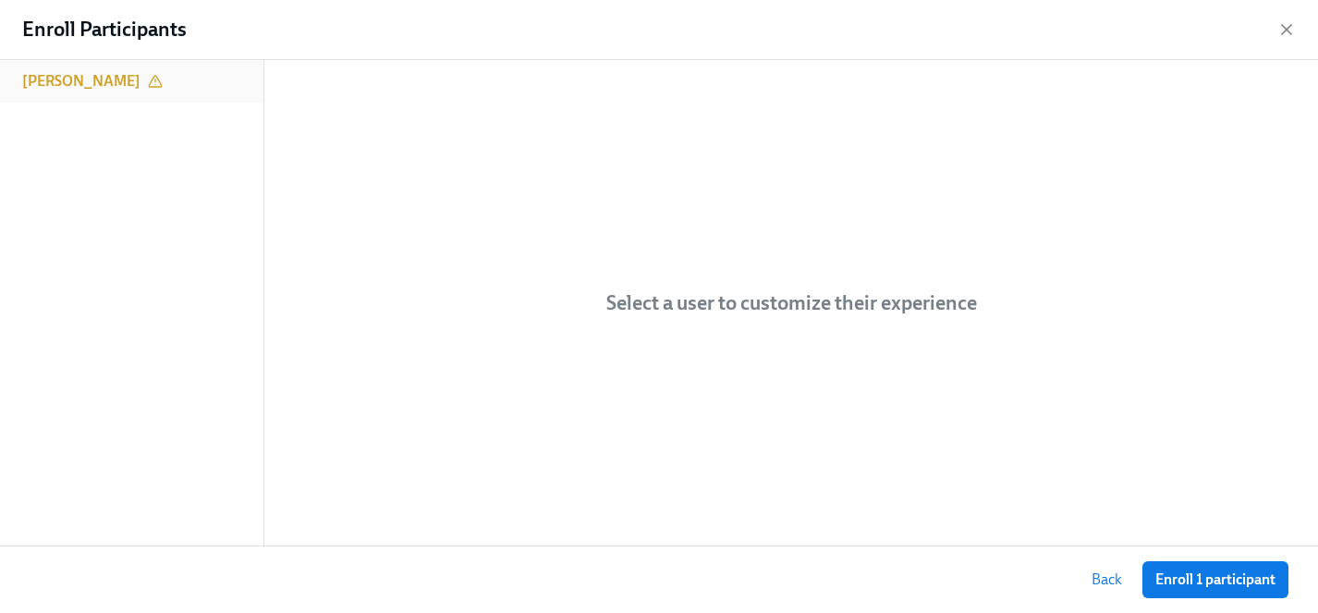
click at [76, 61] on div "Kayla Reams" at bounding box center [131, 81] width 263 height 43
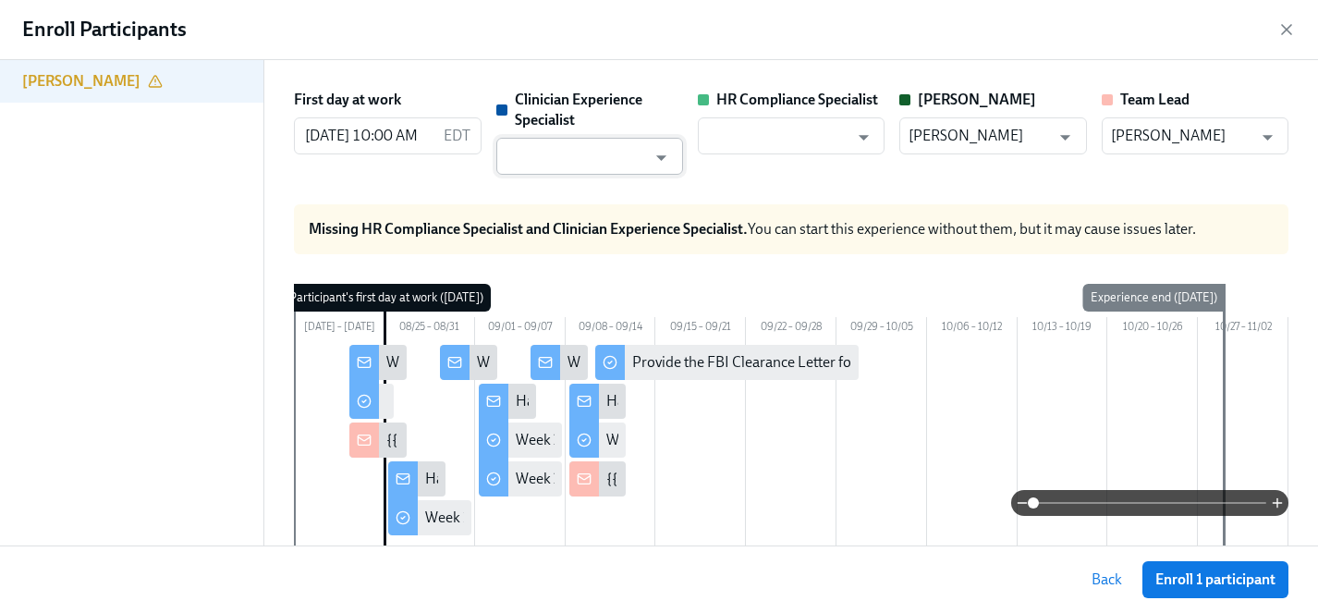
click at [595, 155] on input "text" at bounding box center [575, 156] width 141 height 37
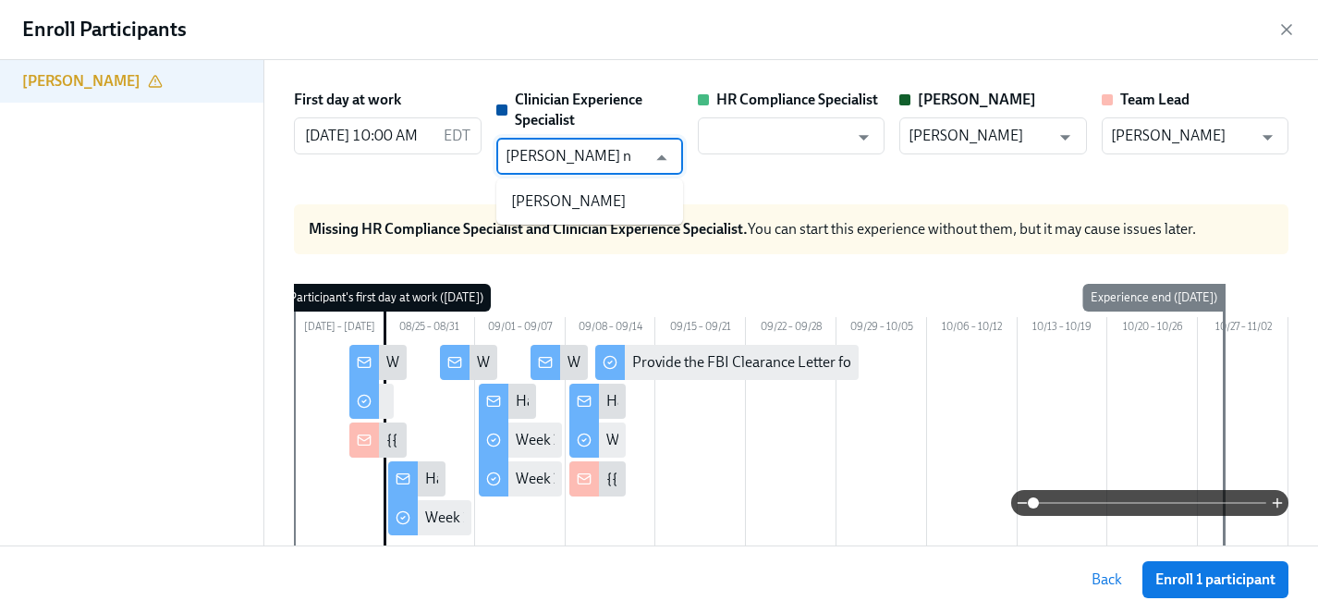
click at [603, 196] on li "Keenan Nessl" at bounding box center [589, 201] width 187 height 31
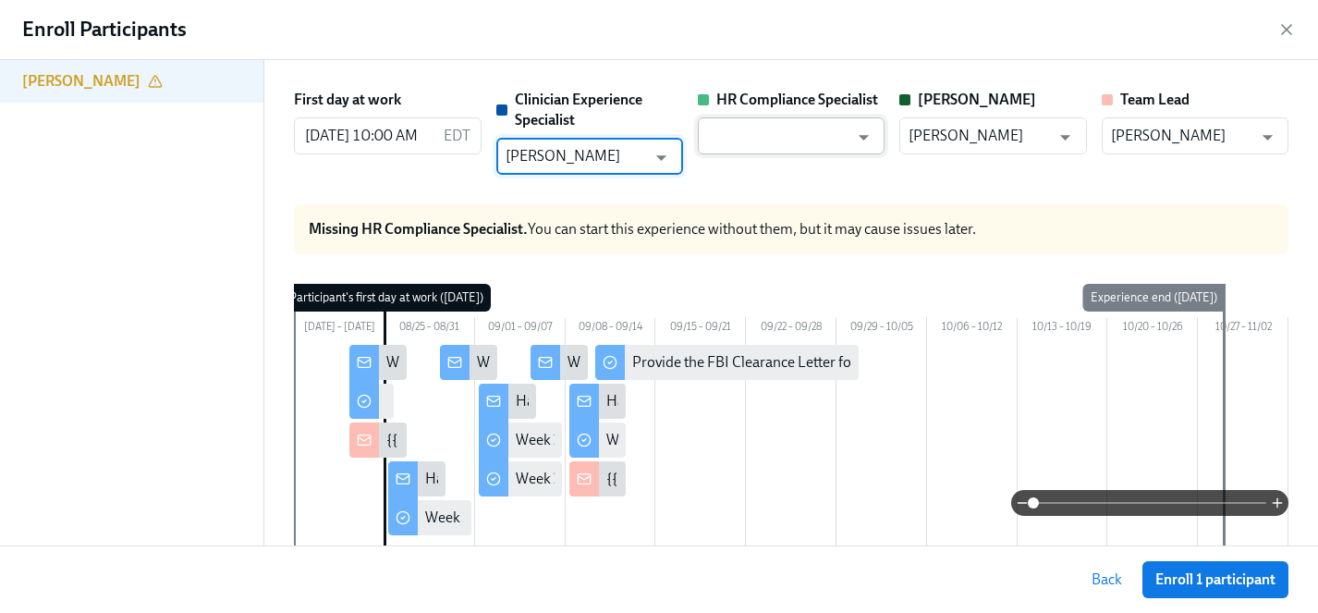
type input "Keenan Nessl"
click at [758, 128] on input "text" at bounding box center [777, 135] width 141 height 37
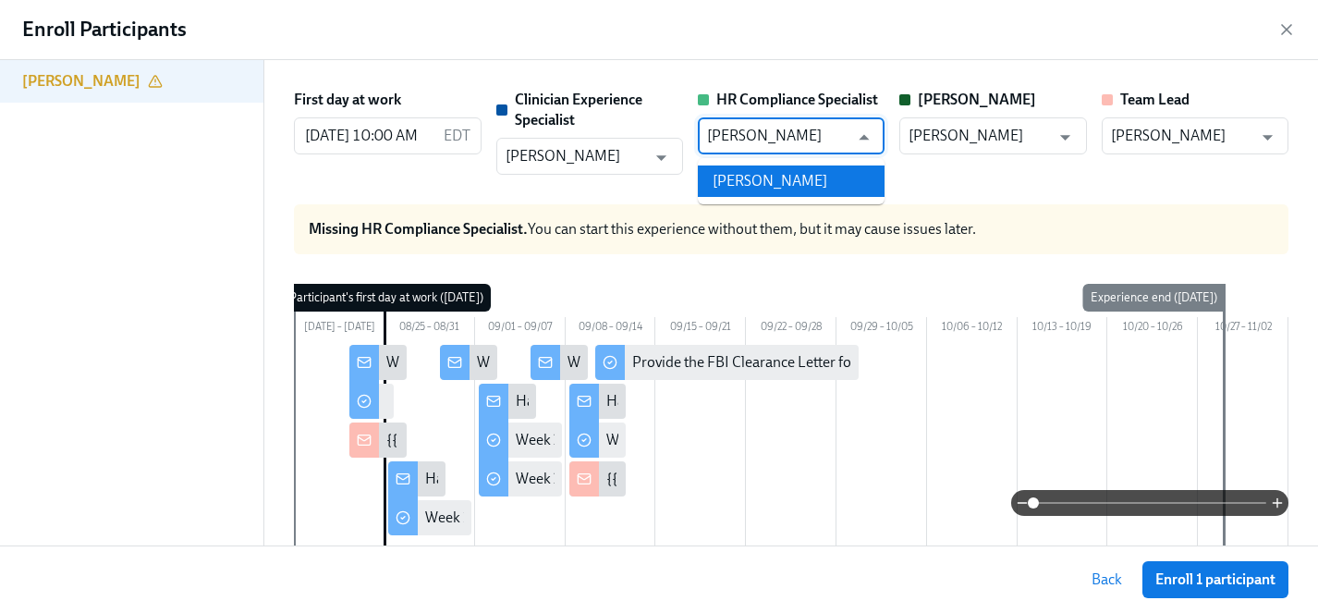
click at [806, 181] on li "Briana Holloway" at bounding box center [791, 180] width 187 height 31
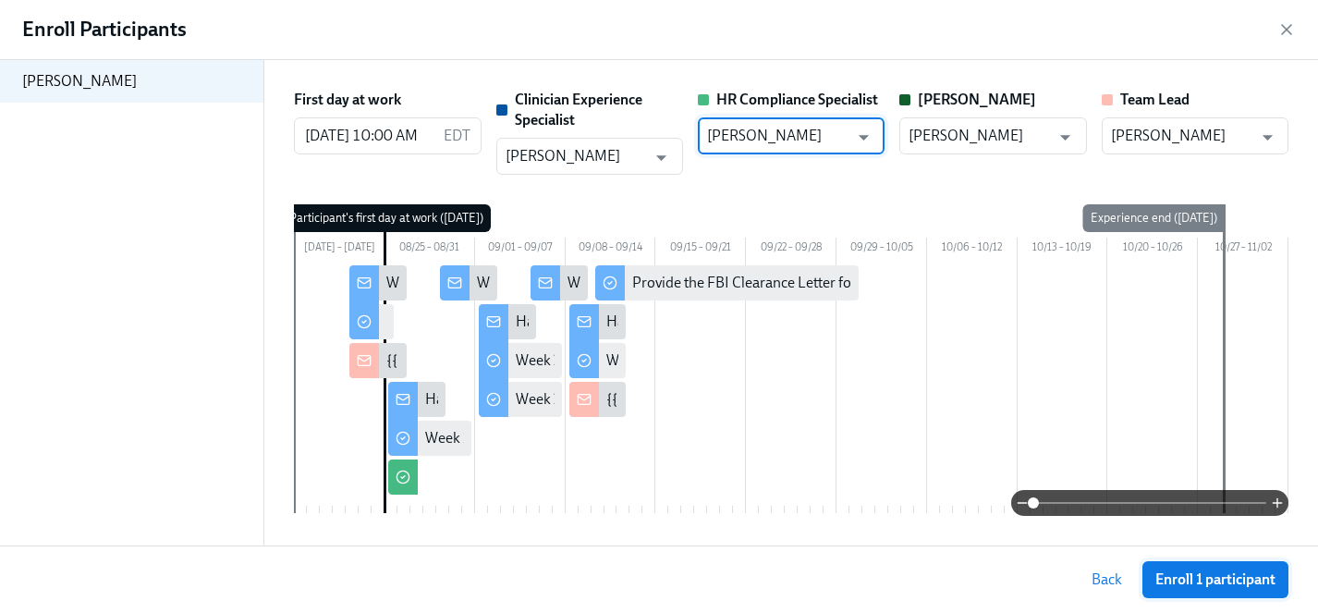
type input "Briana Holloway"
click at [1218, 586] on span "Enroll 1 participant" at bounding box center [1215, 579] width 120 height 18
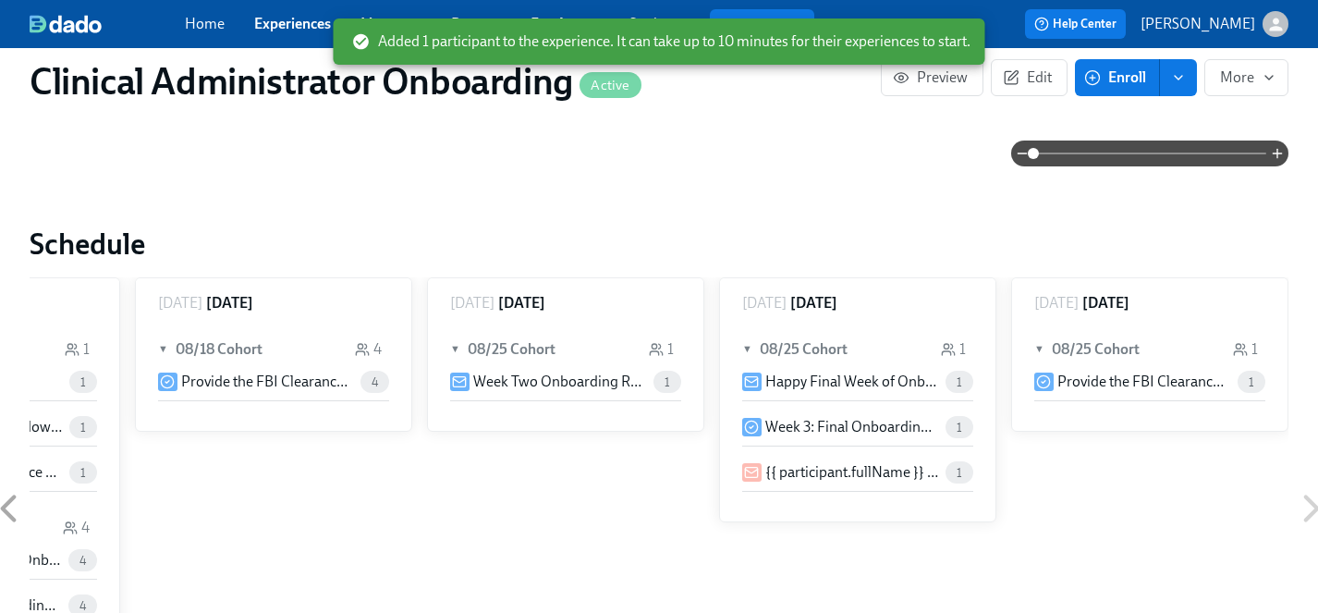
scroll to position [511, 0]
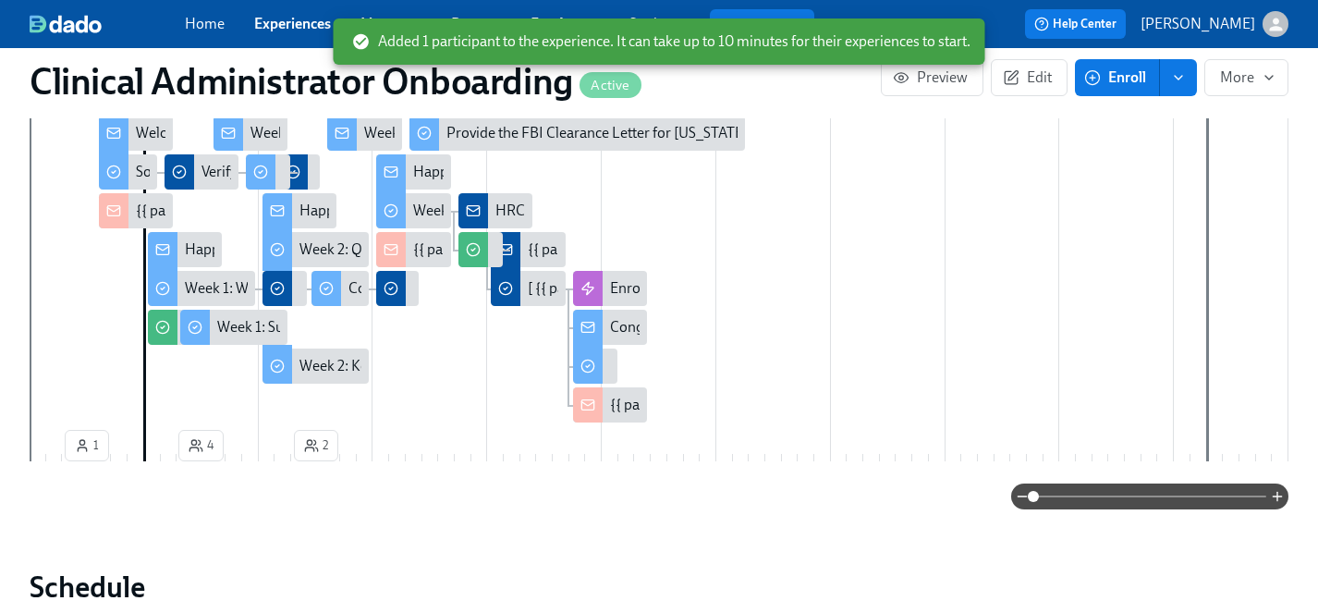
click at [294, 23] on link "Experiences" at bounding box center [292, 24] width 77 height 18
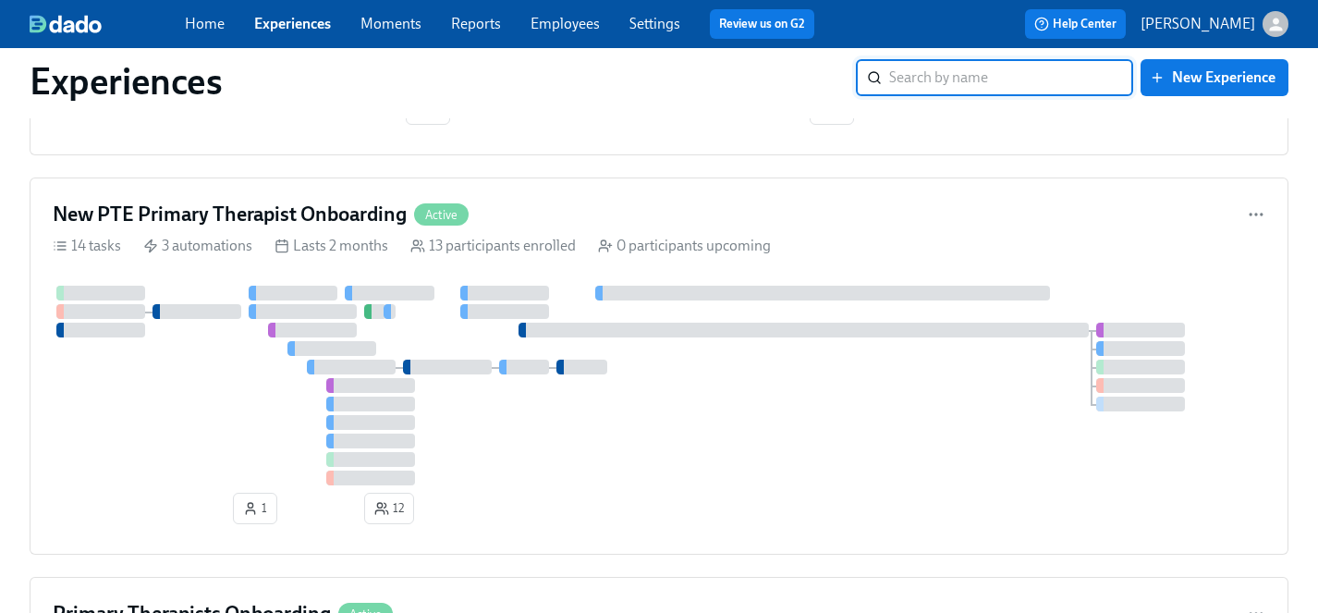
scroll to position [6256, 0]
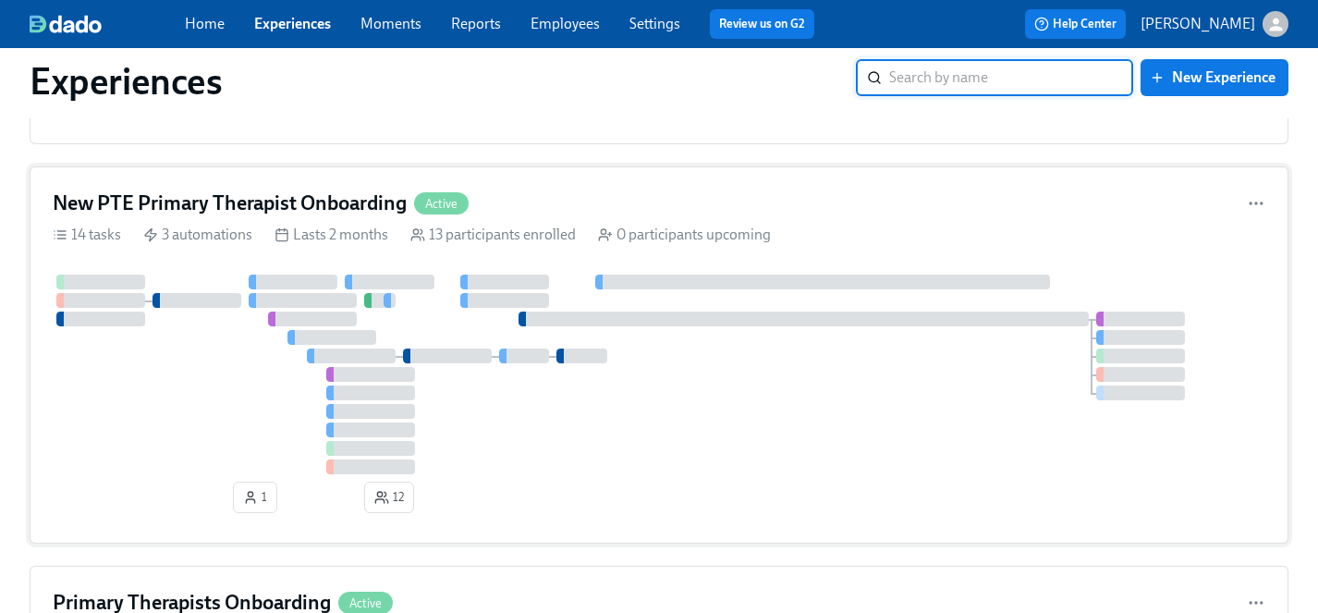
click at [234, 417] on div at bounding box center [659, 374] width 1212 height 200
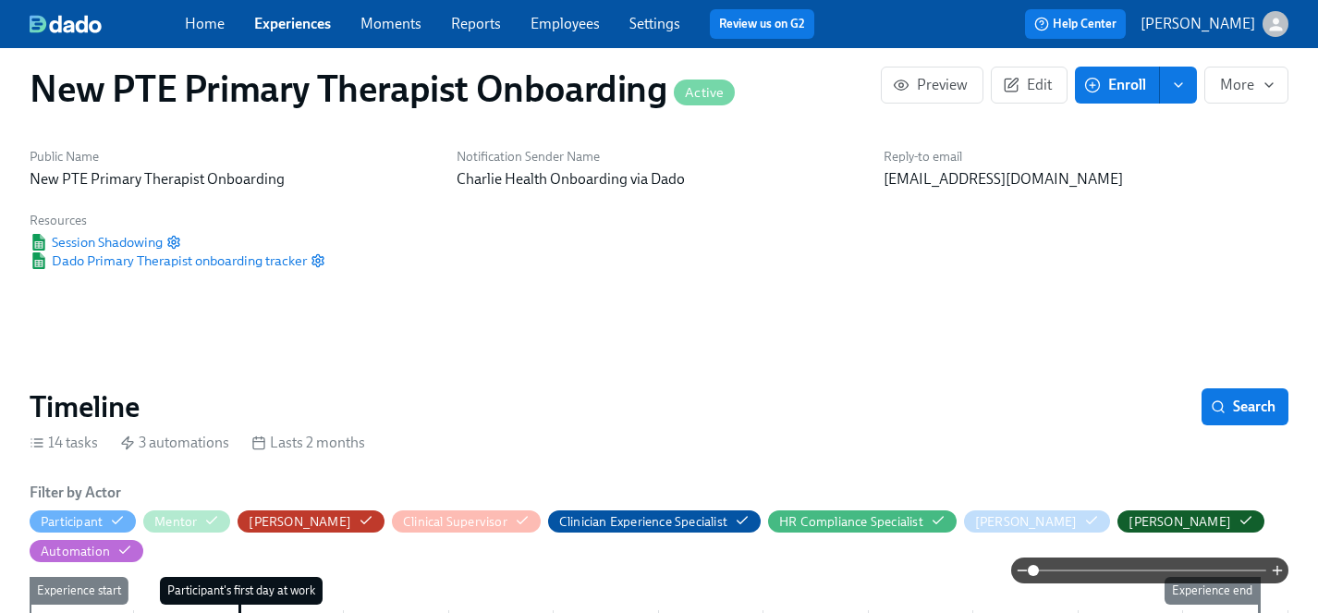
scroll to position [28, 0]
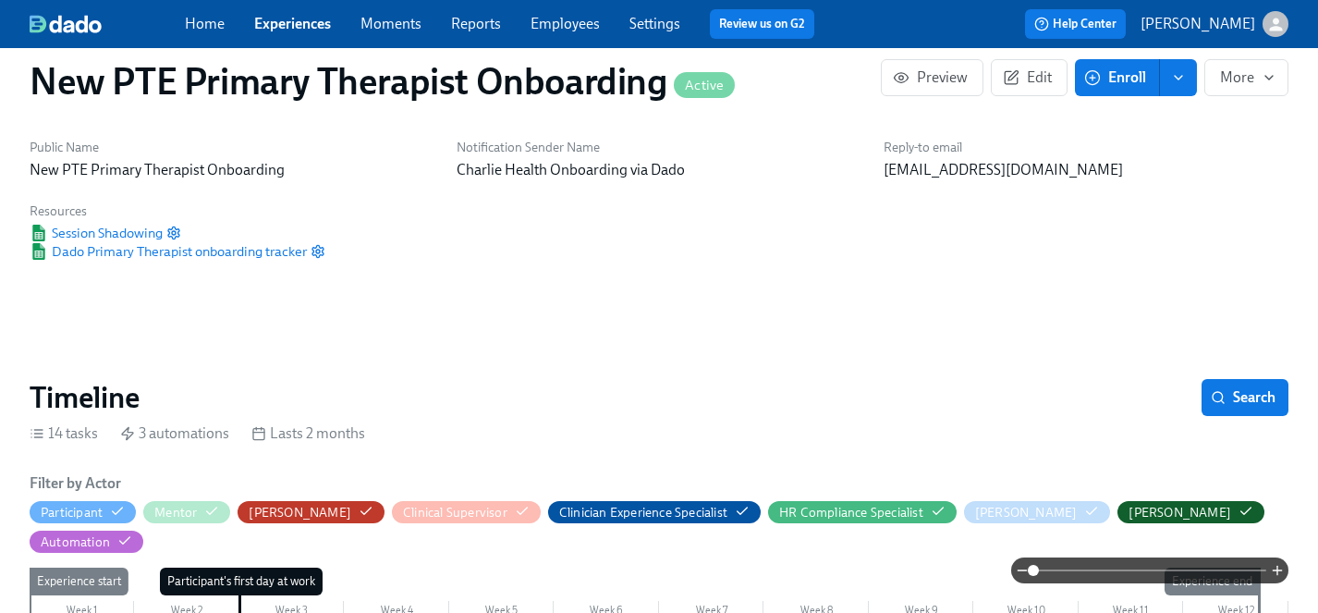
click at [1121, 73] on span "Enroll" at bounding box center [1117, 77] width 58 height 18
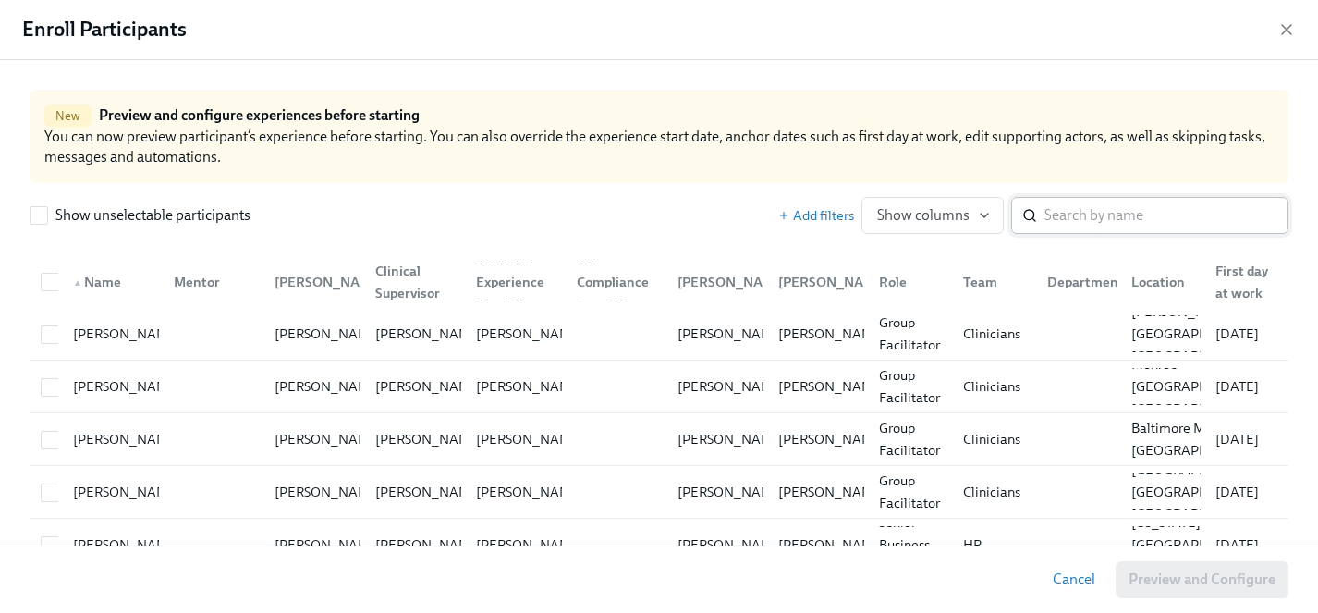
click at [1097, 203] on input "search" at bounding box center [1166, 215] width 244 height 37
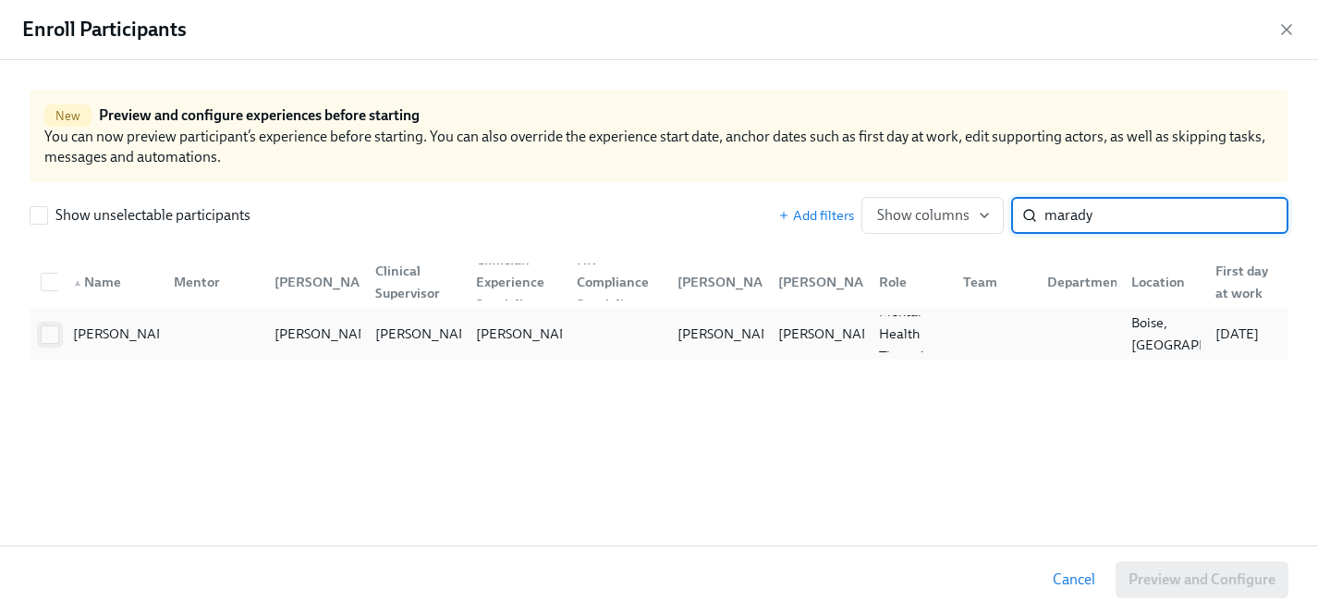
type input "marady"
click at [49, 333] on input "checkbox" at bounding box center [50, 334] width 17 height 17
checkbox input "true"
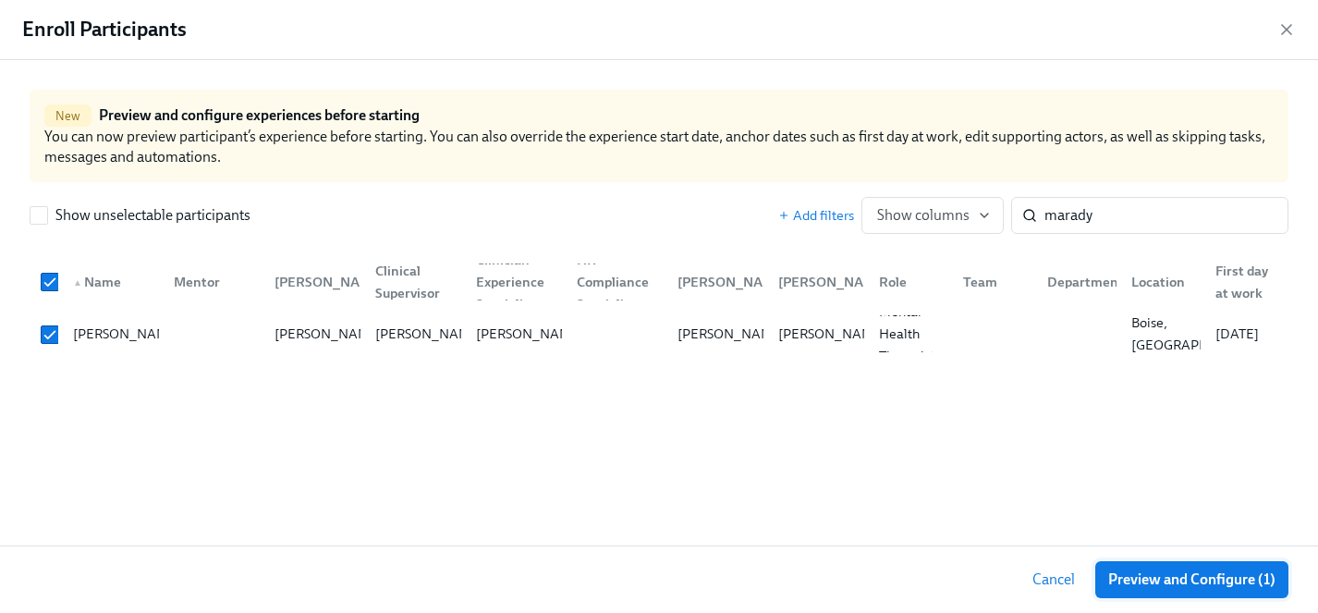
click at [1230, 576] on span "Preview and Configure (1)" at bounding box center [1191, 579] width 167 height 18
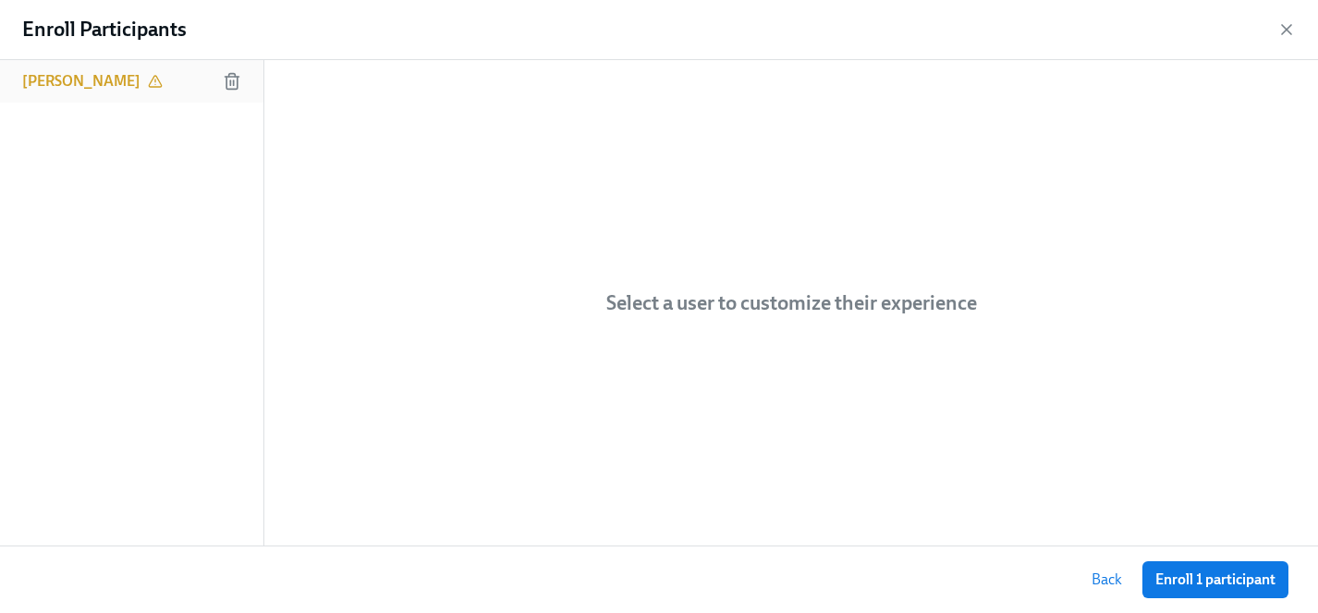
click at [139, 79] on h6 "Marady Rosalinda Duran" at bounding box center [81, 81] width 118 height 20
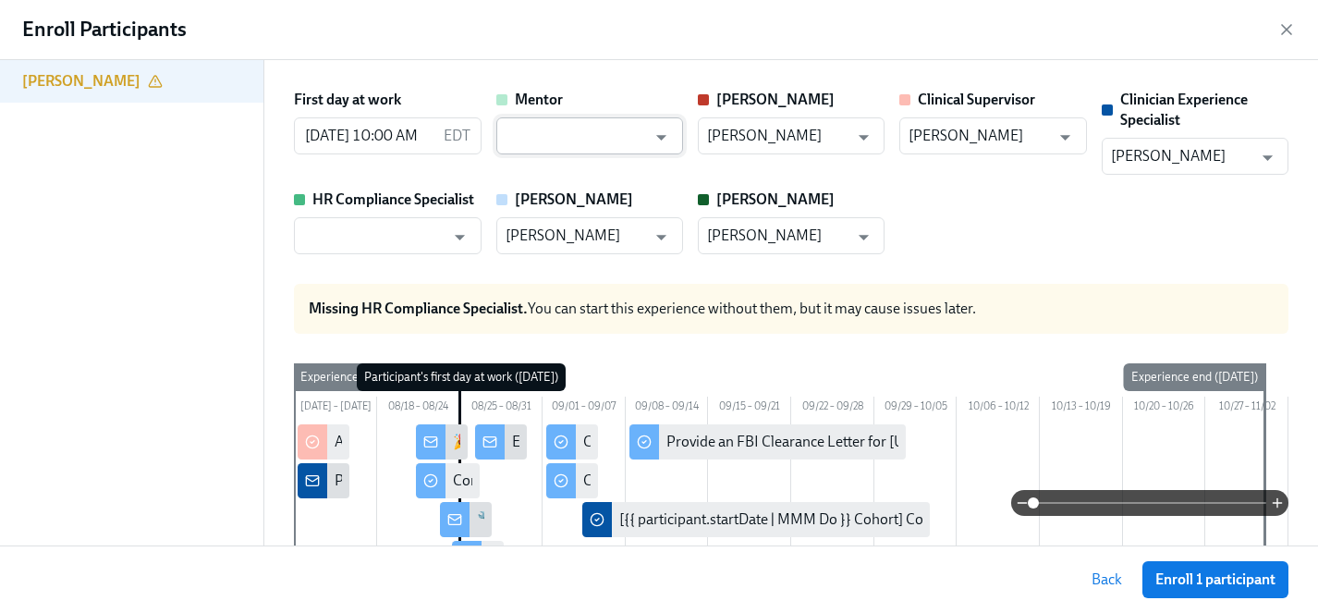
click at [548, 139] on input "text" at bounding box center [575, 135] width 141 height 37
click at [1057, 202] on div "First day at work 08/25/2025 10:00 AM EDT ​ Mentor ​ Clarissa Clarissa Arellano…" at bounding box center [791, 172] width 994 height 164
click at [378, 226] on input "text" at bounding box center [373, 235] width 141 height 37
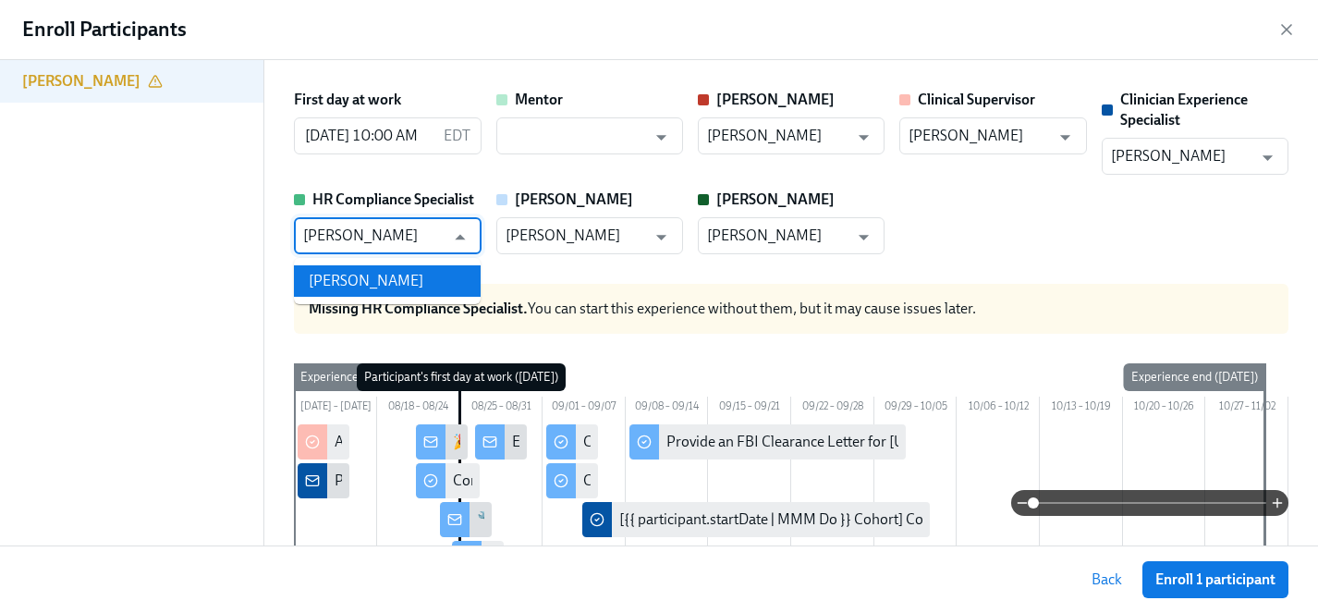
click at [399, 280] on li "Briana Holloway" at bounding box center [387, 280] width 187 height 31
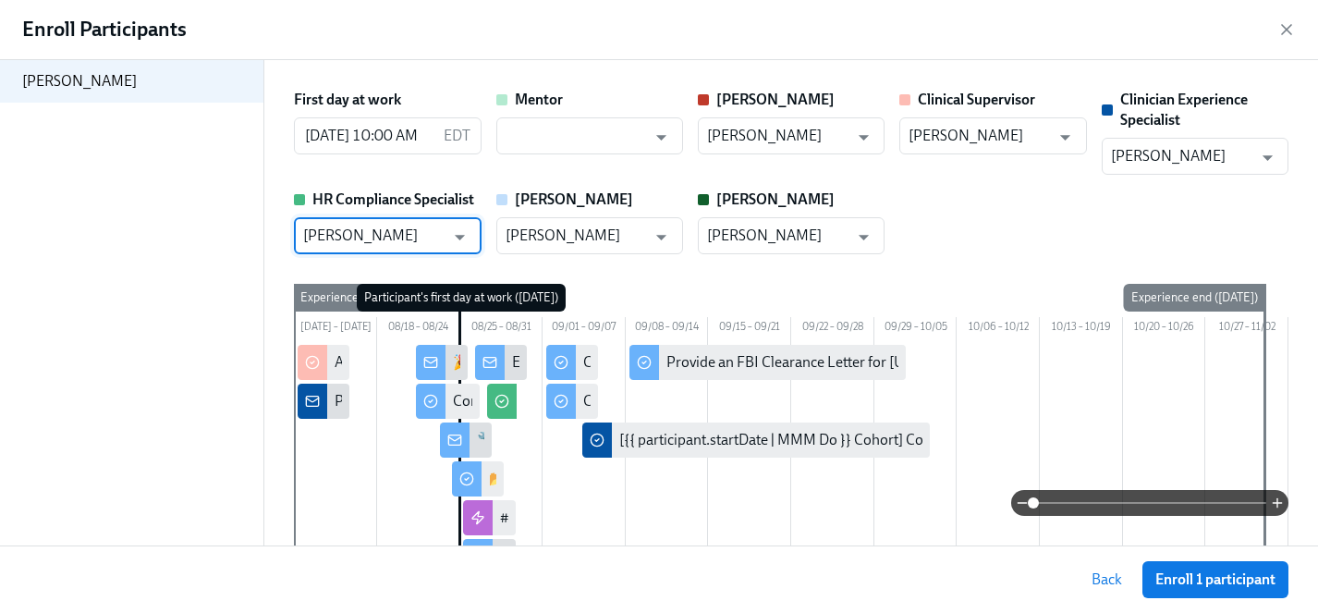
type input "Briana Holloway"
click at [1202, 579] on span "Enroll 1 participant" at bounding box center [1215, 579] width 120 height 18
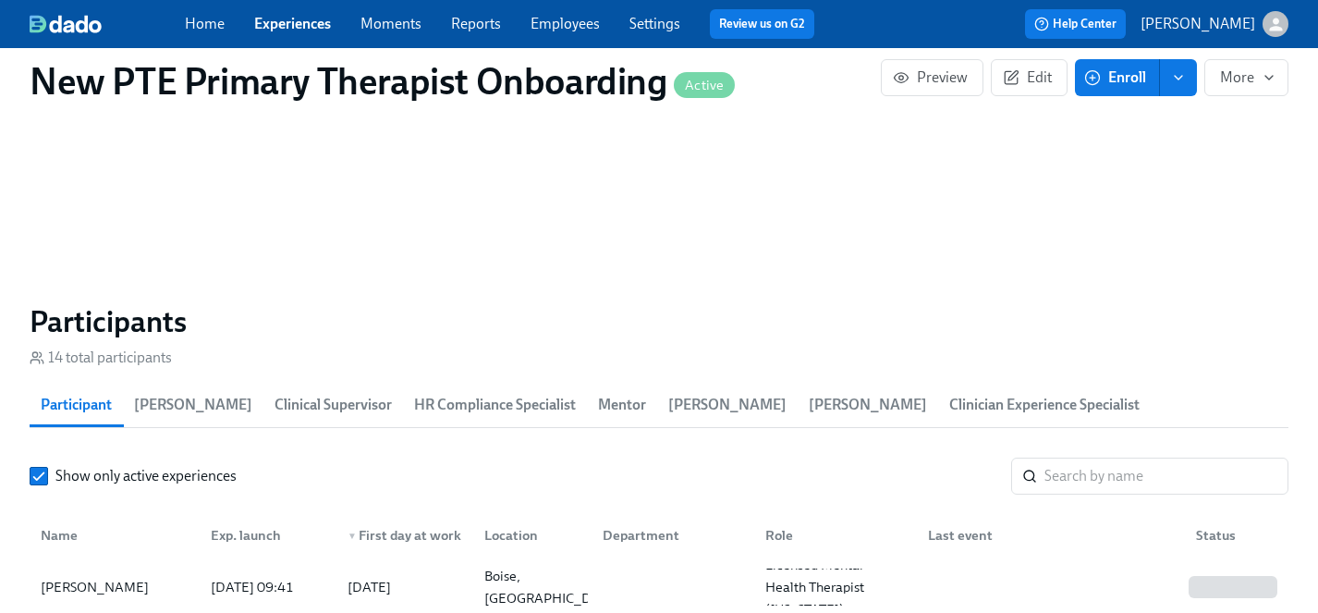
scroll to position [1583, 0]
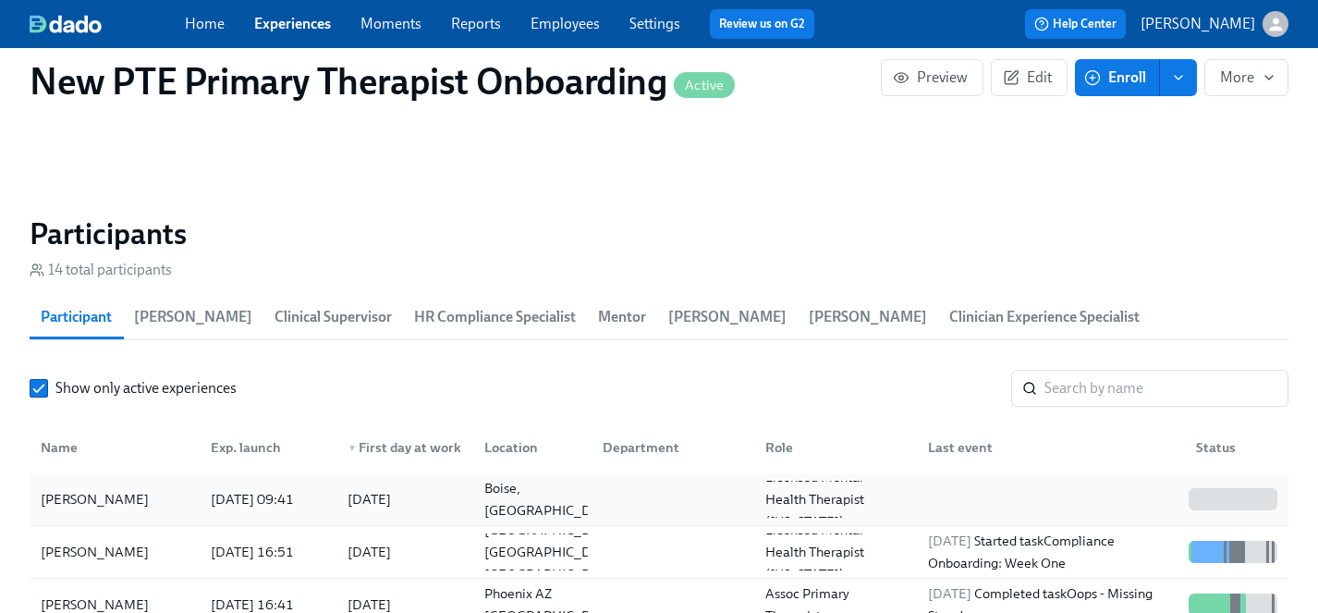
click at [102, 488] on div "Marady Rosalinda Duran" at bounding box center [94, 499] width 123 height 22
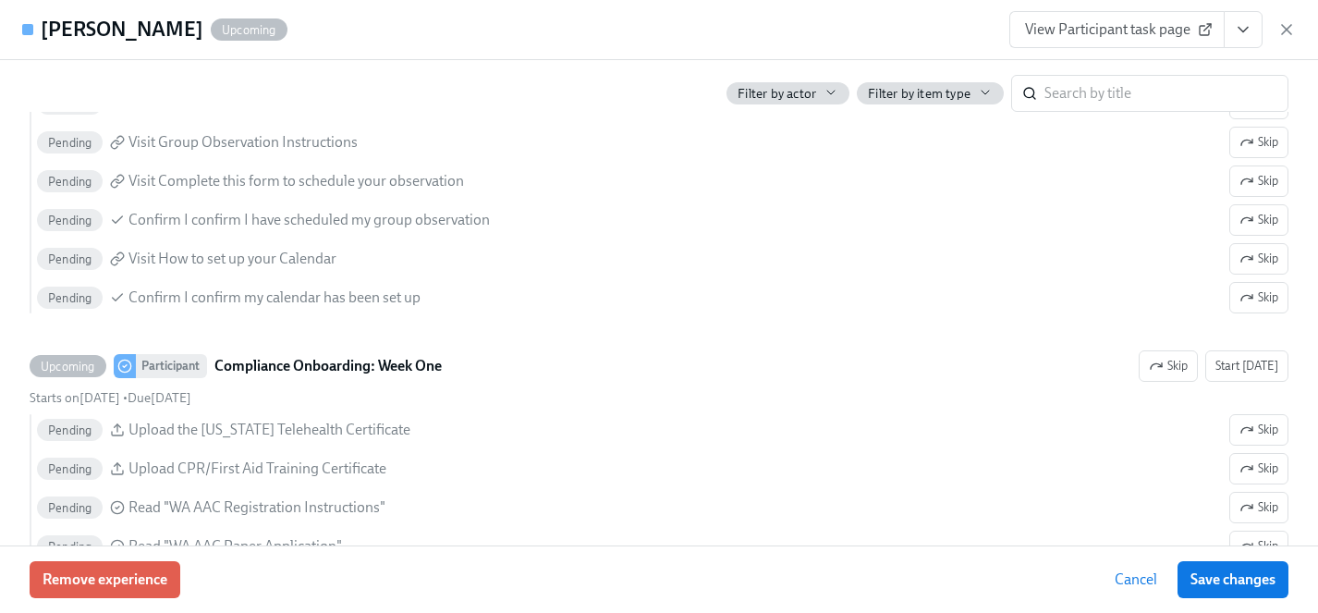
scroll to position [2271, 0]
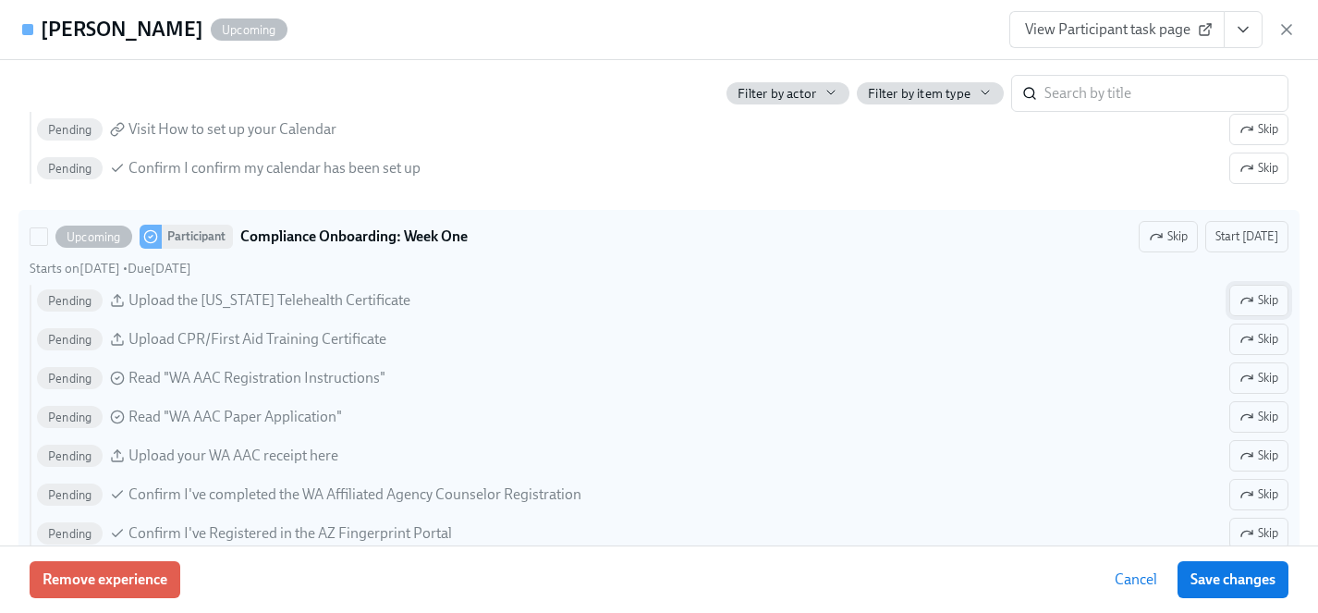
click at [1260, 303] on span "Skip" at bounding box center [1258, 300] width 39 height 18
click at [1266, 386] on span "Skip" at bounding box center [1258, 378] width 39 height 18
click at [1266, 416] on span "Skip" at bounding box center [1258, 417] width 39 height 18
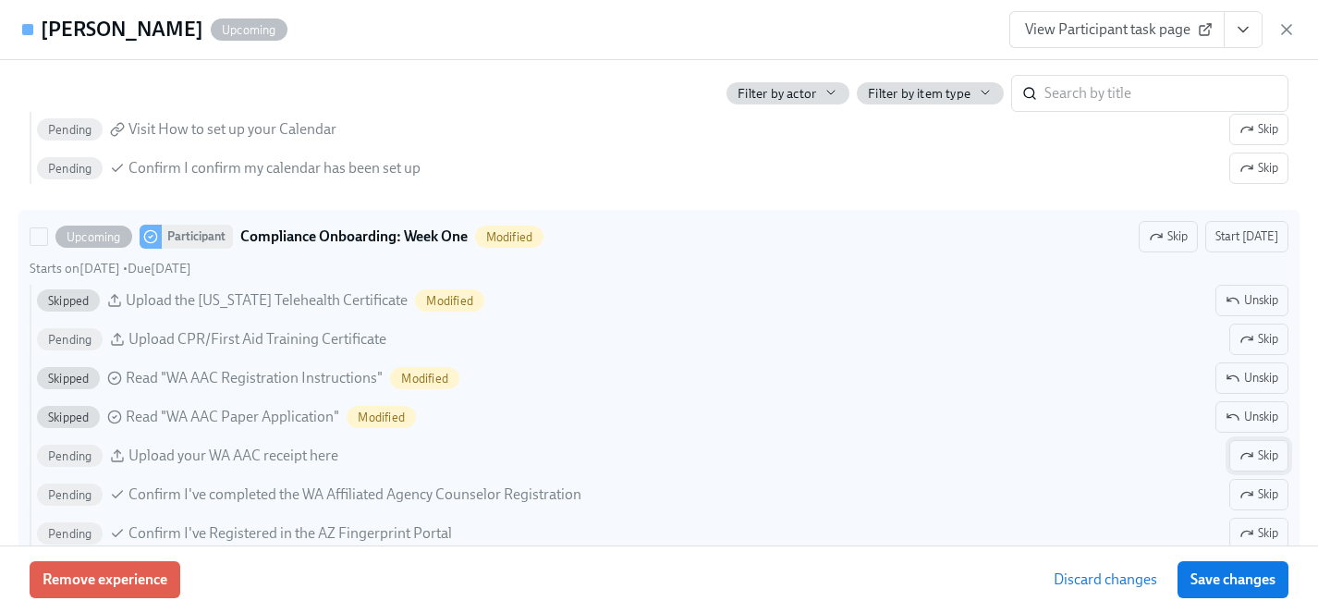
click at [1268, 456] on span "Skip" at bounding box center [1258, 455] width 39 height 18
click at [1268, 491] on span "Skip" at bounding box center [1258, 494] width 39 height 18
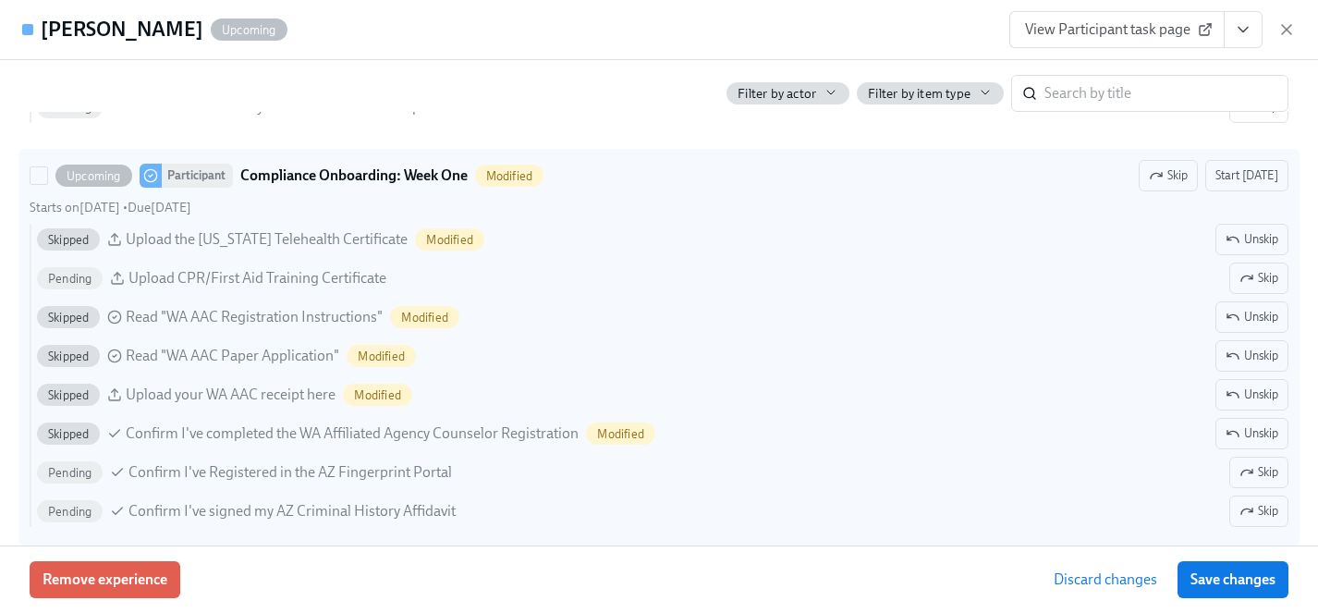
scroll to position [2358, 0]
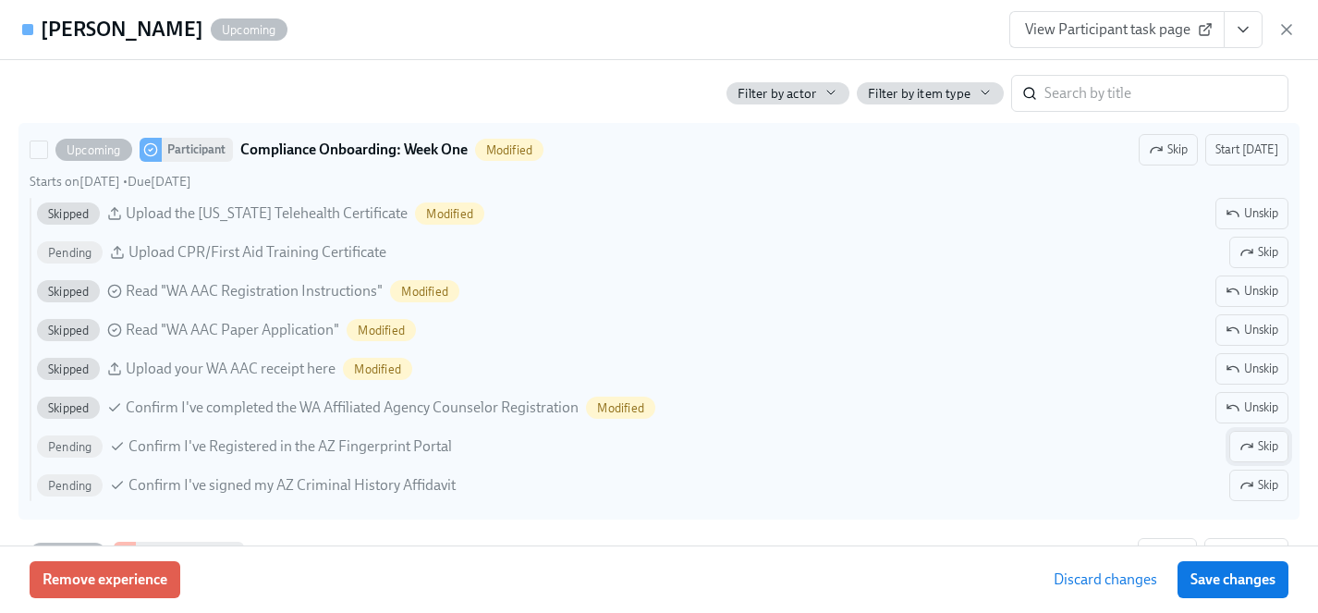
click at [1252, 455] on span "Skip" at bounding box center [1258, 446] width 39 height 18
click at [1253, 483] on span "Skip" at bounding box center [1258, 485] width 39 height 18
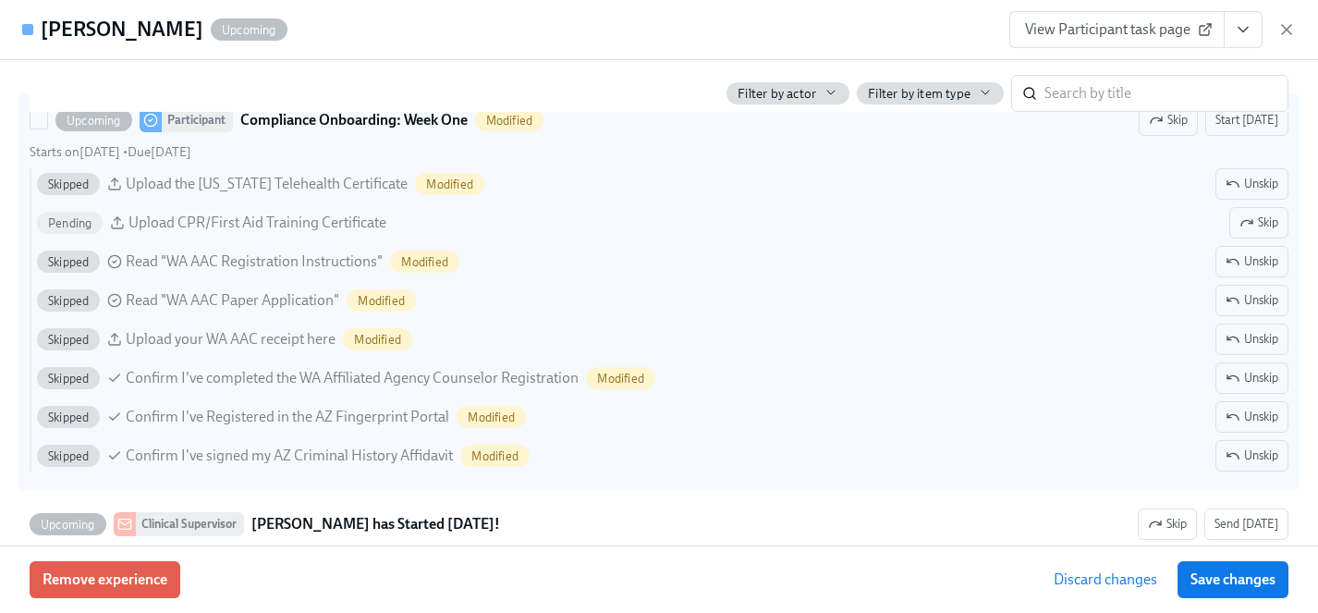
scroll to position [2391, 0]
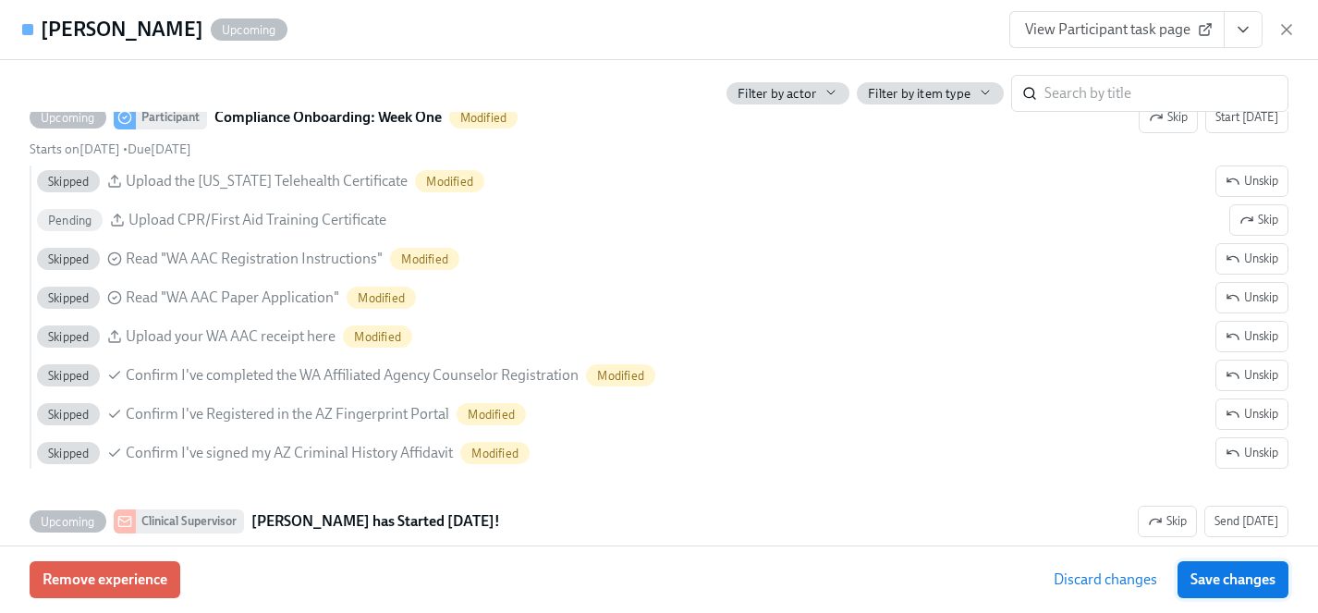
click at [1255, 586] on span "Save changes" at bounding box center [1232, 579] width 85 height 18
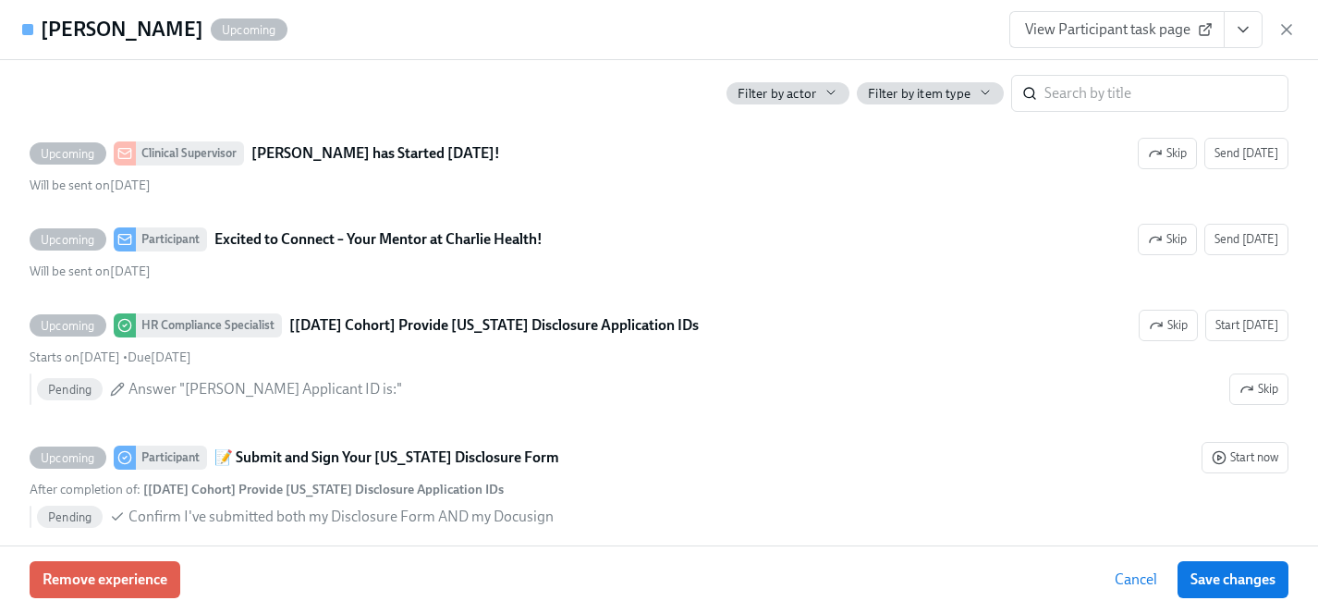
scroll to position [2761, 0]
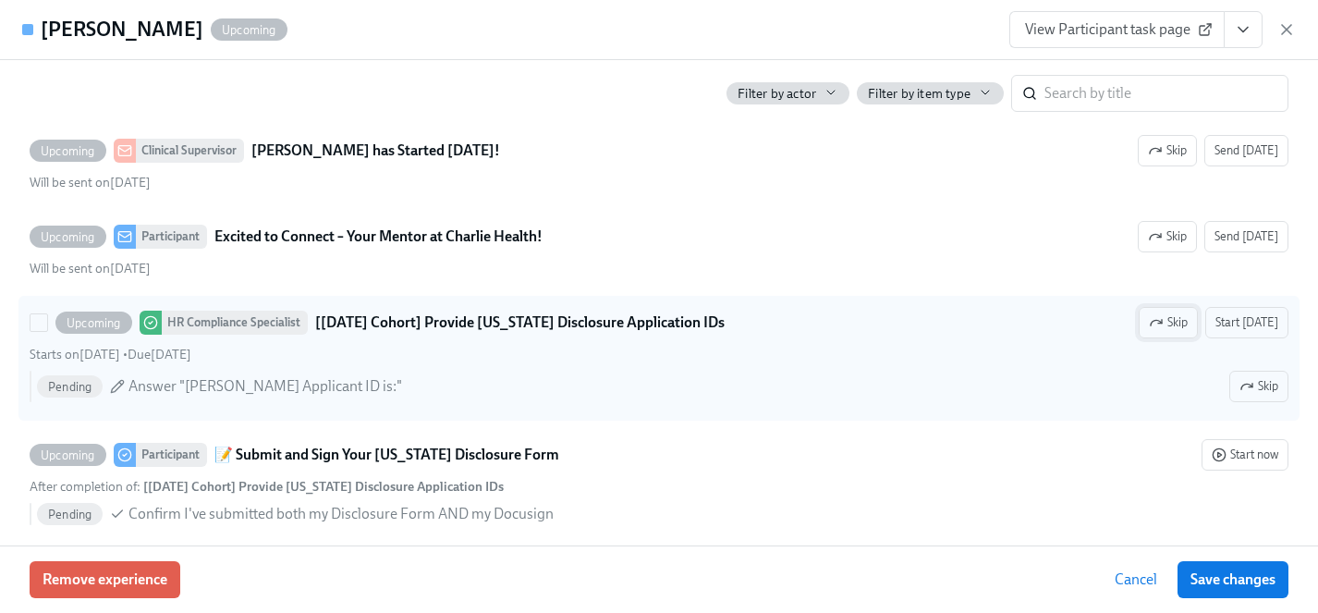
click at [1163, 323] on icon "button" at bounding box center [1156, 322] width 15 height 15
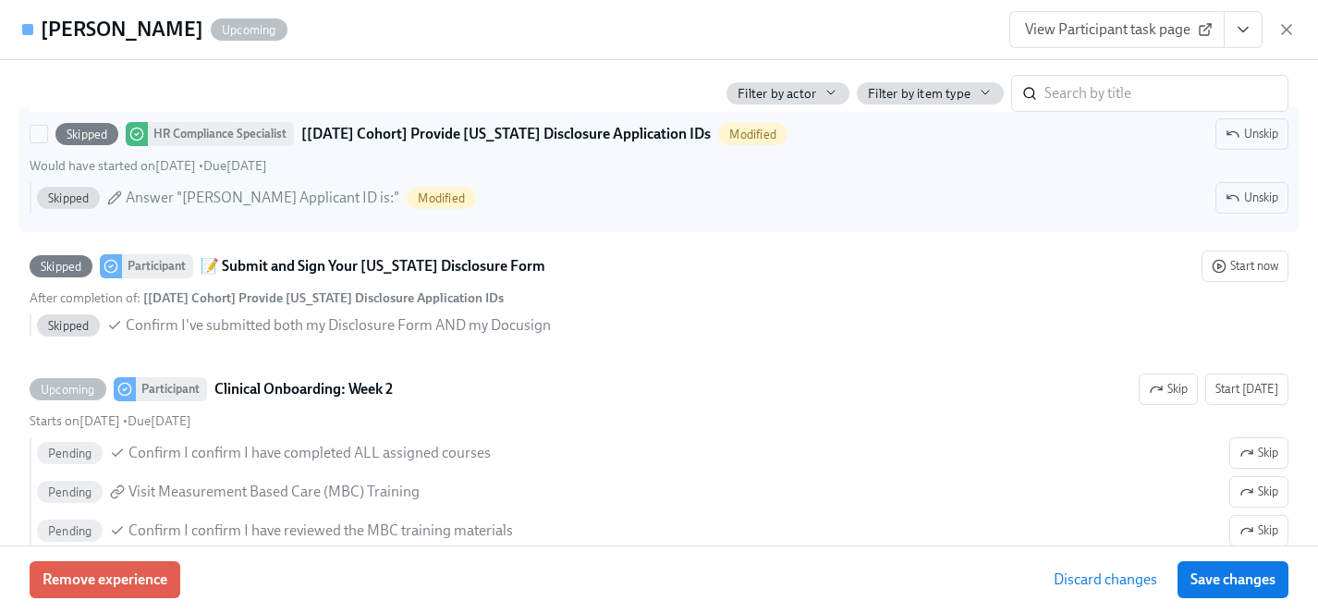
scroll to position [2993, 0]
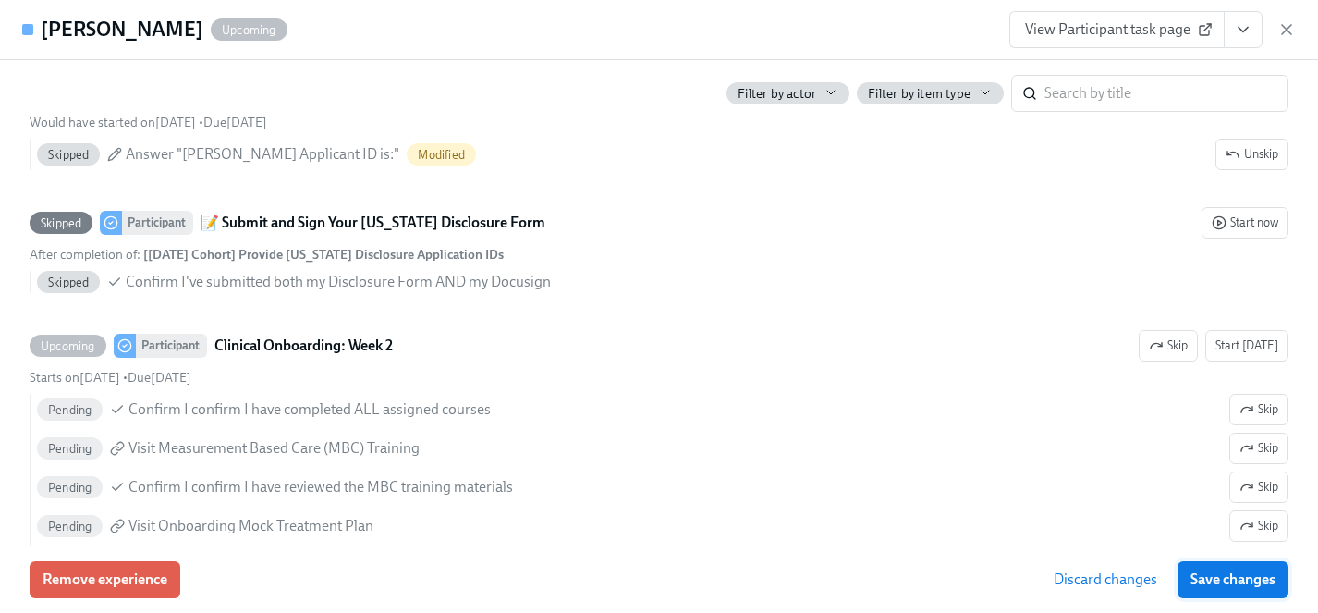
click at [1250, 578] on span "Save changes" at bounding box center [1232, 579] width 85 height 18
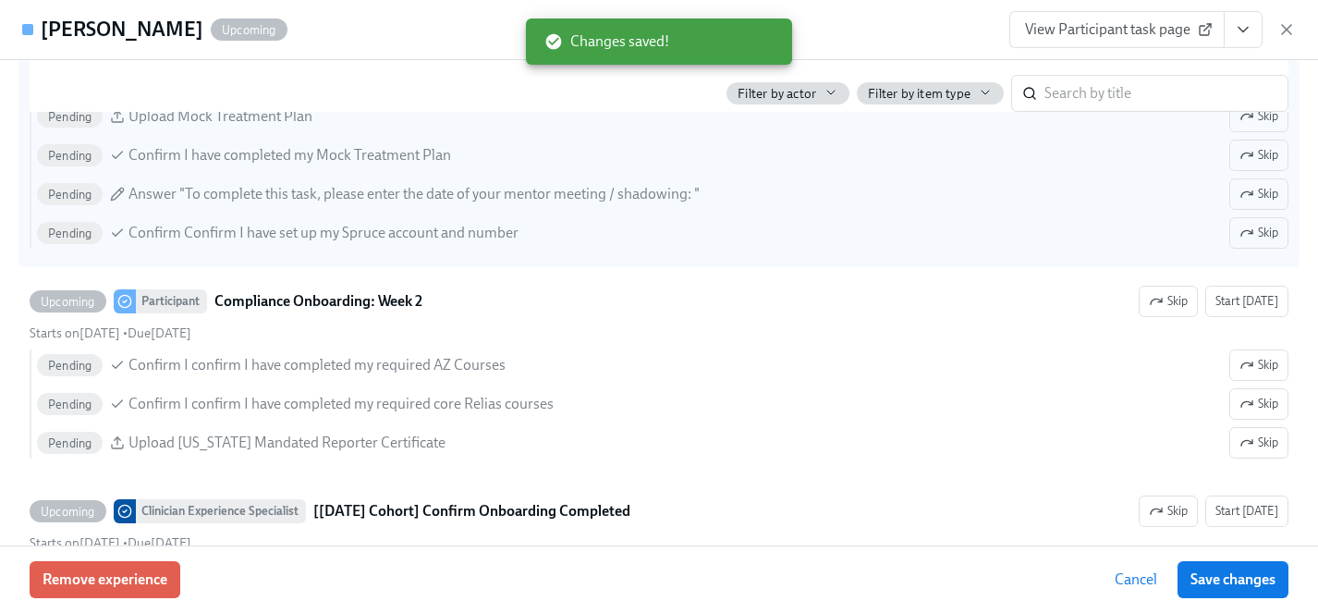
scroll to position [3443, 0]
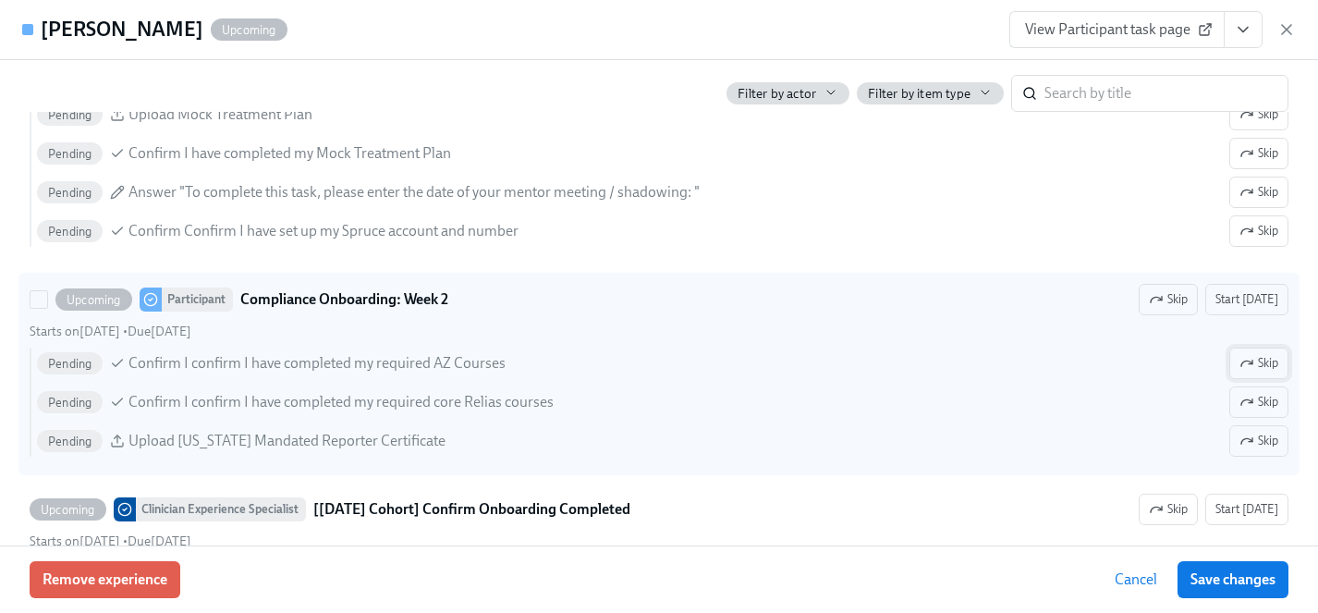
click at [1272, 359] on span "Skip" at bounding box center [1258, 363] width 39 height 18
click at [1274, 443] on span "Skip" at bounding box center [1258, 441] width 39 height 18
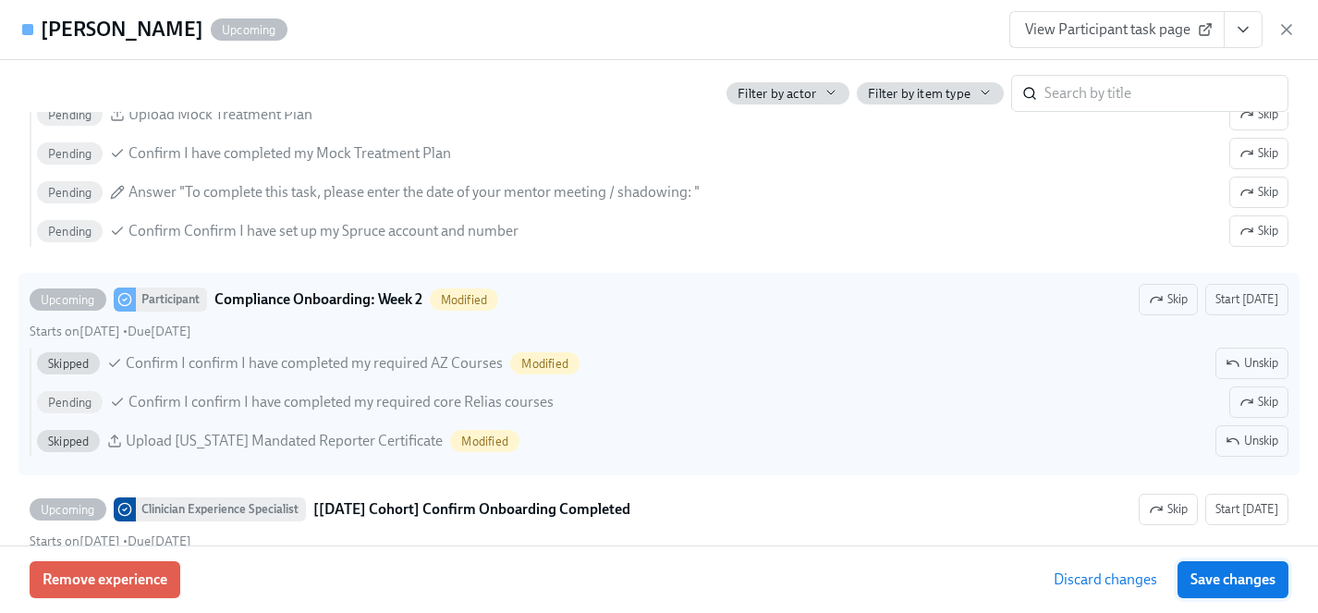
click at [1259, 583] on span "Save changes" at bounding box center [1232, 579] width 85 height 18
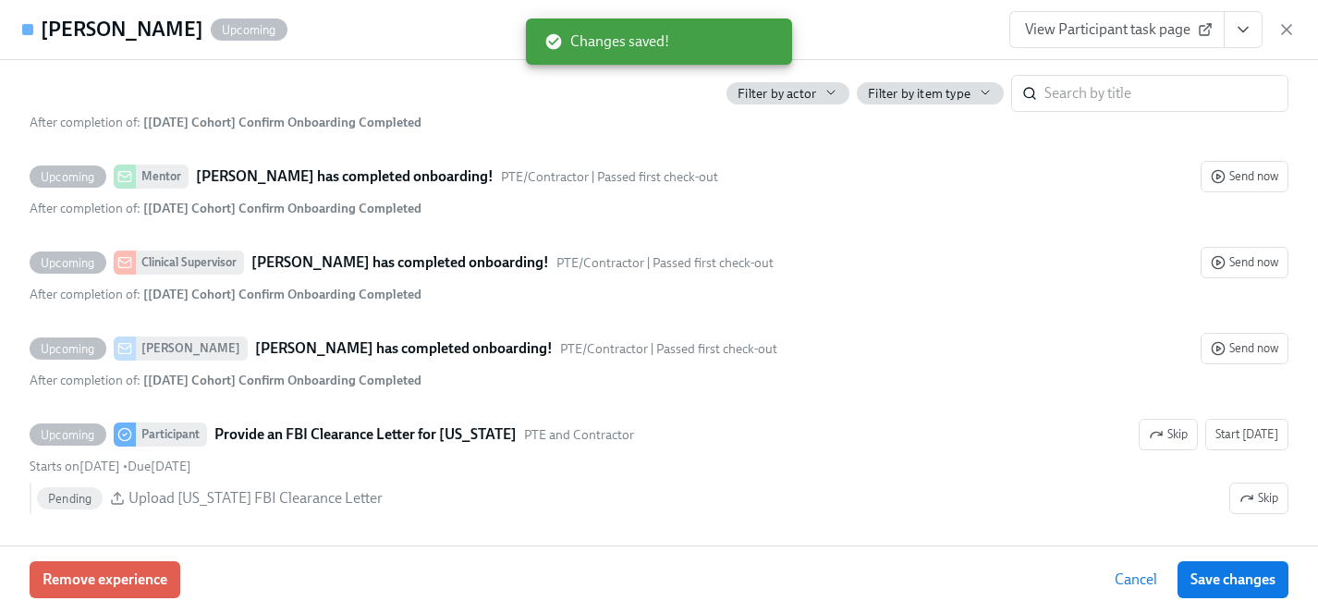
scroll to position [4042, 0]
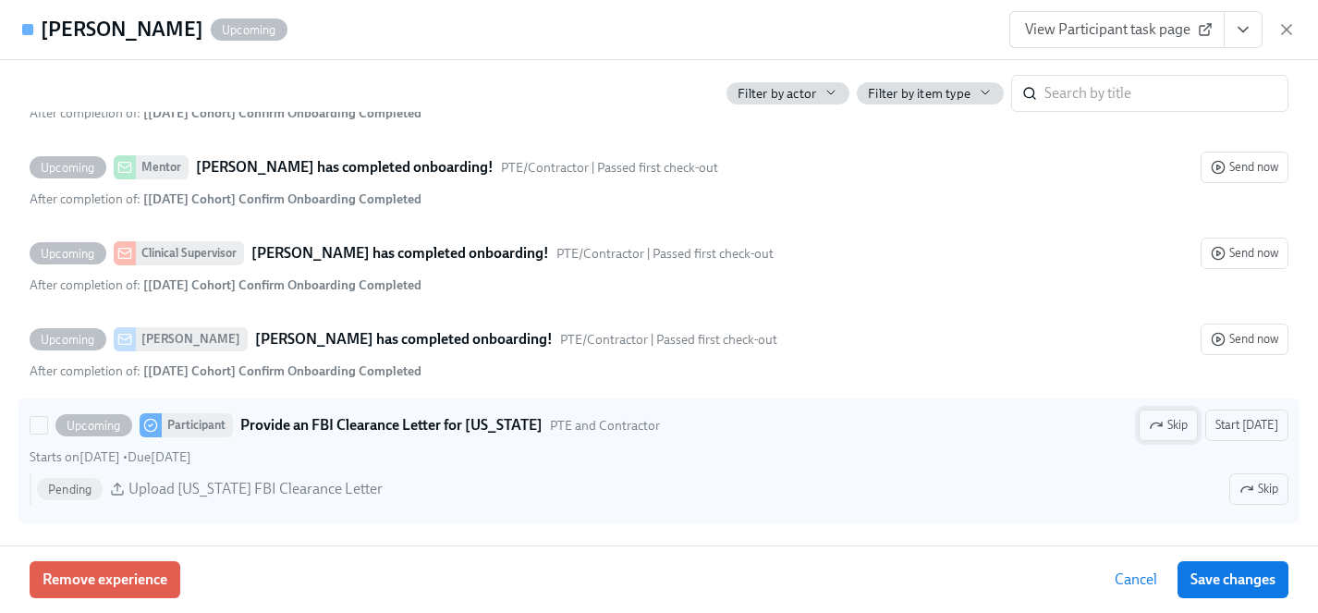
click at [1163, 420] on icon "button" at bounding box center [1156, 425] width 15 height 15
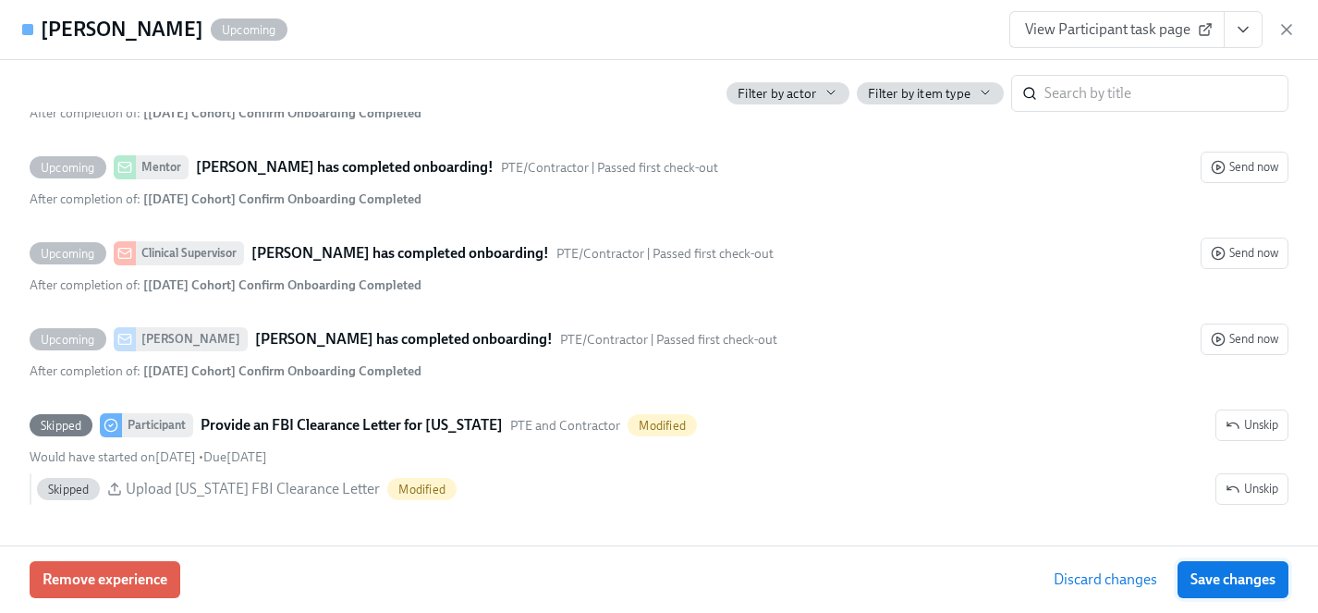
click at [1253, 580] on span "Save changes" at bounding box center [1232, 579] width 85 height 18
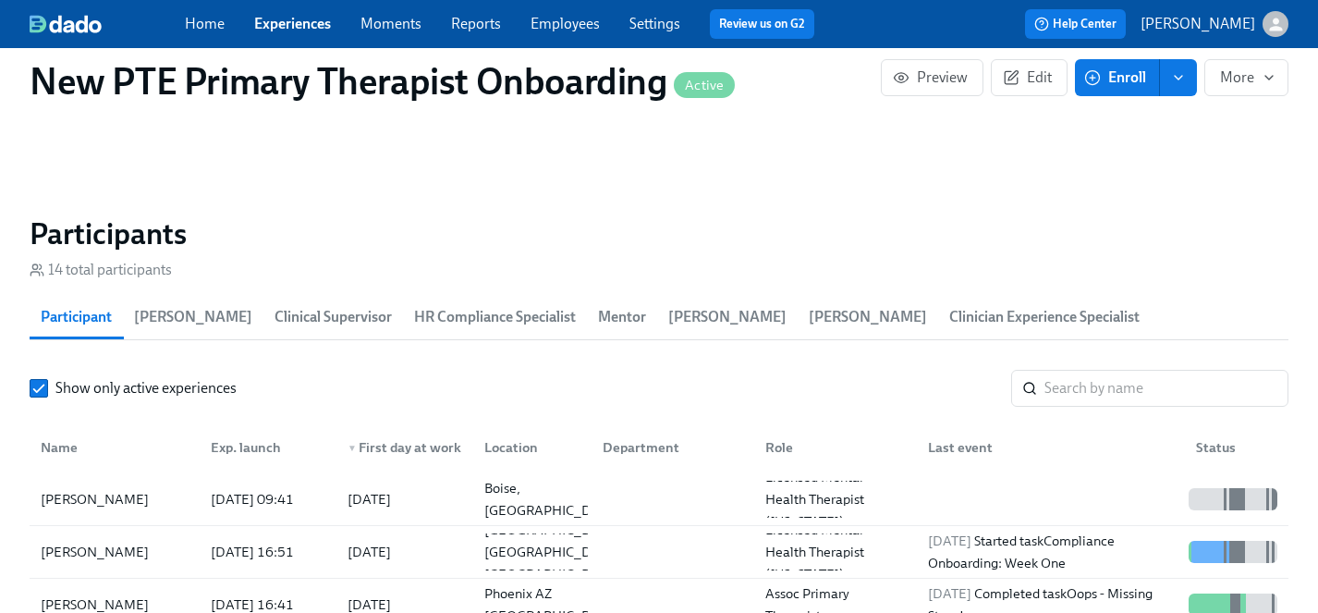
click at [276, 20] on link "Experiences" at bounding box center [292, 24] width 77 height 18
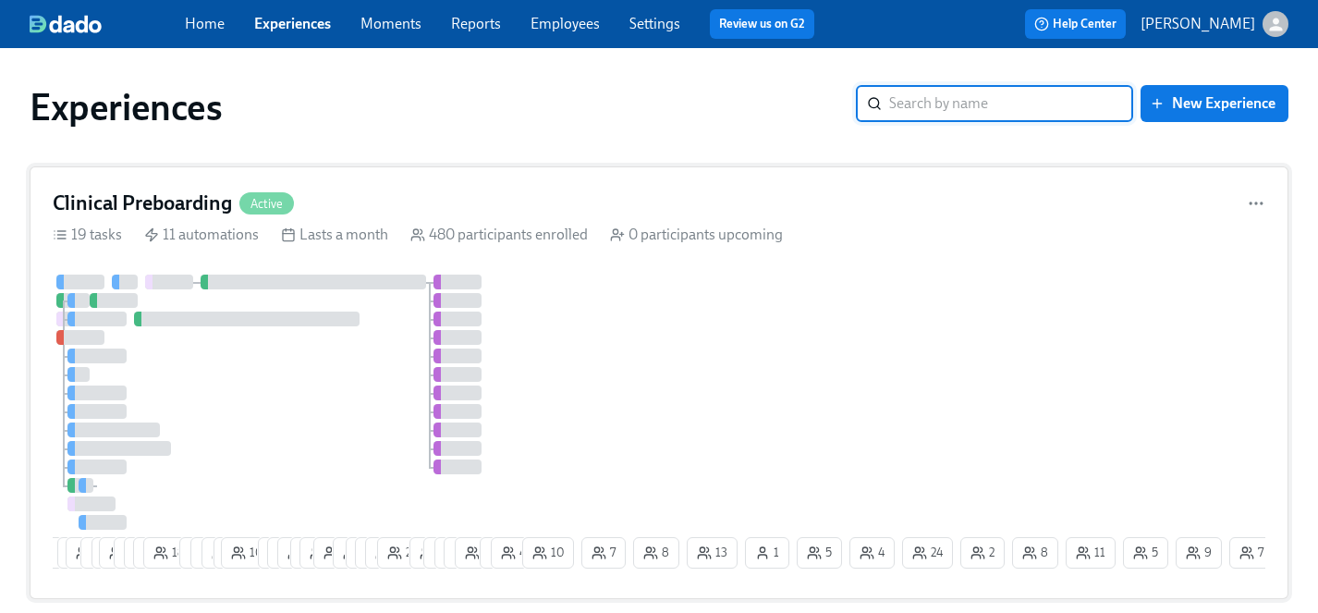
click at [308, 419] on div at bounding box center [286, 401] width 466 height 255
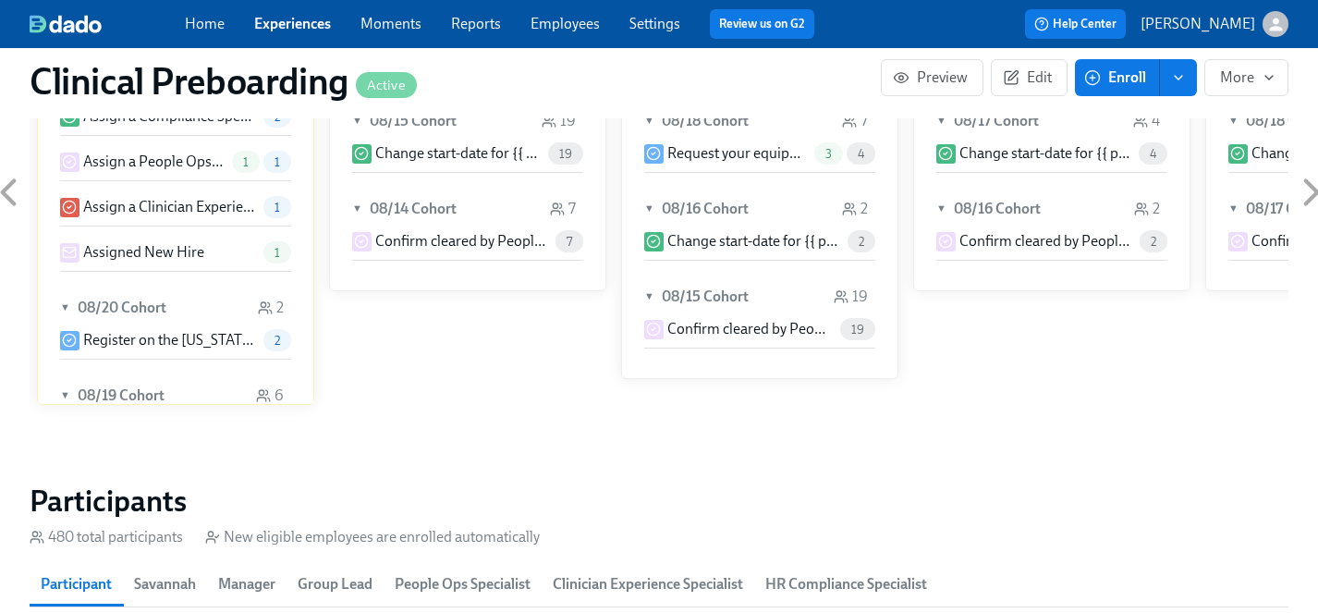
scroll to position [1704, 0]
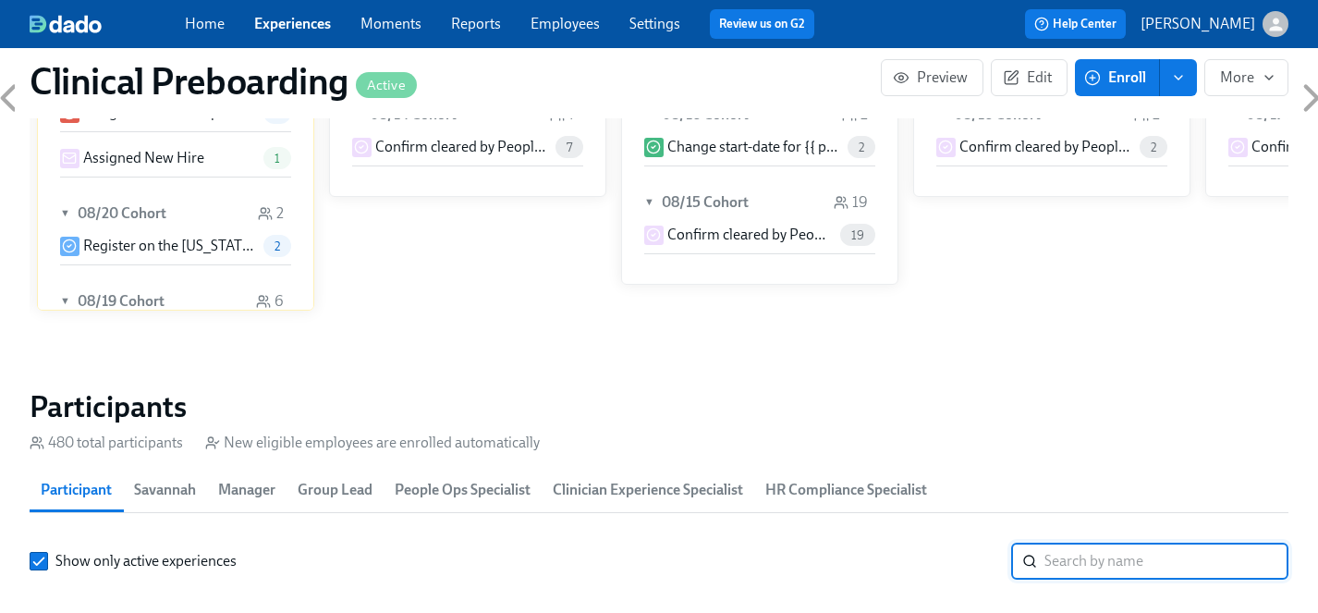
click at [1102, 560] on input "search" at bounding box center [1166, 560] width 244 height 37
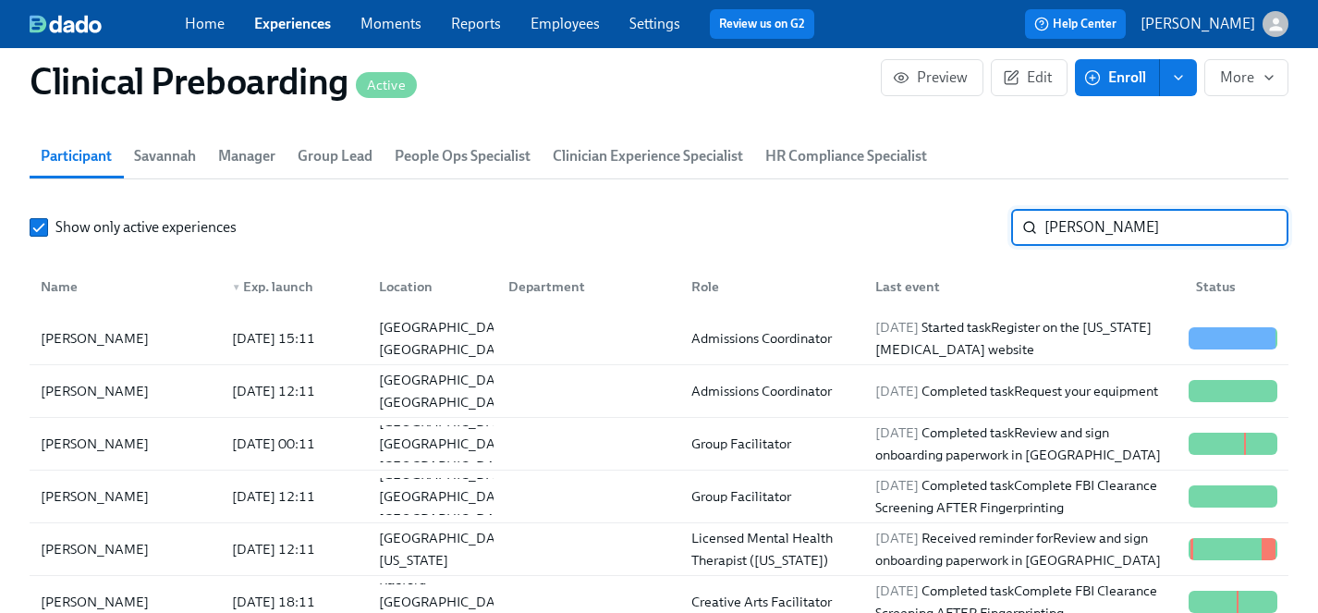
scroll to position [2039, 0]
click at [111, 548] on div "Alexandra Williams" at bounding box center [94, 548] width 123 height 22
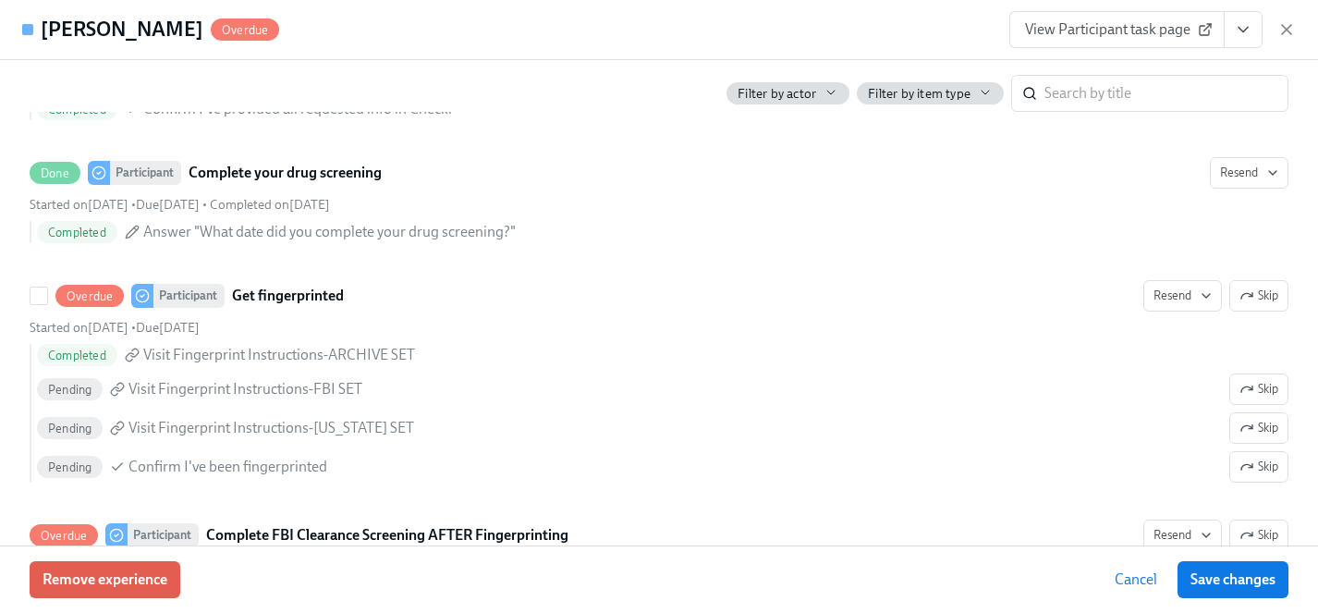
scroll to position [2550, 0]
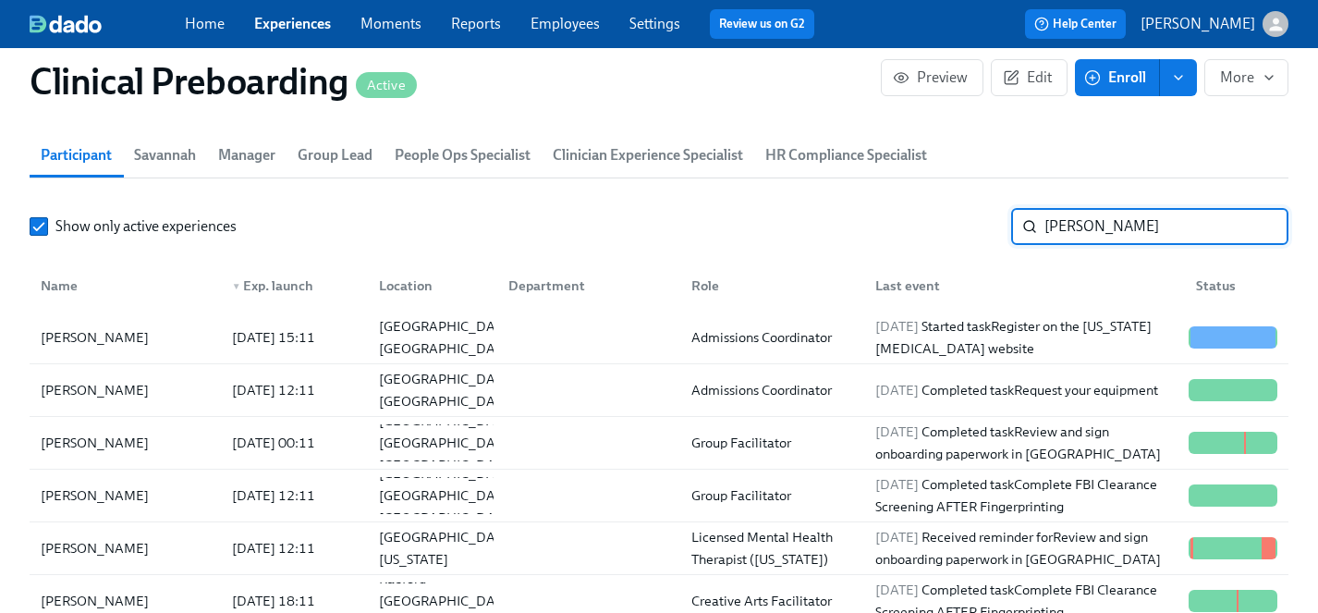
click at [1111, 227] on input "alex" at bounding box center [1166, 226] width 244 height 37
drag, startPoint x: 1111, startPoint y: 226, endPoint x: 935, endPoint y: 226, distance: 175.6
click at [935, 226] on div "Show only active experiences alex ​" at bounding box center [659, 226] width 1259 height 37
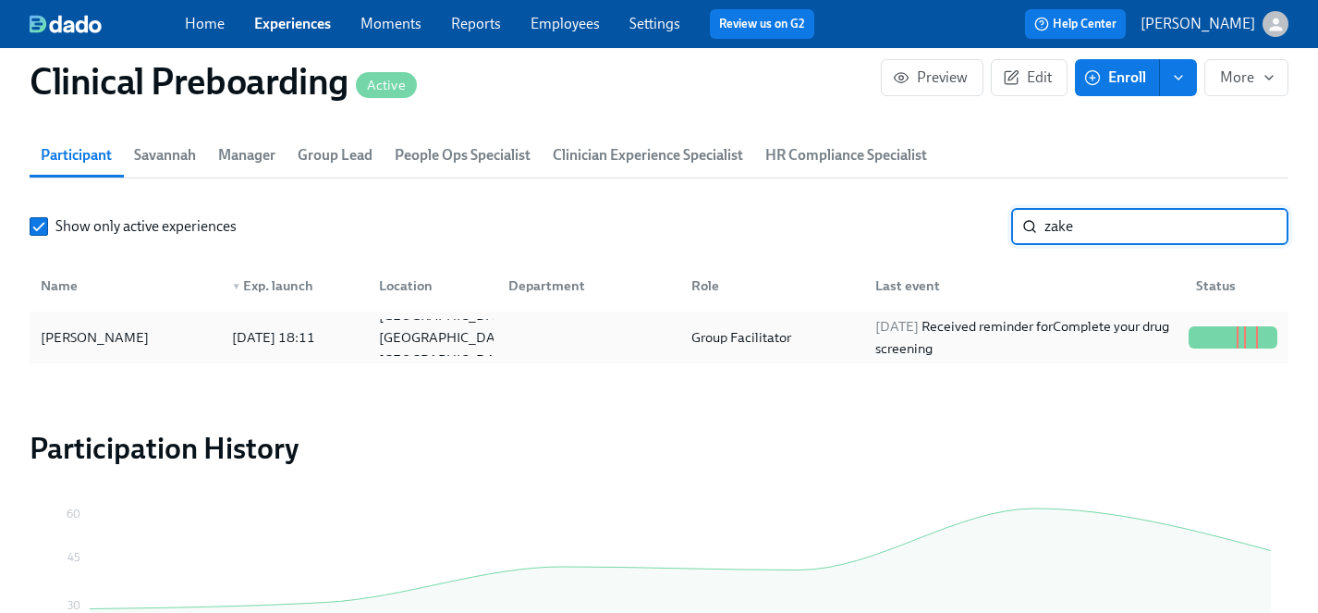
type input "zake"
click at [88, 331] on div "Zakeia Rotimi" at bounding box center [94, 337] width 123 height 22
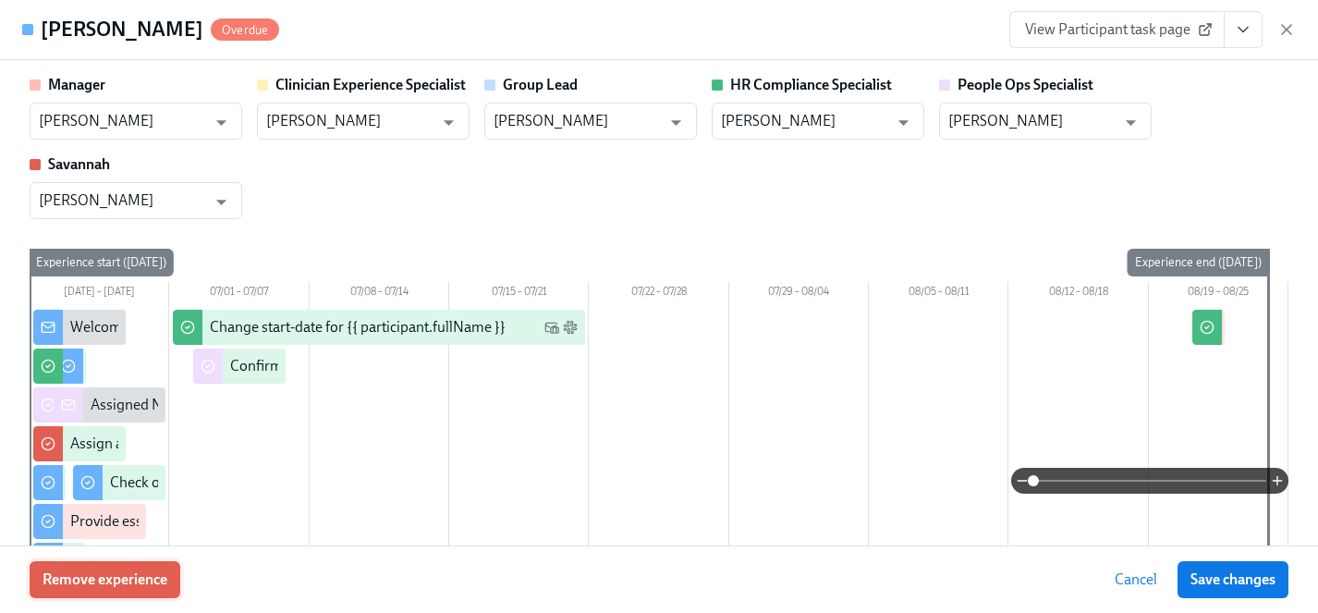
click at [137, 577] on span "Remove experience" at bounding box center [105, 579] width 125 height 18
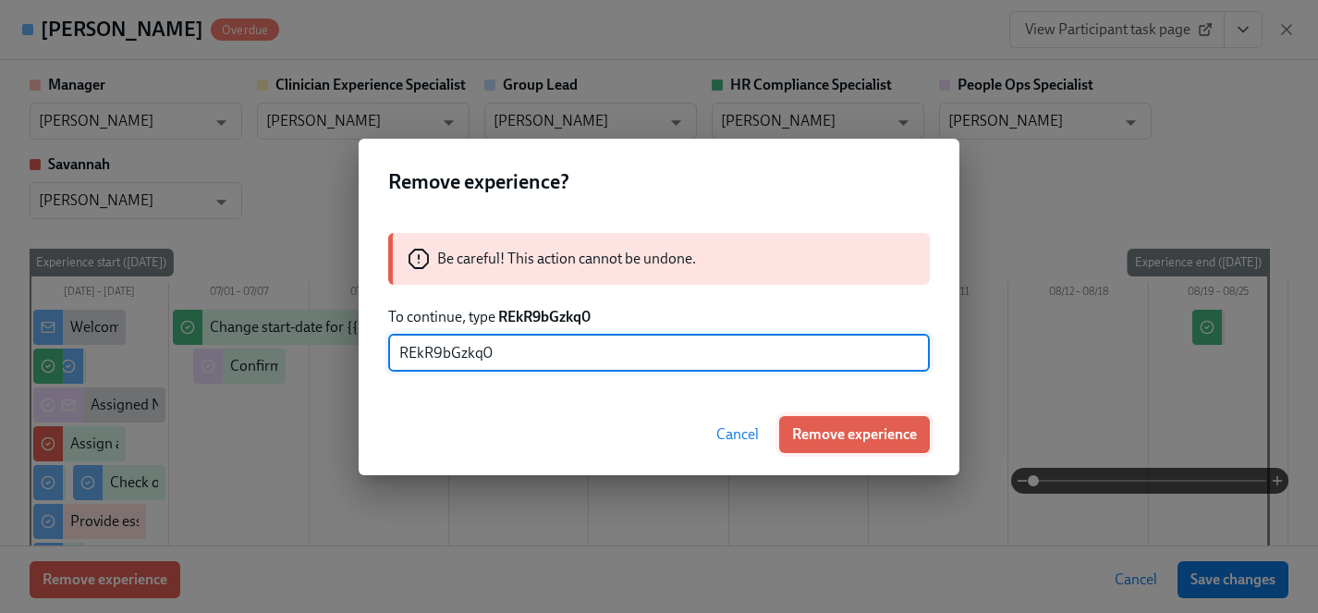
type input "REkR9bGzkq0"
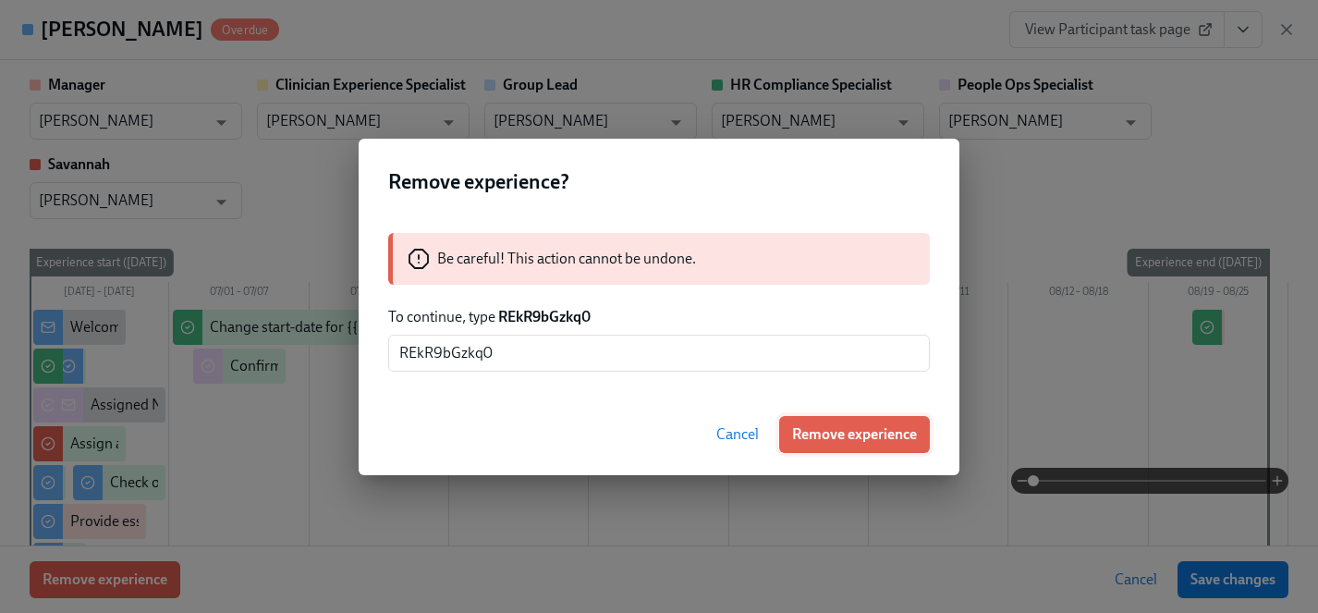
click at [871, 432] on span "Remove experience" at bounding box center [854, 434] width 125 height 18
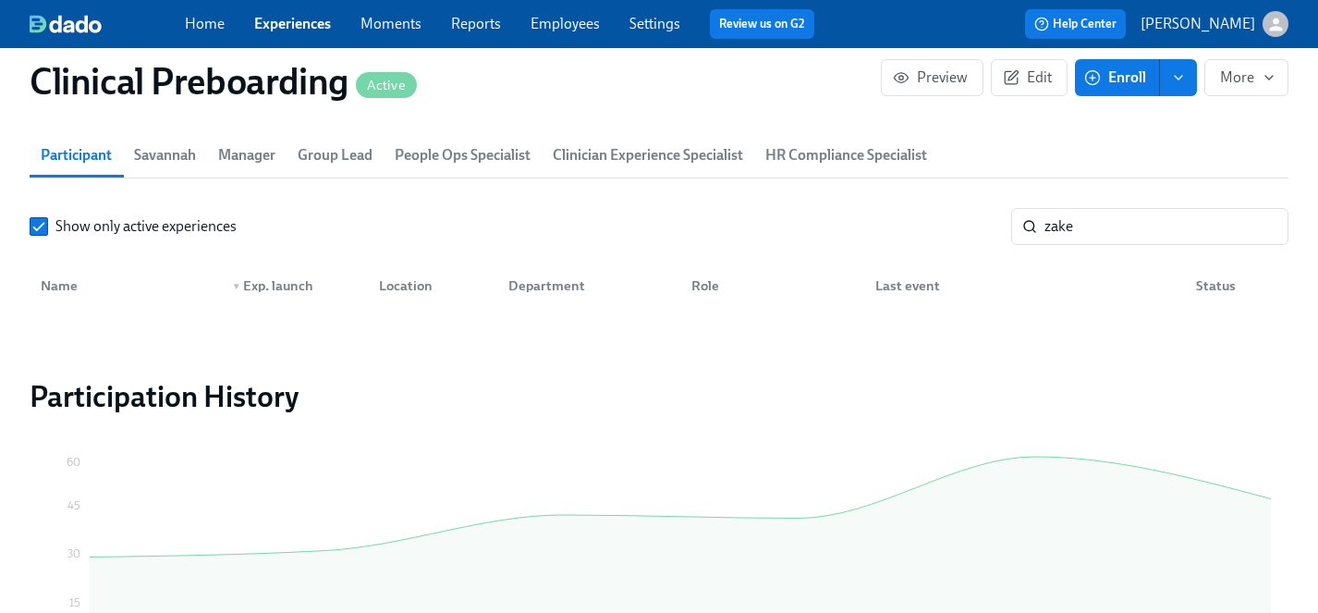
scroll to position [0, 25007]
click at [1140, 236] on input "zake" at bounding box center [1166, 226] width 244 height 37
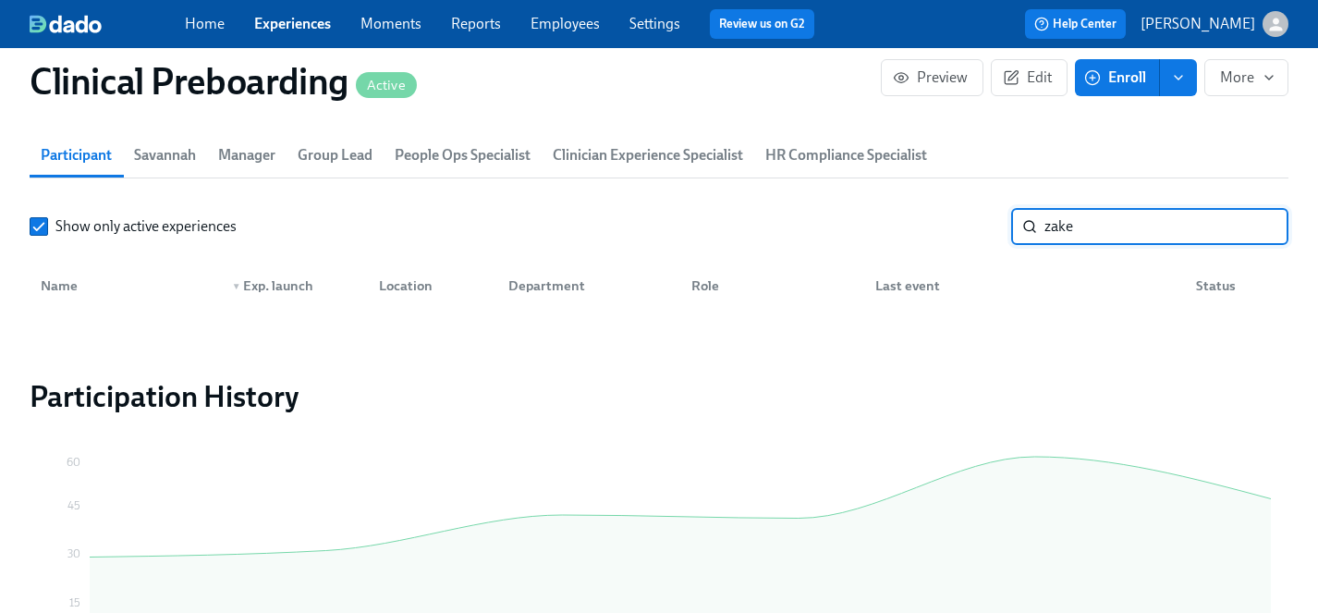
drag, startPoint x: 1126, startPoint y: 233, endPoint x: 847, endPoint y: 232, distance: 278.1
click at [847, 232] on div "Show only active experiences zake ​" at bounding box center [659, 226] width 1259 height 37
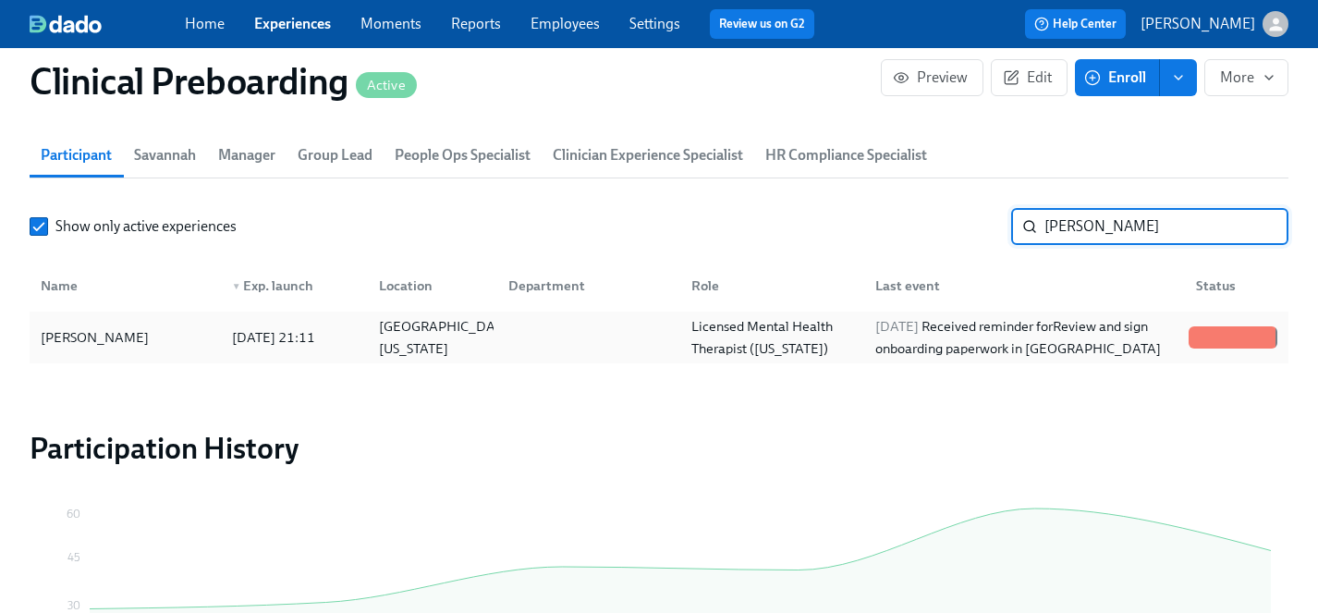
type input "benford"
click at [112, 334] on div "Tiffany Benford" at bounding box center [94, 337] width 123 height 22
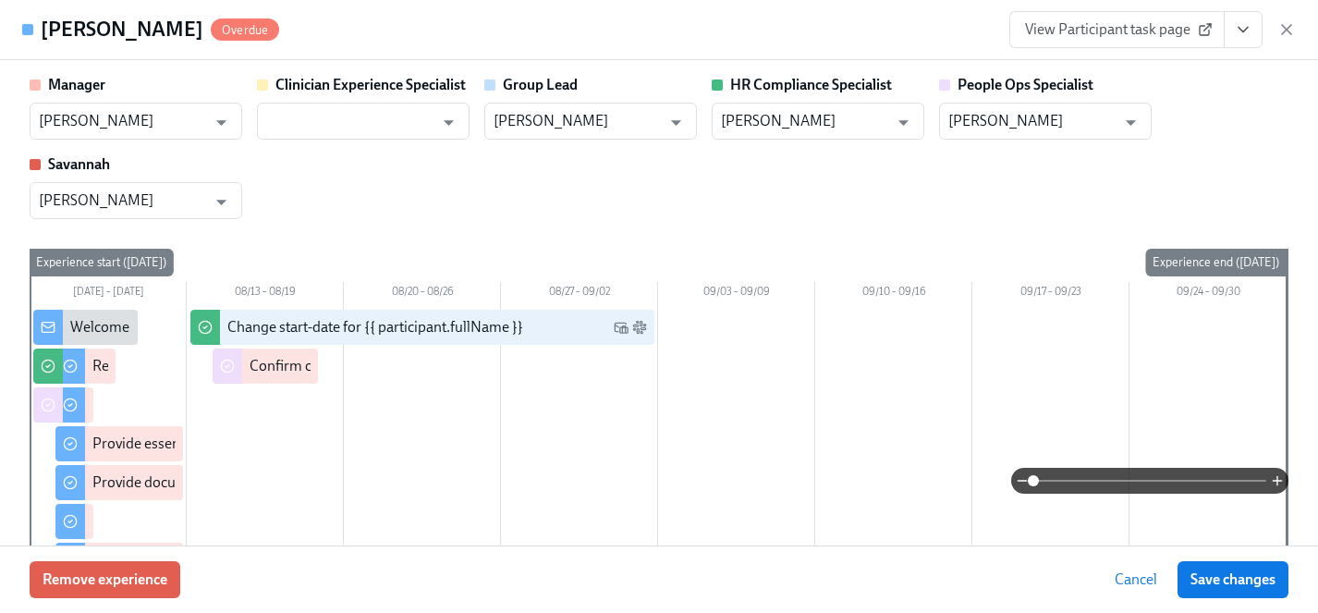
click at [1089, 31] on span "View Participant task page" at bounding box center [1117, 29] width 184 height 18
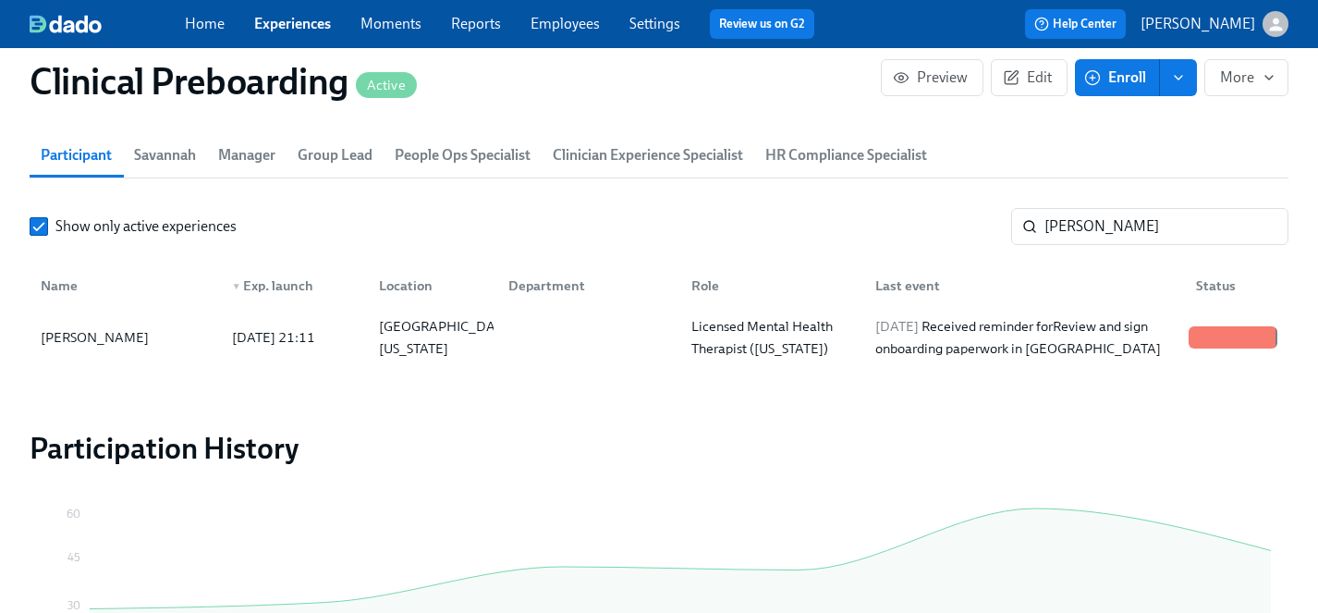
click at [548, 20] on link "Employees" at bounding box center [564, 24] width 69 height 18
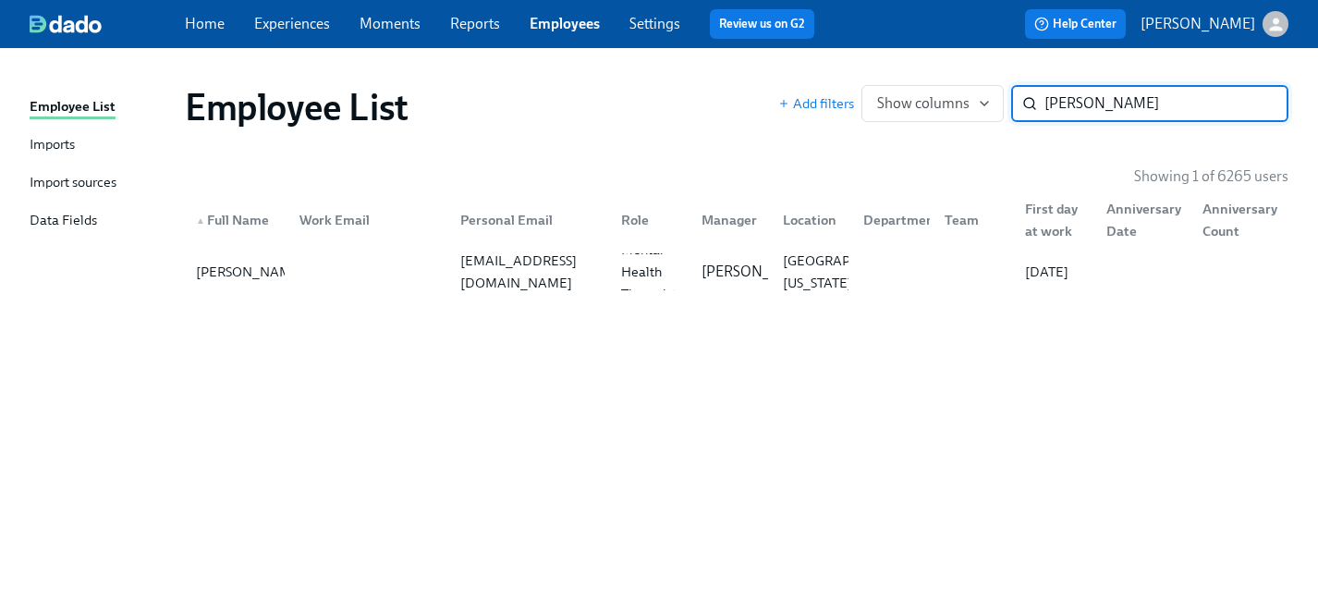
type input "benford"
click at [283, 23] on link "Experiences" at bounding box center [292, 24] width 76 height 18
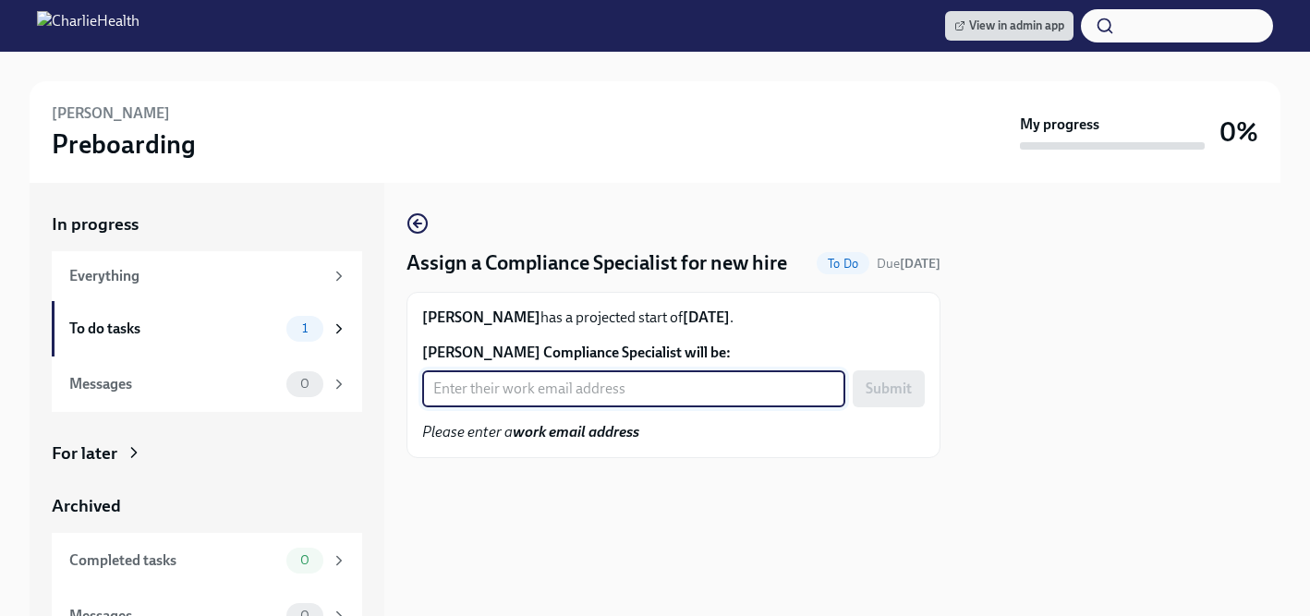
click at [493, 382] on input "Benjamin Owusu's Compliance Specialist will be:" at bounding box center [633, 389] width 423 height 37
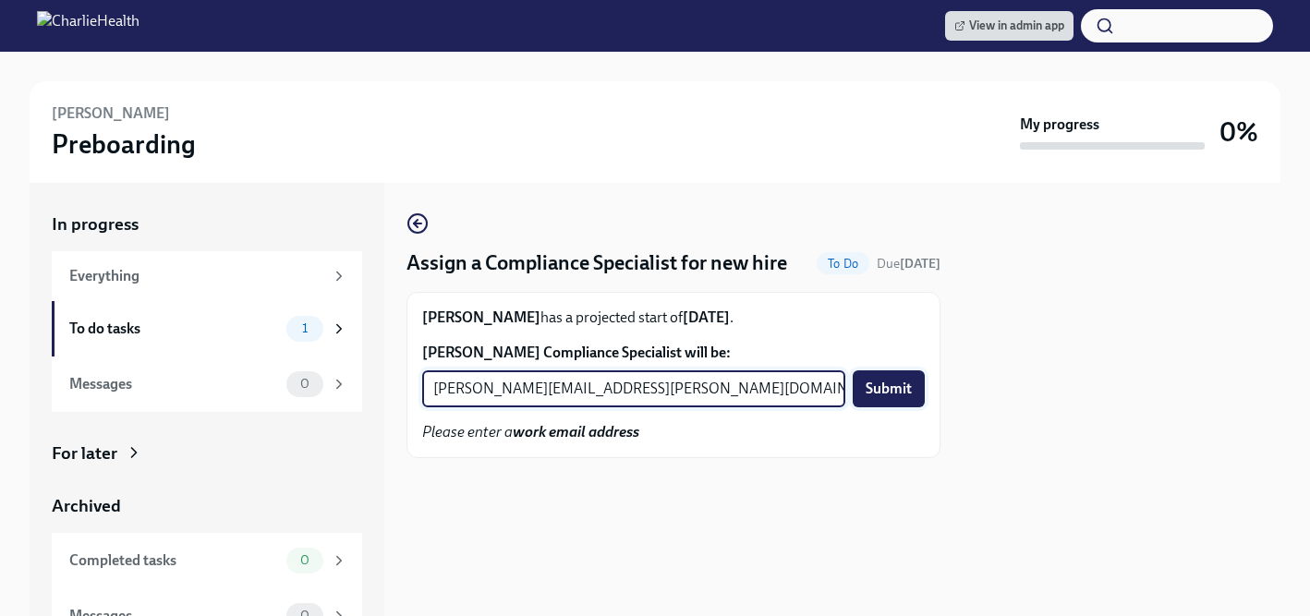
type input "briana.holloway@charliehealth.com"
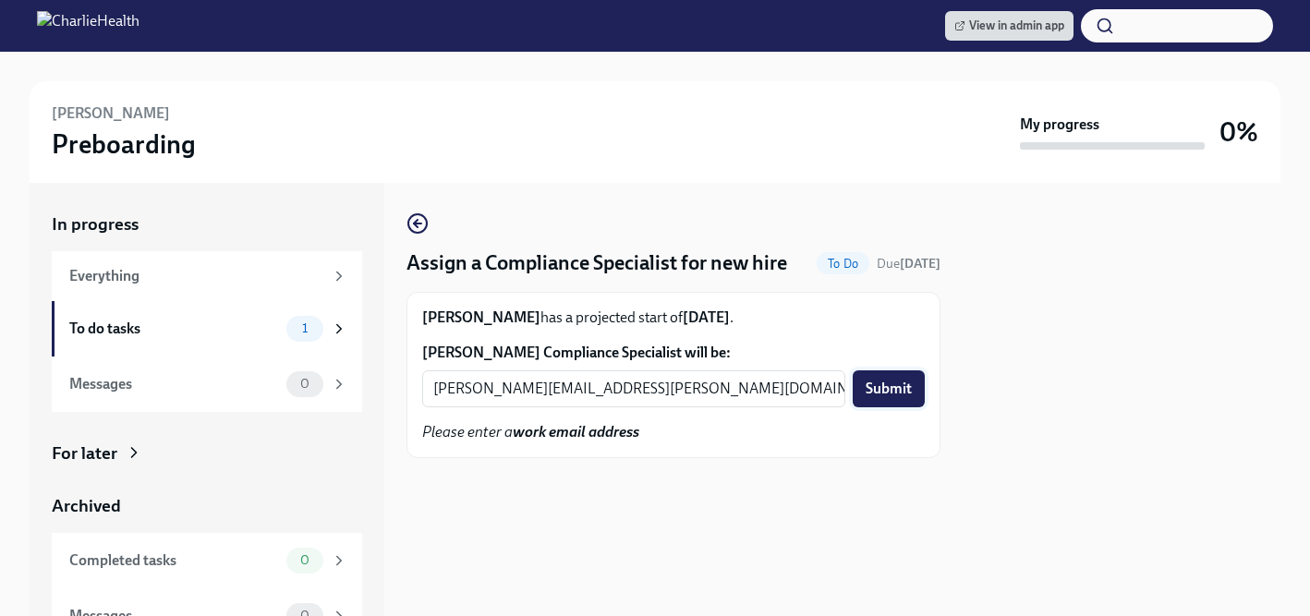
click at [882, 383] on span "Submit" at bounding box center [889, 389] width 46 height 18
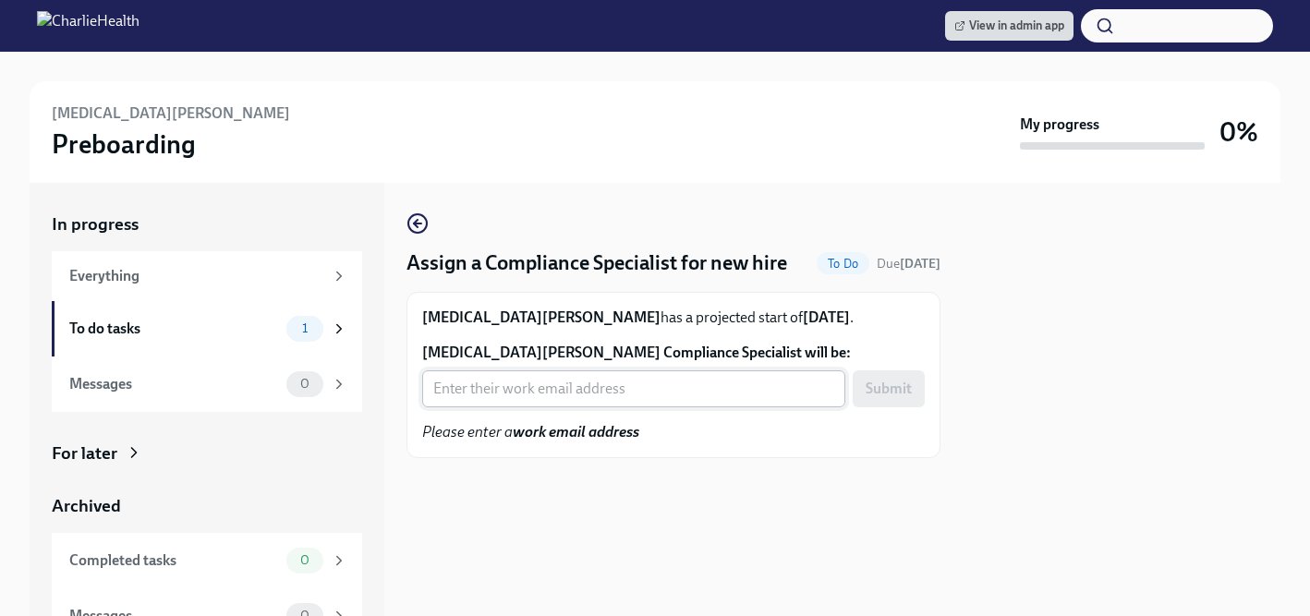
click at [590, 383] on input "[MEDICAL_DATA][PERSON_NAME] Compliance Specialist will be:" at bounding box center [633, 389] width 423 height 37
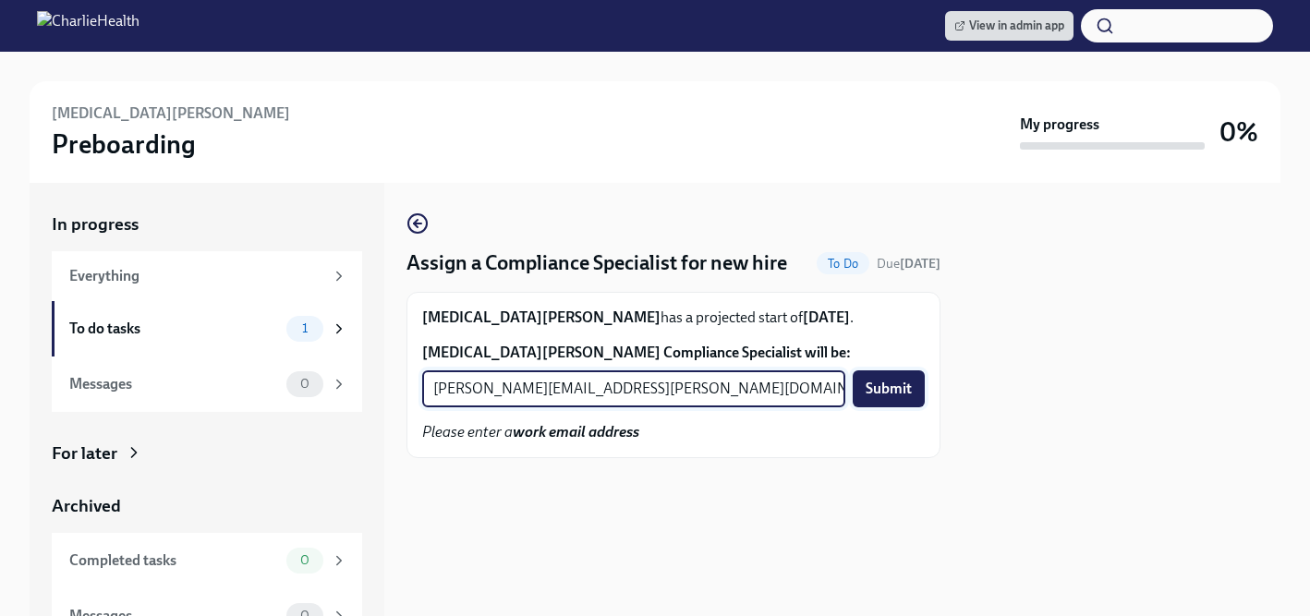
type input "[PERSON_NAME][EMAIL_ADDRESS][PERSON_NAME][DOMAIN_NAME]"
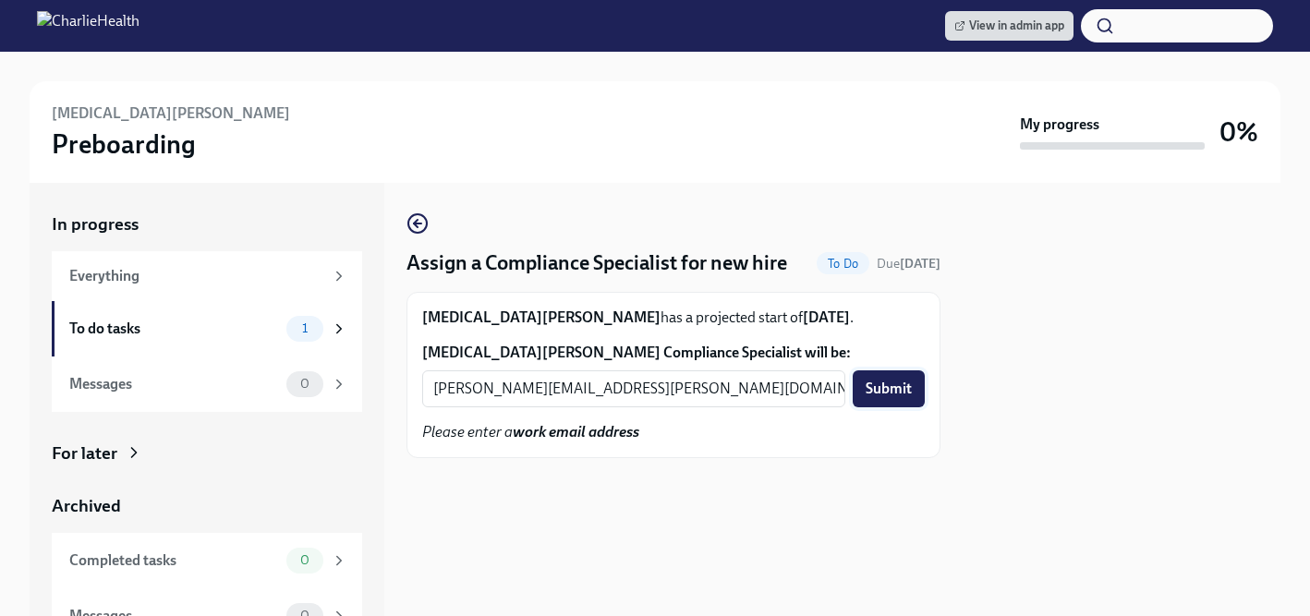
click at [885, 383] on span "Submit" at bounding box center [889, 389] width 46 height 18
